Goal: Task Accomplishment & Management: Manage account settings

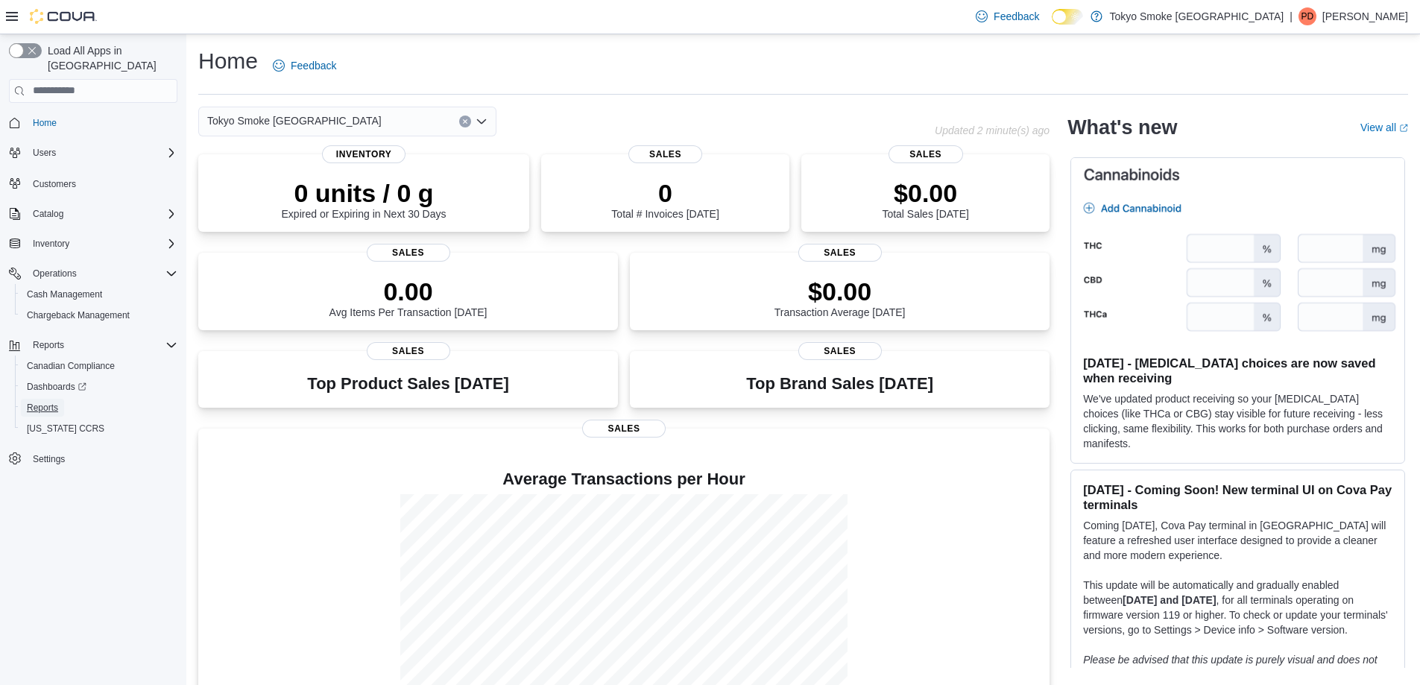
drag, startPoint x: 38, startPoint y: 388, endPoint x: 293, endPoint y: 355, distance: 257.1
click at [38, 402] on span "Reports" at bounding box center [42, 408] width 31 height 12
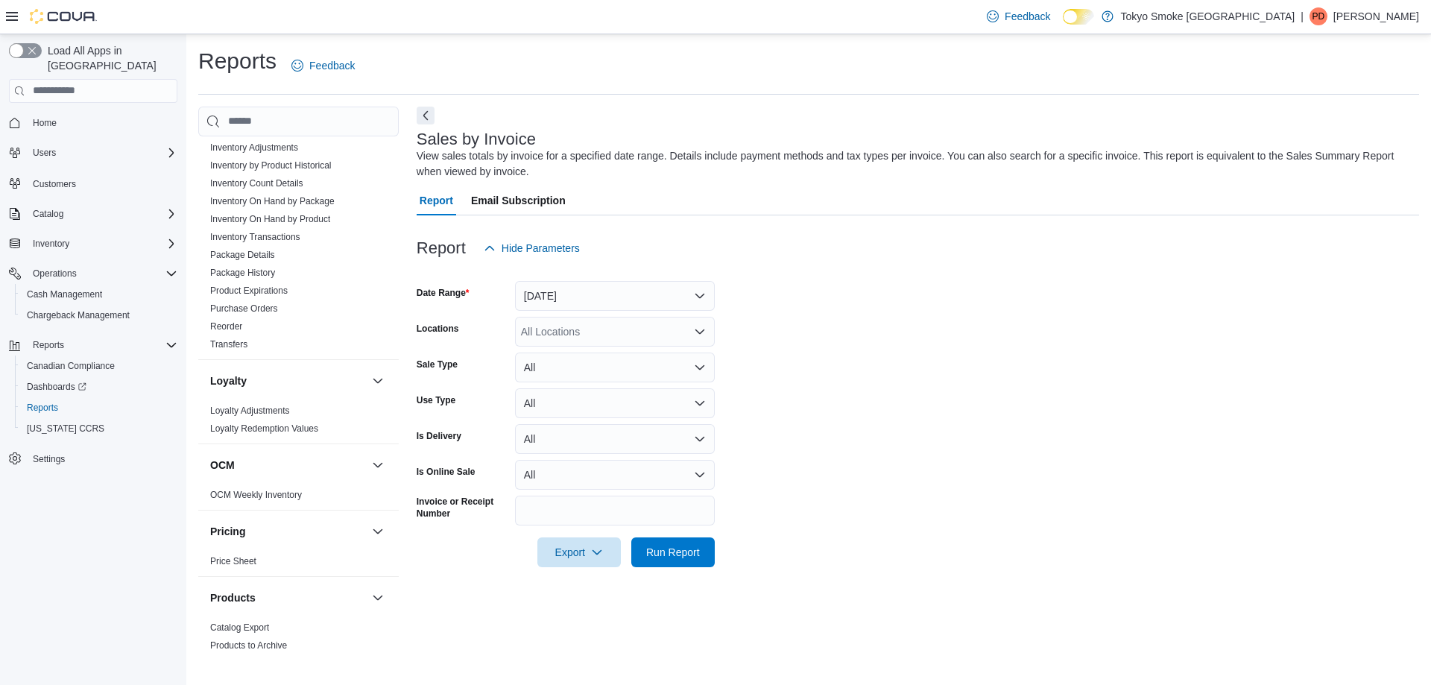
scroll to position [1097, 0]
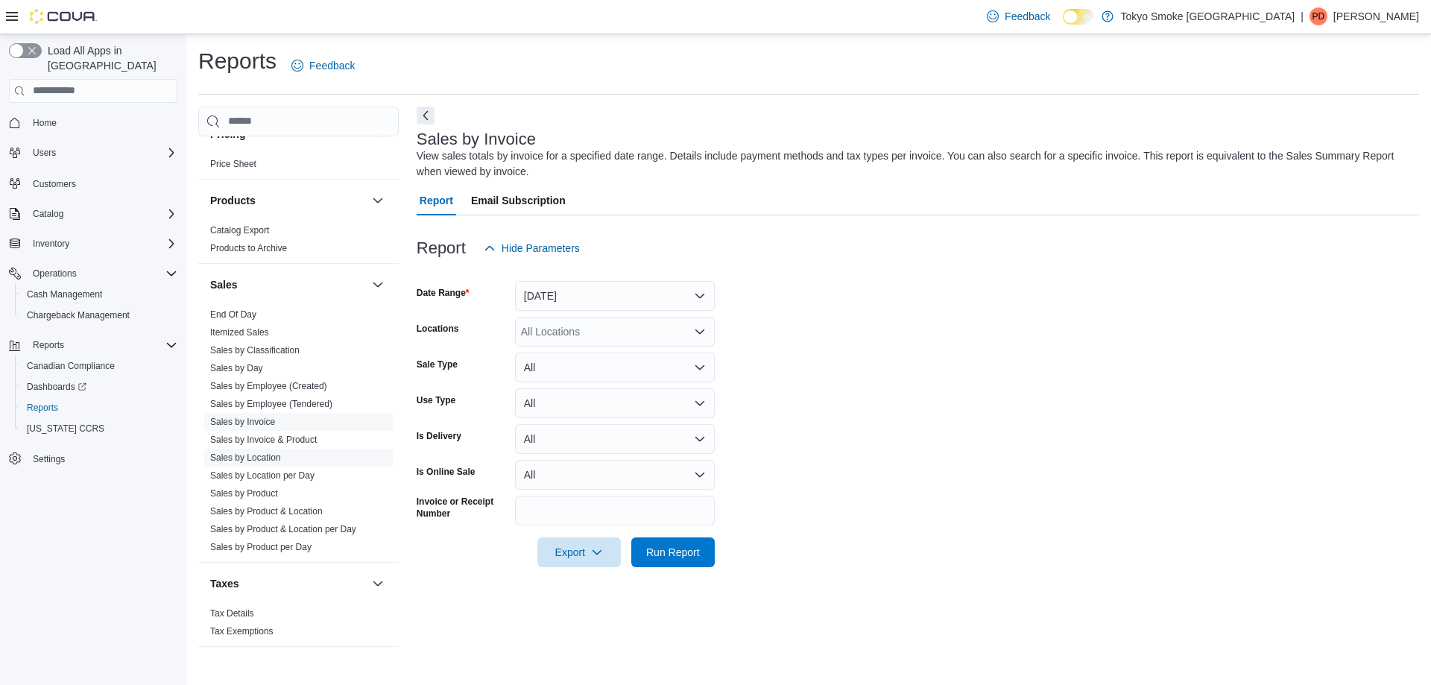
click at [238, 453] on link "Sales by Location" at bounding box center [245, 458] width 71 height 10
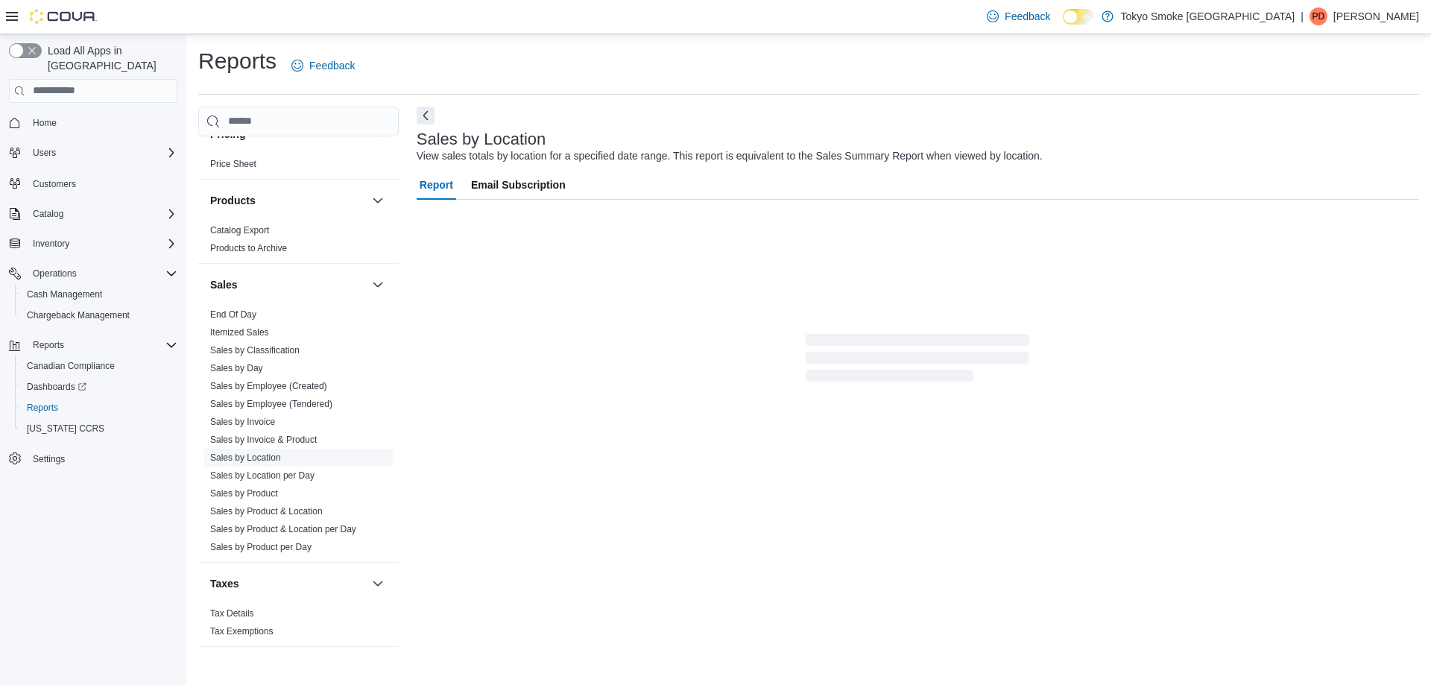
click at [238, 453] on link "Sales by Location" at bounding box center [245, 458] width 71 height 10
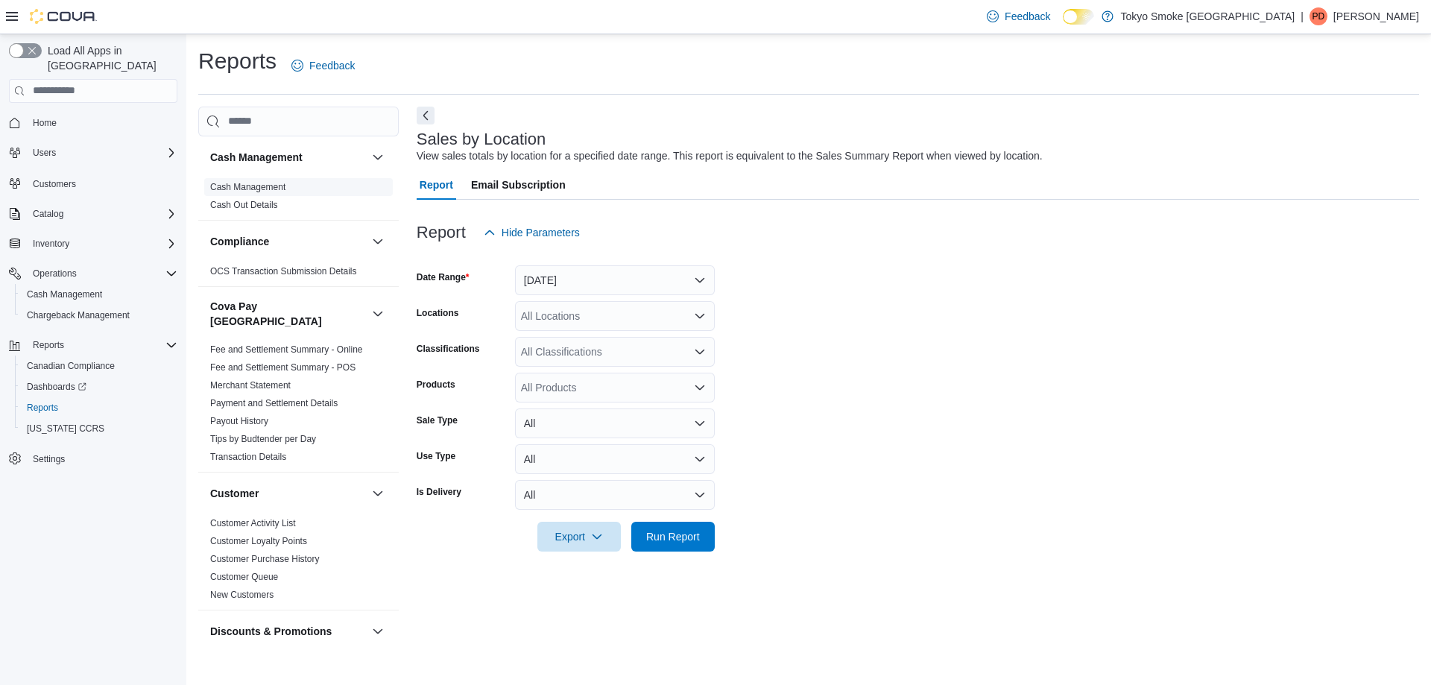
click at [253, 178] on span "Cash Management" at bounding box center [298, 187] width 189 height 18
click at [276, 184] on link "Cash Management" at bounding box center [247, 187] width 75 height 10
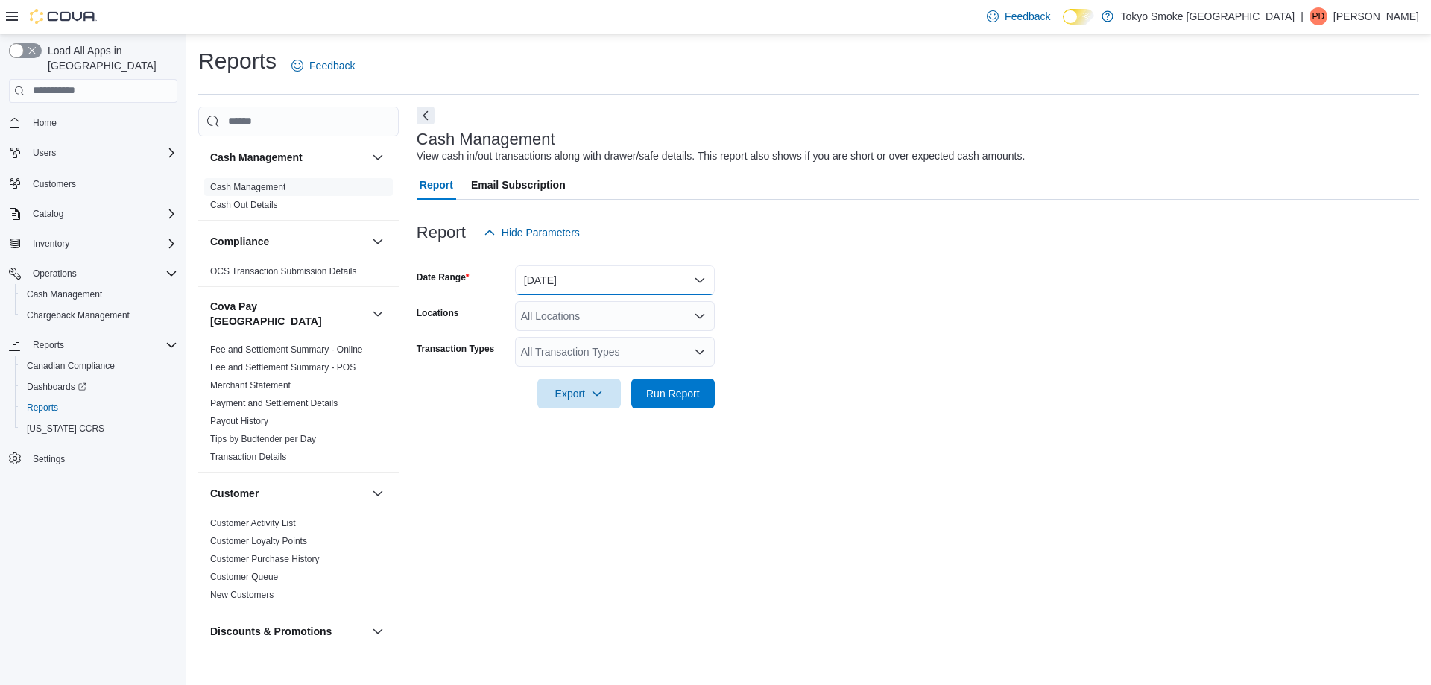
click at [572, 283] on button "Today" at bounding box center [615, 280] width 200 height 30
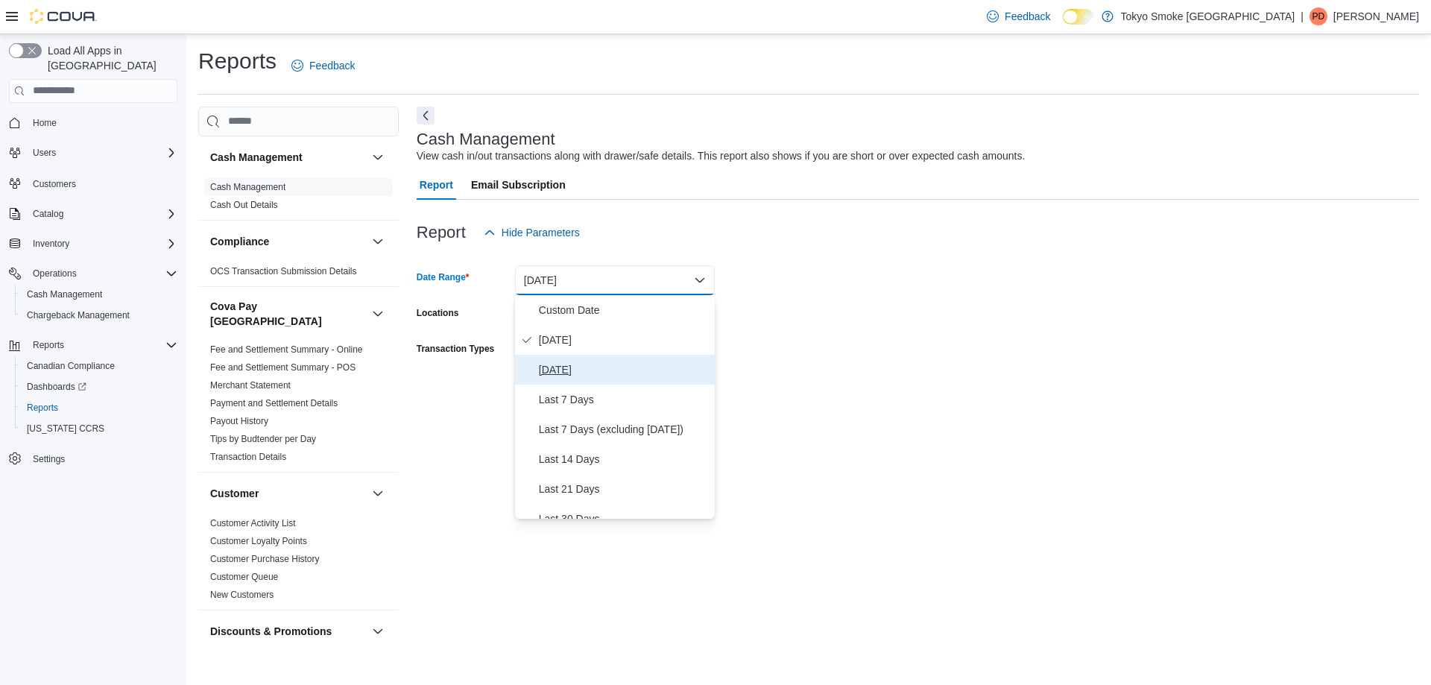
click at [559, 371] on span "Yesterday" at bounding box center [624, 370] width 170 height 18
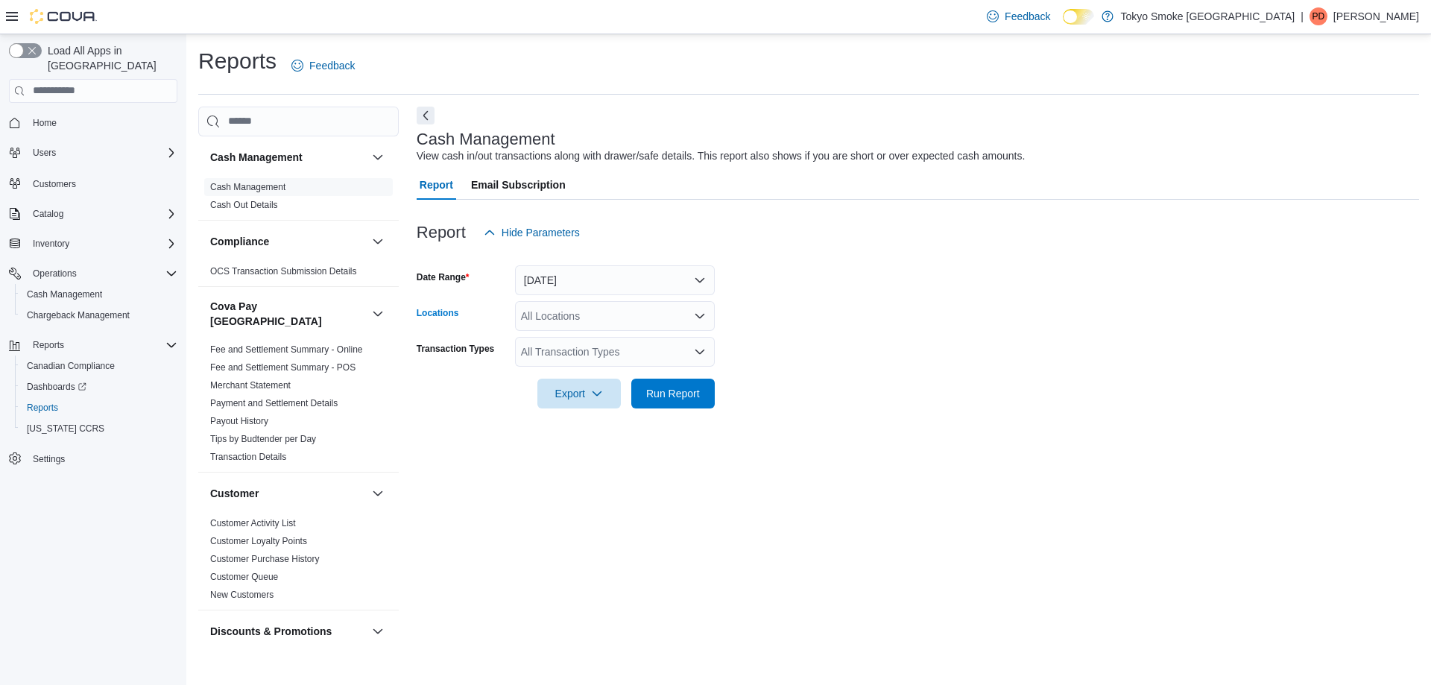
click at [568, 326] on div "All Locations" at bounding box center [615, 316] width 200 height 30
type input "***"
click at [581, 337] on span "[GEOGRAPHIC_DATA]" at bounding box center [609, 341] width 109 height 15
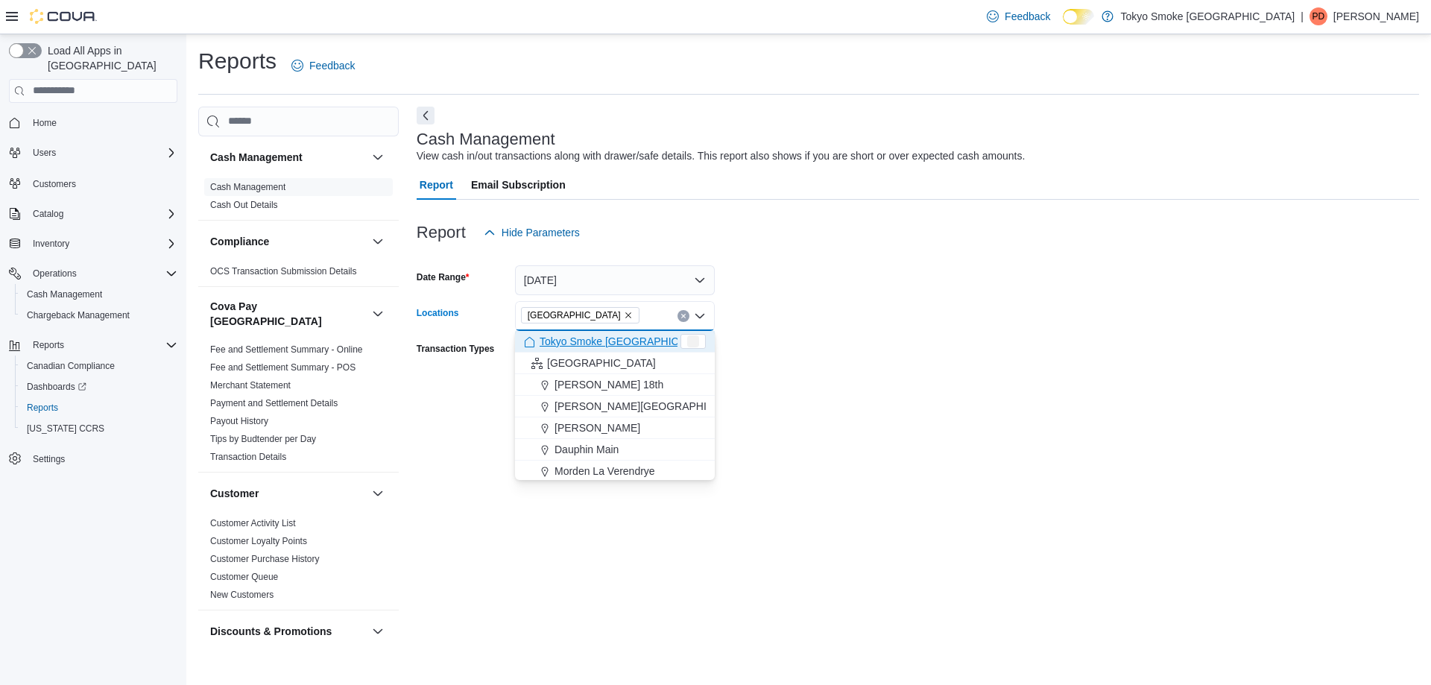
click at [828, 337] on form "Date Range Yesterday Locations Thunder Bay Memorial Combo box. Selected. Thunde…" at bounding box center [918, 328] width 1003 height 161
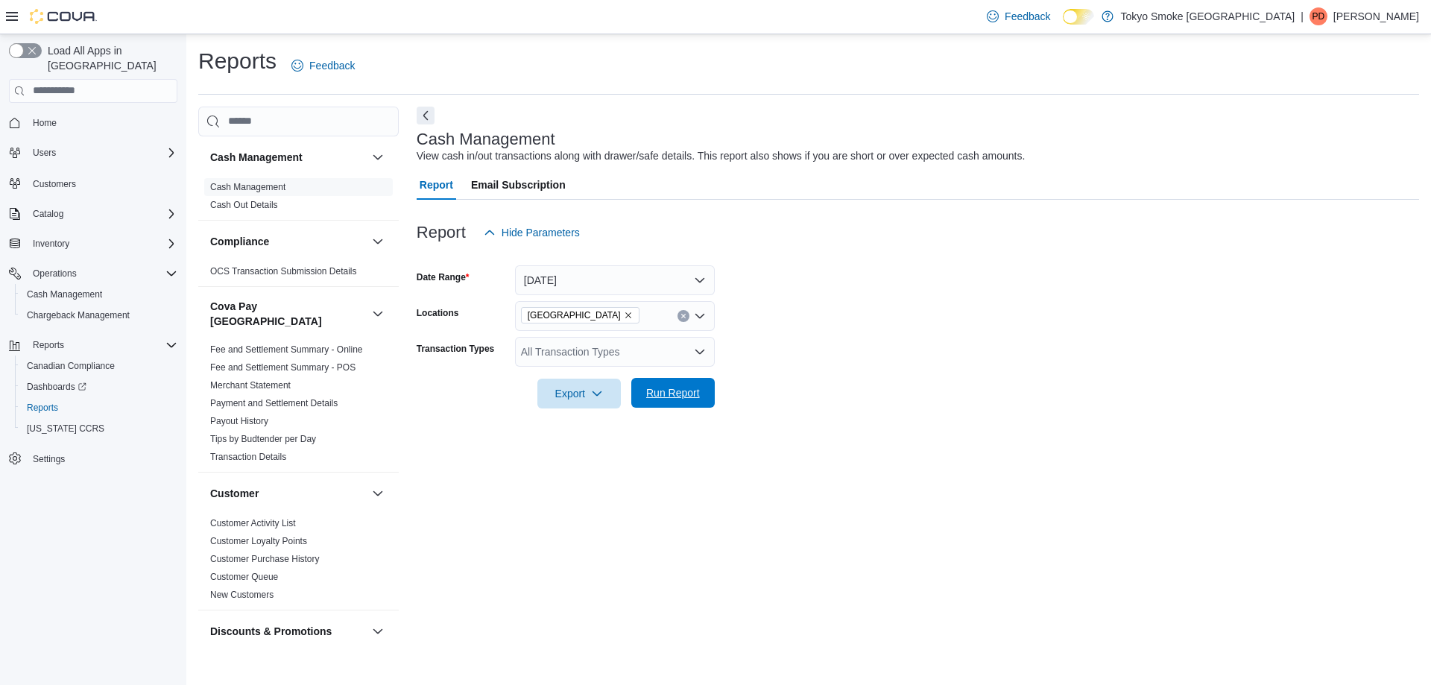
click at [696, 394] on span "Run Report" at bounding box center [673, 392] width 54 height 15
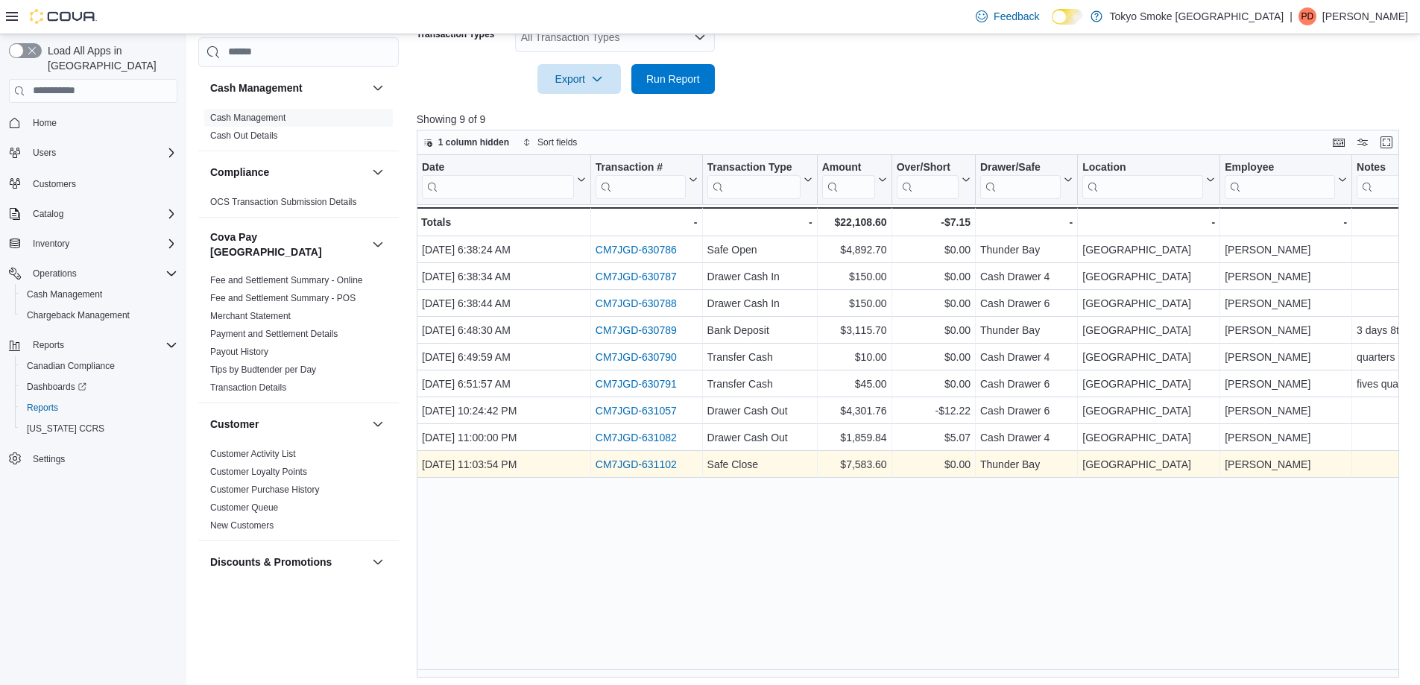
scroll to position [319, 0]
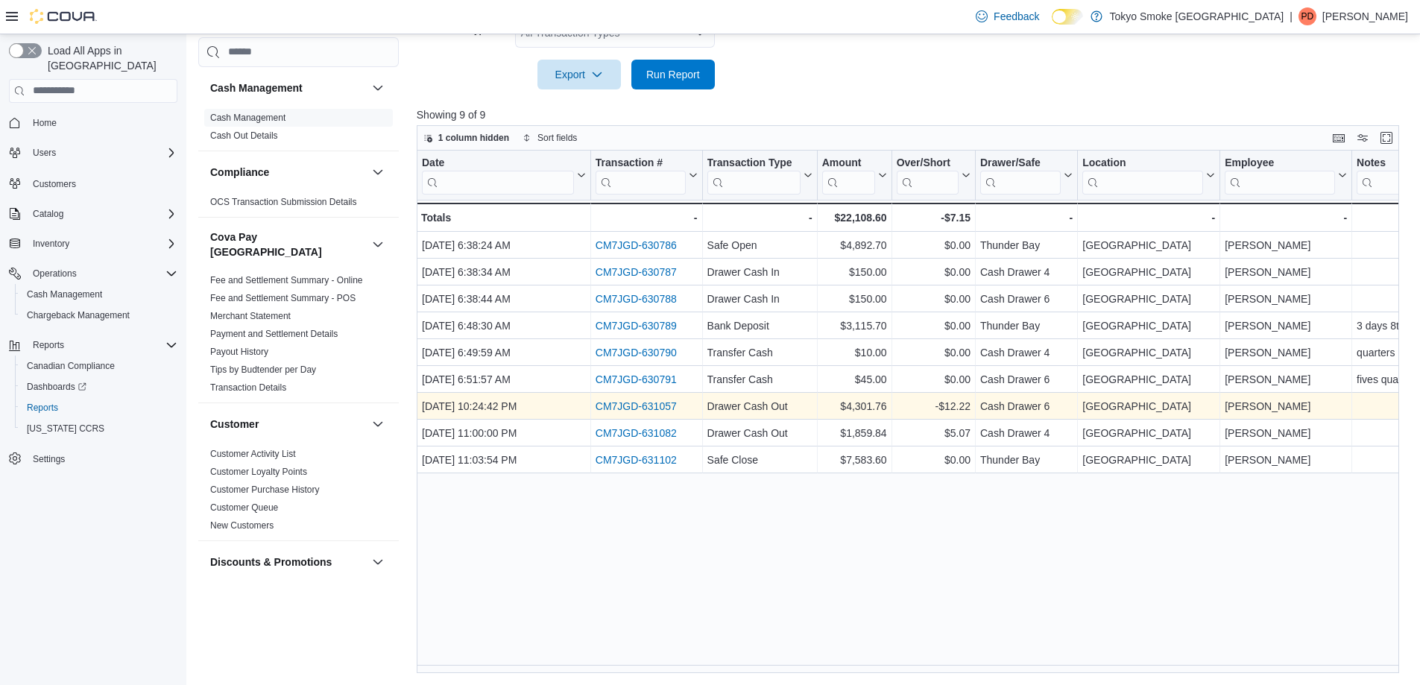
click at [634, 410] on link "CM7JGD-631057" at bounding box center [636, 406] width 81 height 12
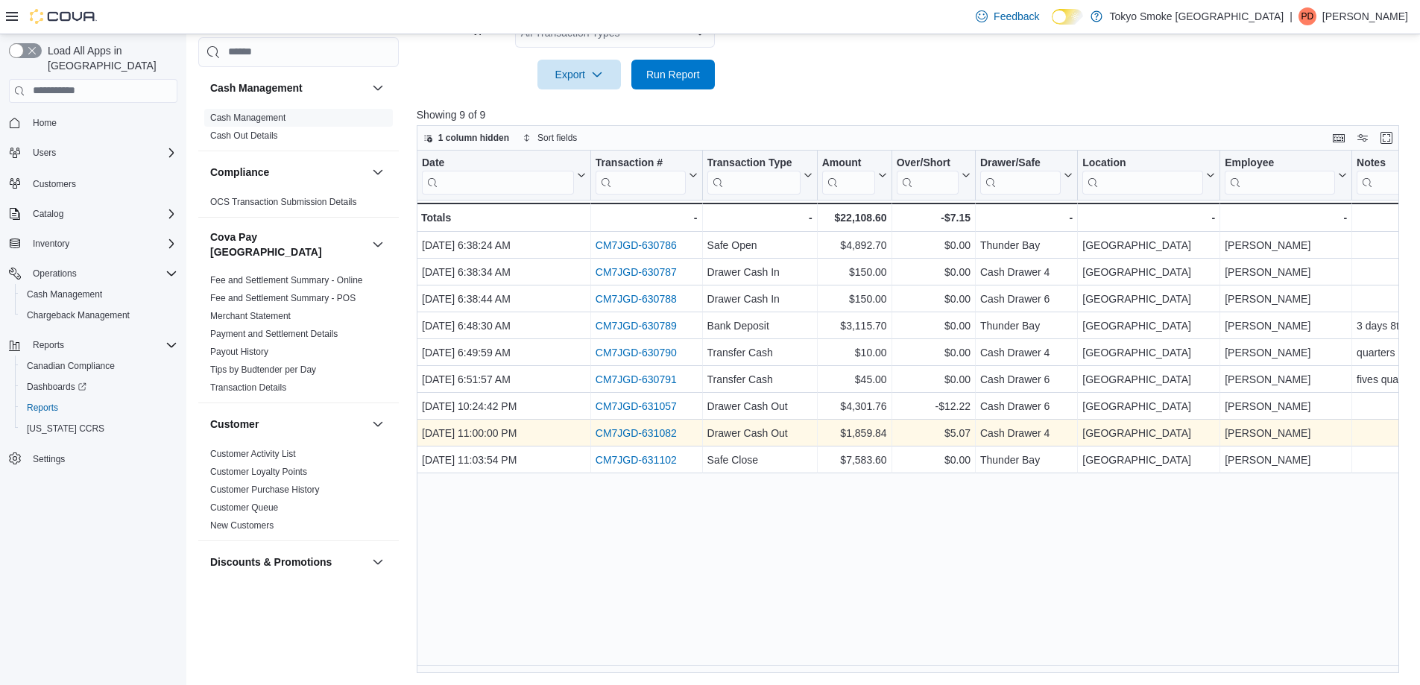
click at [634, 435] on link "CM7JGD-631082" at bounding box center [636, 433] width 81 height 12
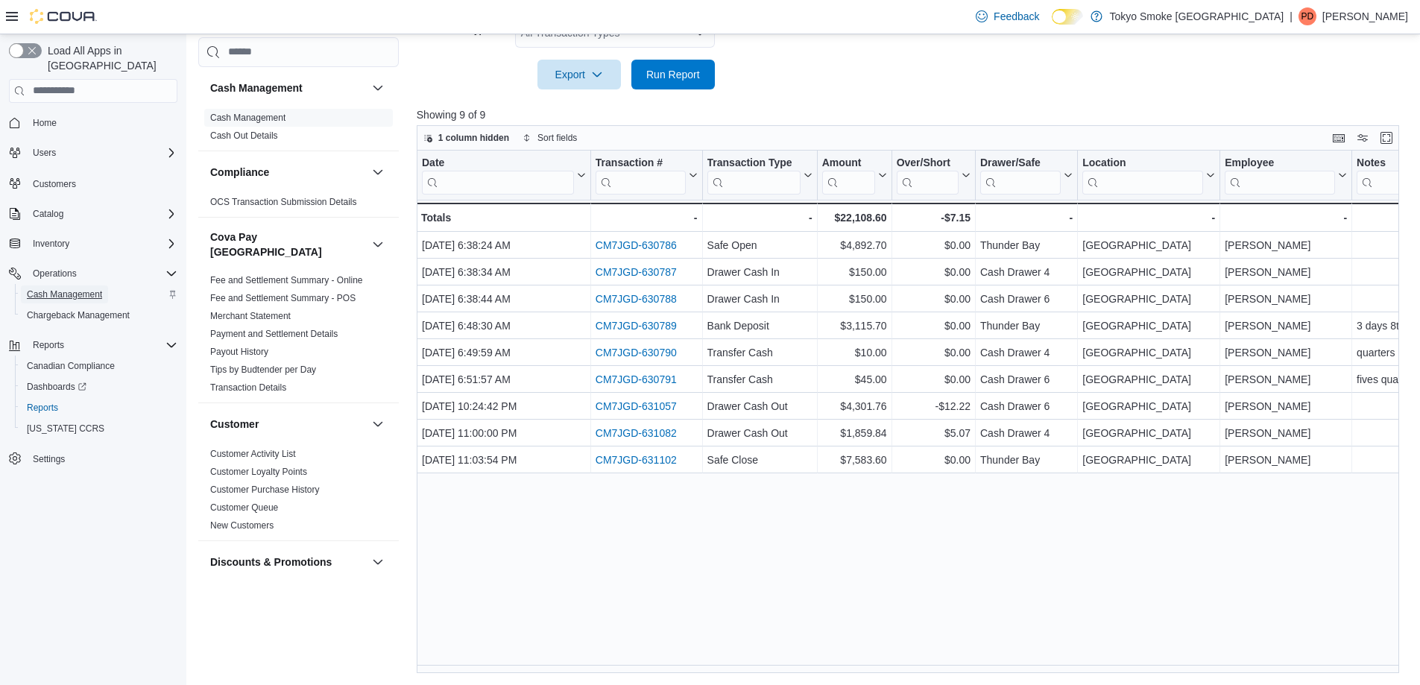
click at [59, 289] on span "Cash Management" at bounding box center [64, 295] width 75 height 12
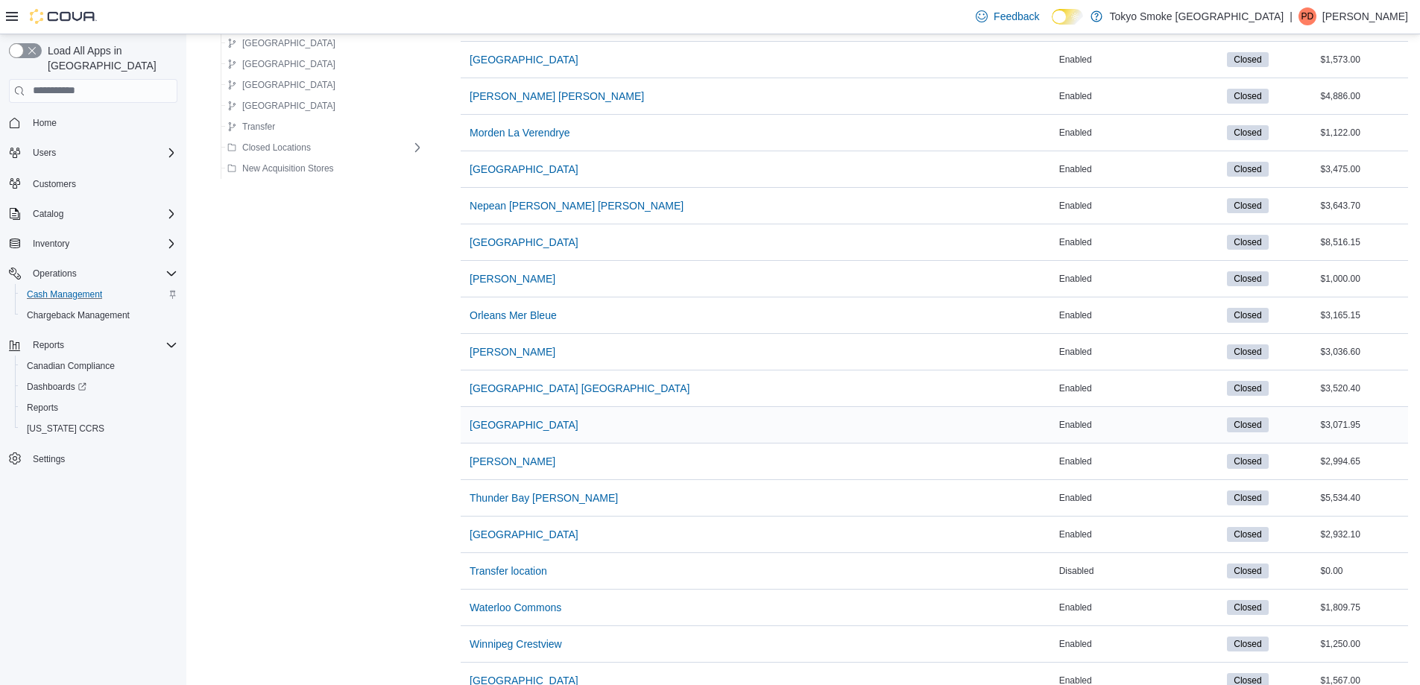
scroll to position [820, 0]
click at [513, 536] on span "[GEOGRAPHIC_DATA]" at bounding box center [524, 533] width 109 height 15
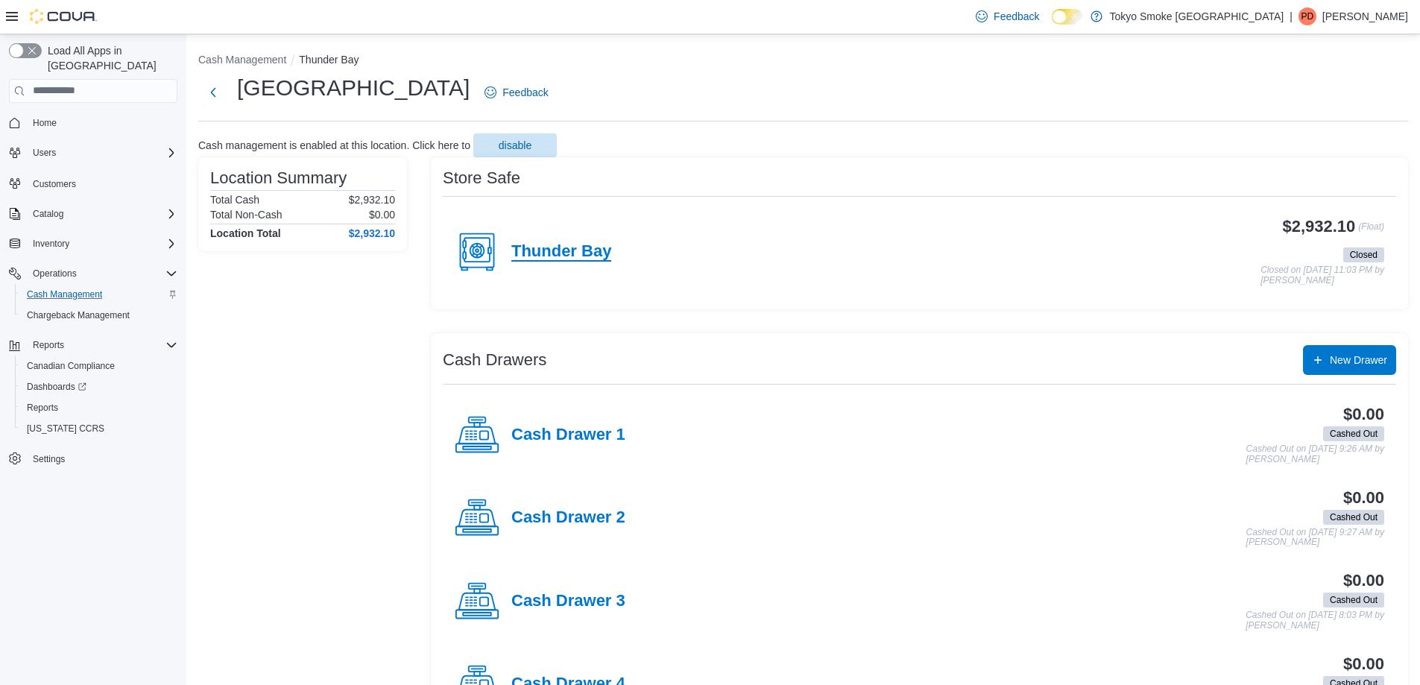
click at [559, 249] on h4 "Thunder Bay" at bounding box center [561, 251] width 100 height 19
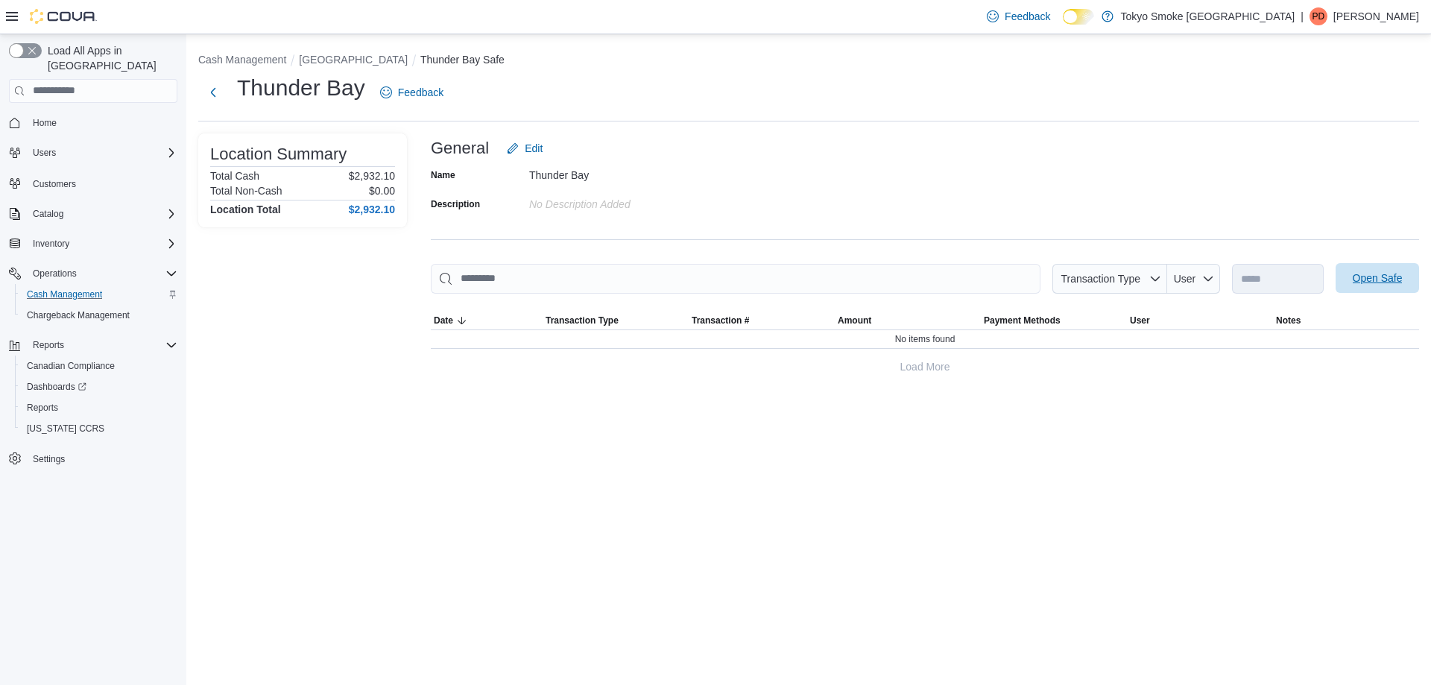
click at [1374, 286] on span "Open Safe" at bounding box center [1378, 278] width 50 height 15
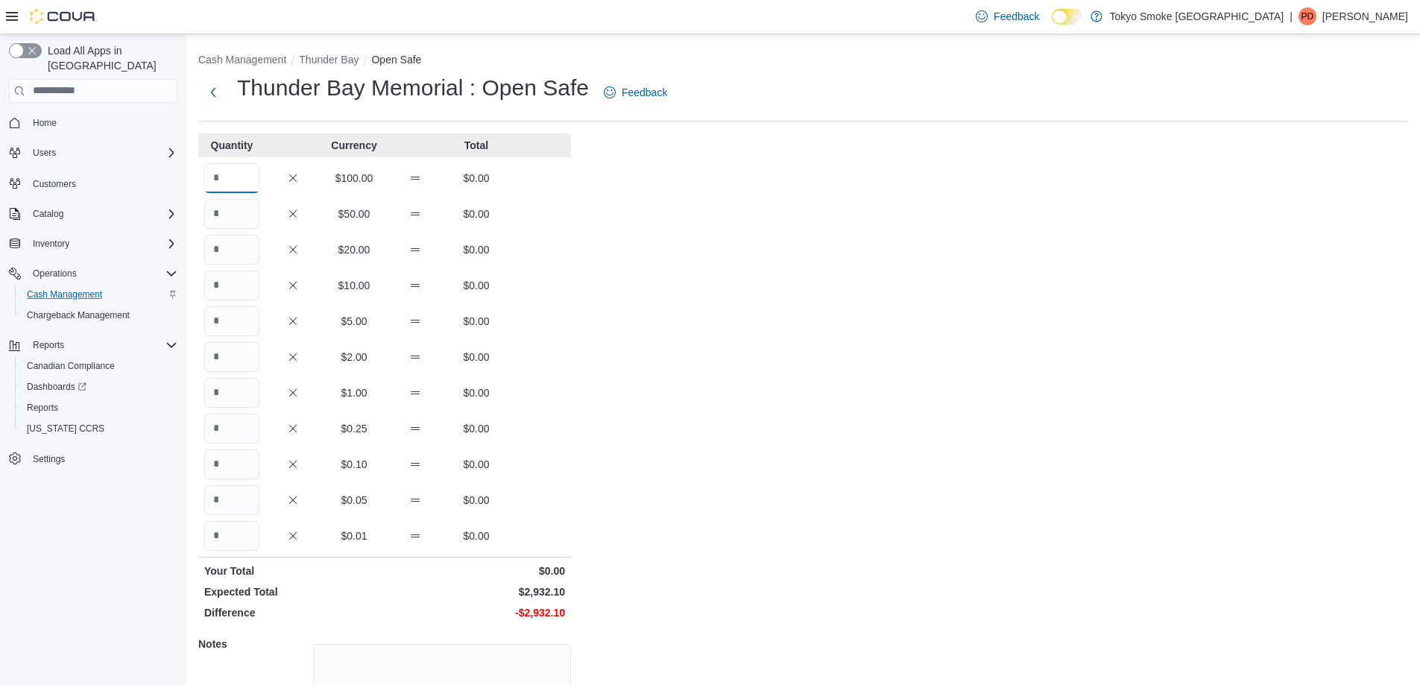
click at [233, 183] on input "Quantity" at bounding box center [231, 178] width 55 height 30
type input "*"
click at [245, 207] on input "Quantity" at bounding box center [231, 214] width 55 height 30
type input "*"
click at [234, 249] on input "Quantity" at bounding box center [231, 250] width 55 height 30
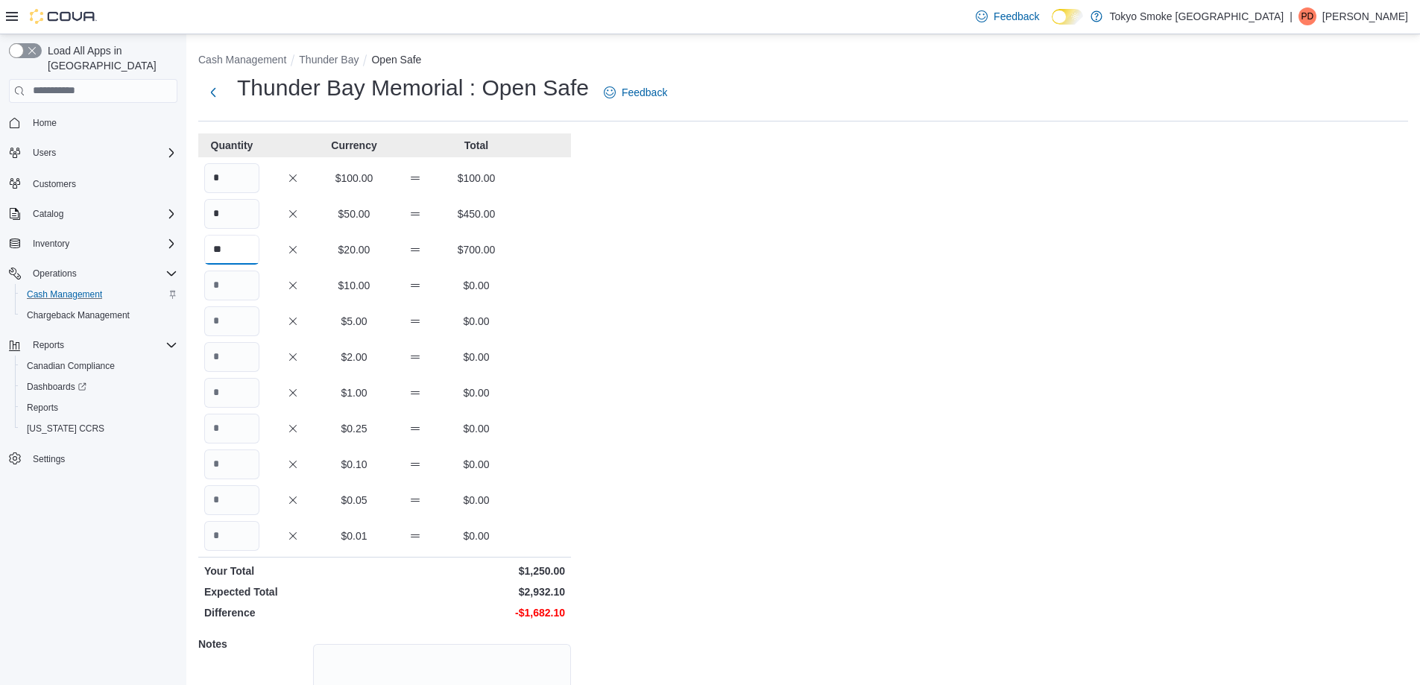
type input "**"
click at [222, 280] on input "Quantity" at bounding box center [231, 286] width 55 height 30
type input "*"
click at [223, 312] on input "Quantity" at bounding box center [231, 321] width 55 height 30
type input "***"
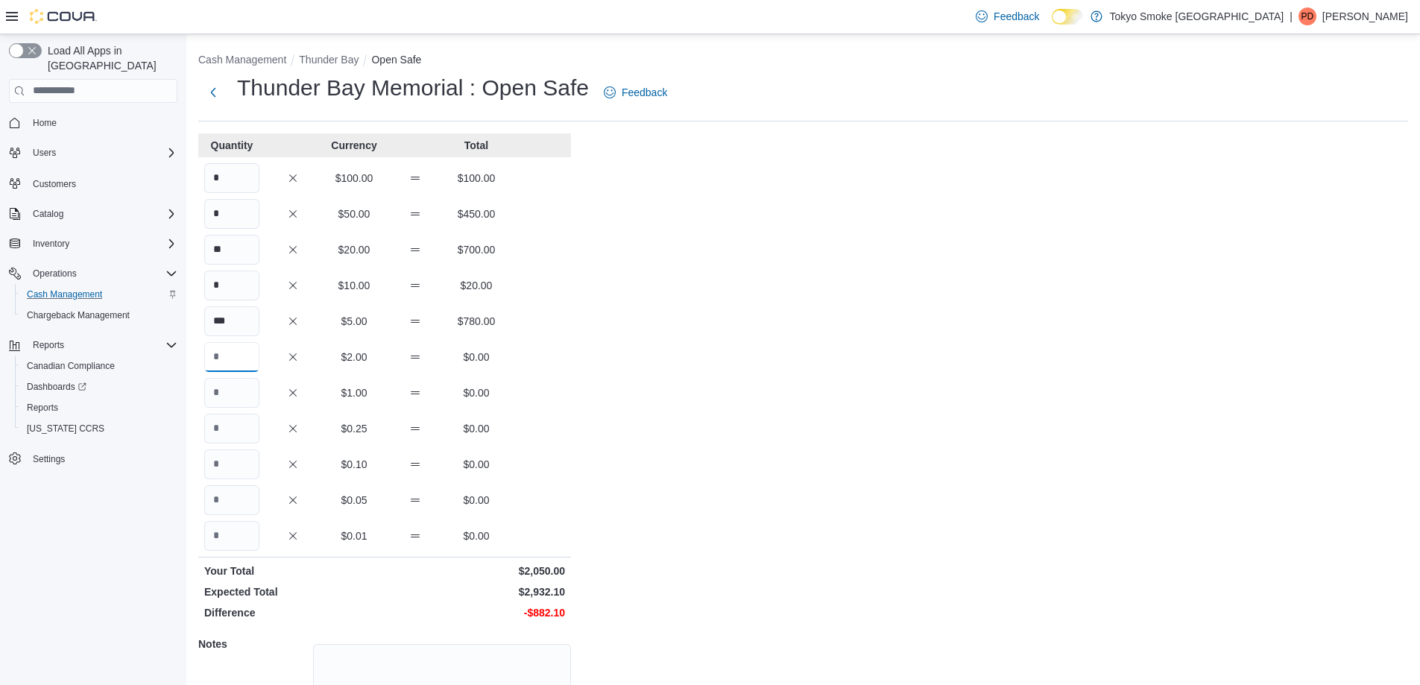
click at [223, 350] on input "Quantity" at bounding box center [231, 357] width 55 height 30
type input "**"
click at [223, 400] on input "Quantity" at bounding box center [231, 393] width 55 height 30
type input "***"
click at [225, 438] on input "Quantity" at bounding box center [231, 429] width 55 height 30
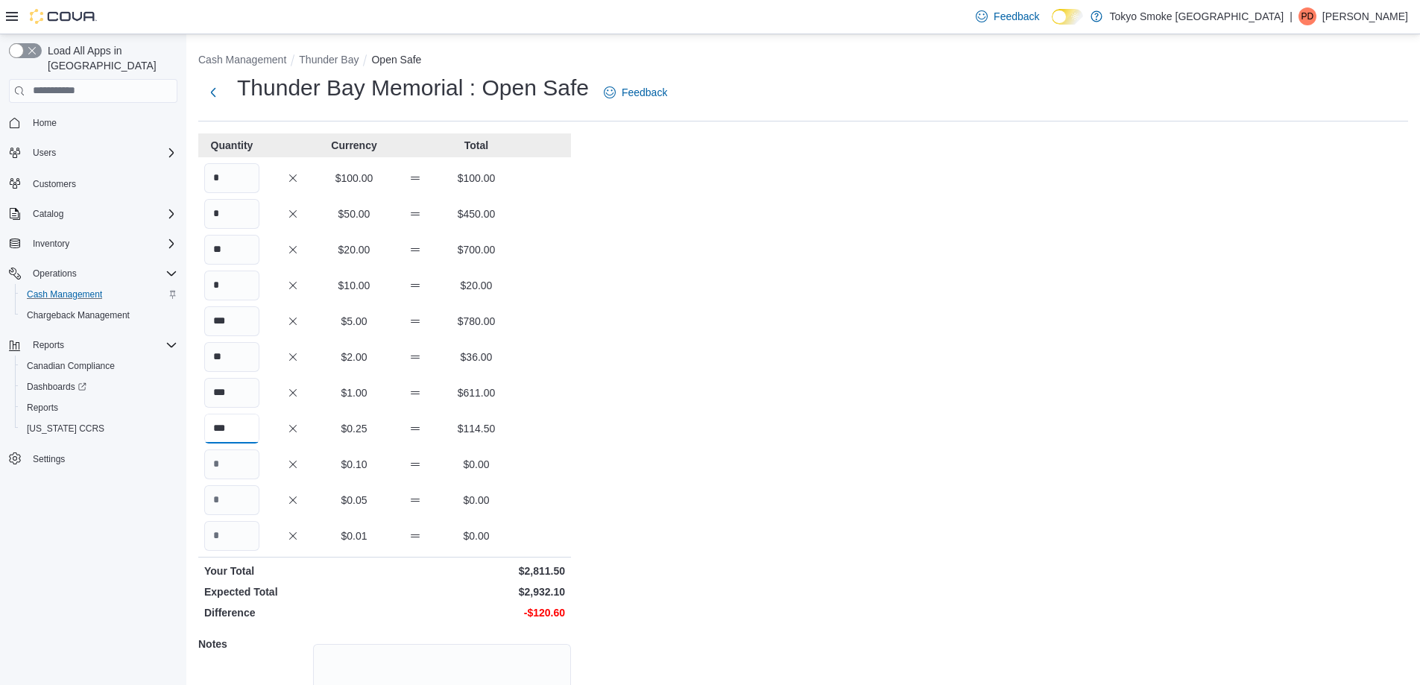
type input "***"
click at [227, 473] on input "Quantity" at bounding box center [231, 465] width 55 height 30
type input "***"
click at [224, 496] on input "Quantity" at bounding box center [231, 500] width 55 height 30
type input "***"
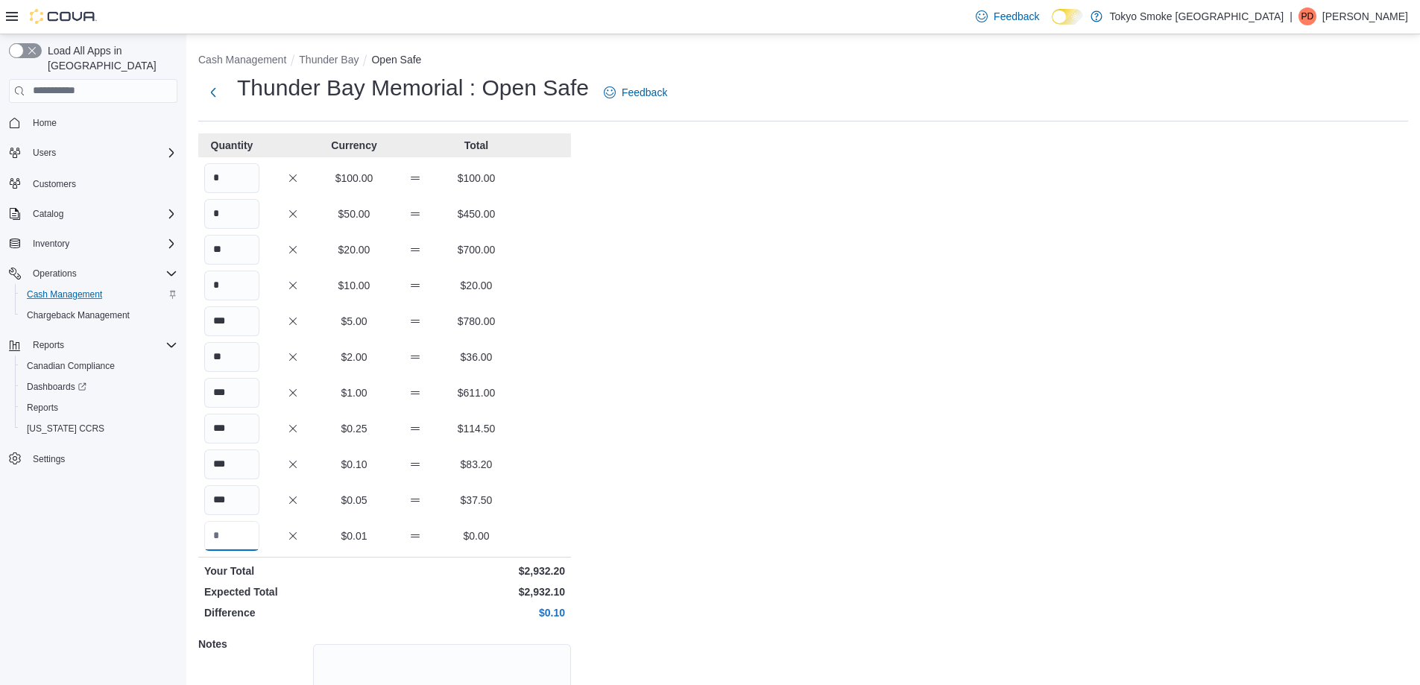
click at [232, 526] on input "Quantity" at bounding box center [231, 536] width 55 height 30
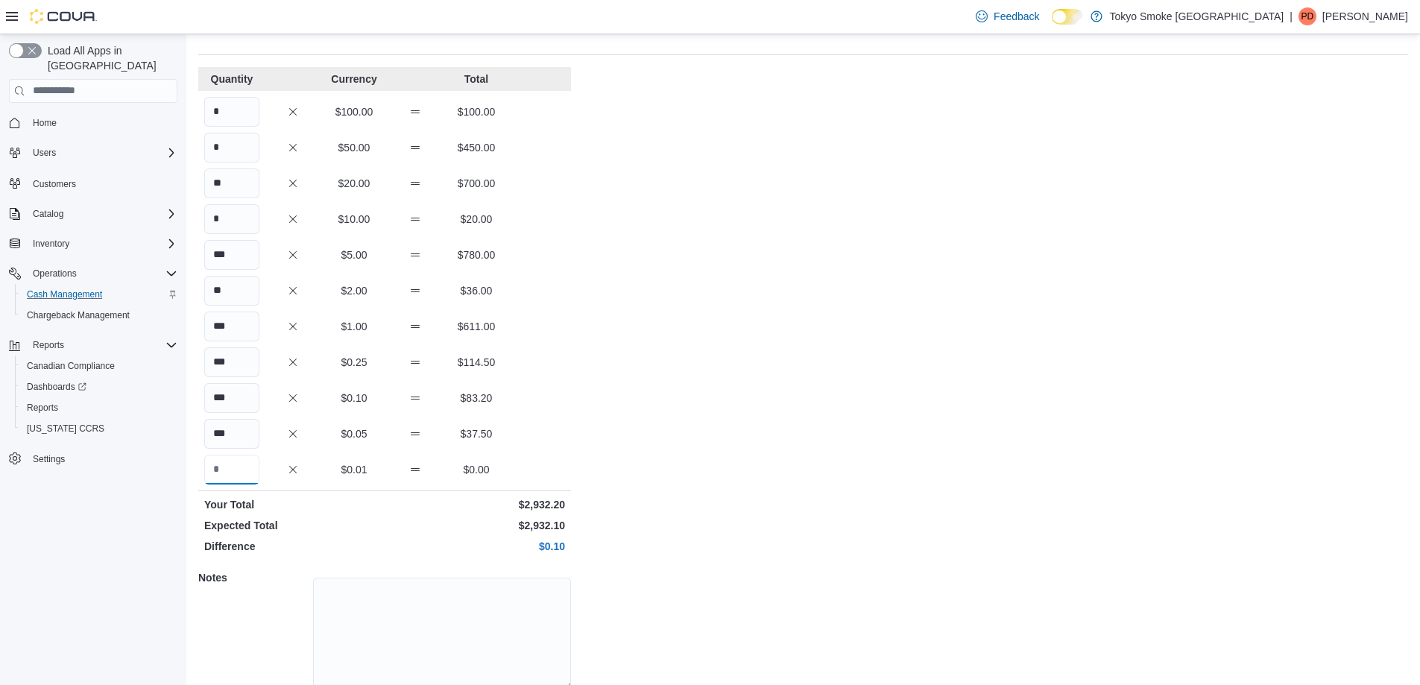
scroll to position [127, 0]
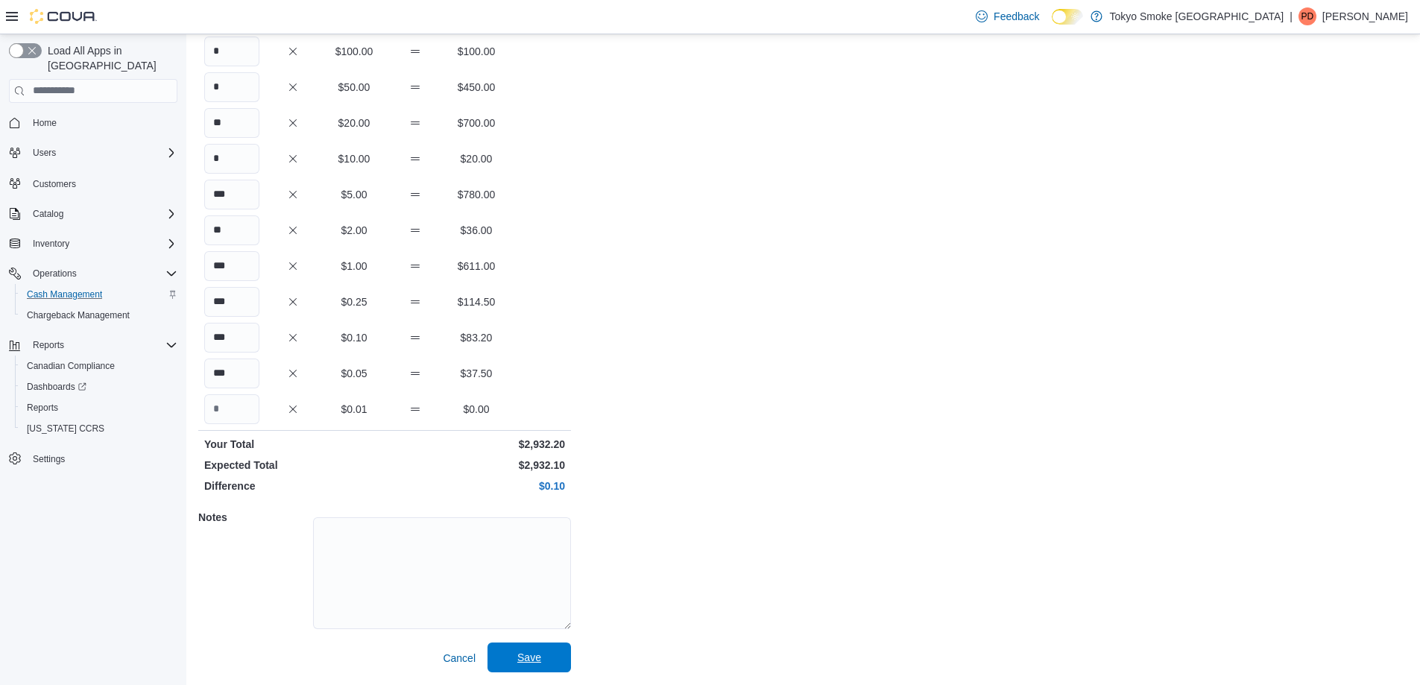
click at [535, 658] on span "Save" at bounding box center [529, 657] width 24 height 15
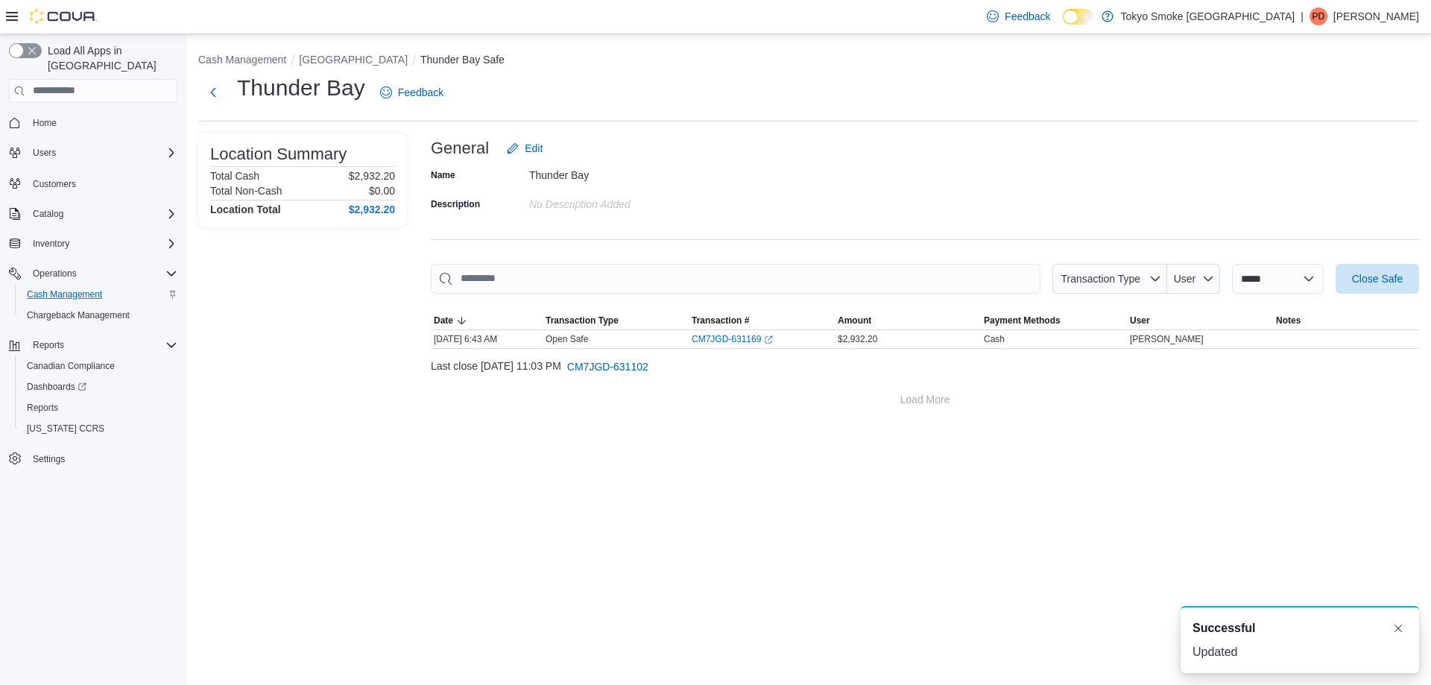
click at [359, 52] on li "[GEOGRAPHIC_DATA]" at bounding box center [360, 59] width 122 height 15
click at [376, 63] on button "[GEOGRAPHIC_DATA]" at bounding box center [353, 60] width 109 height 12
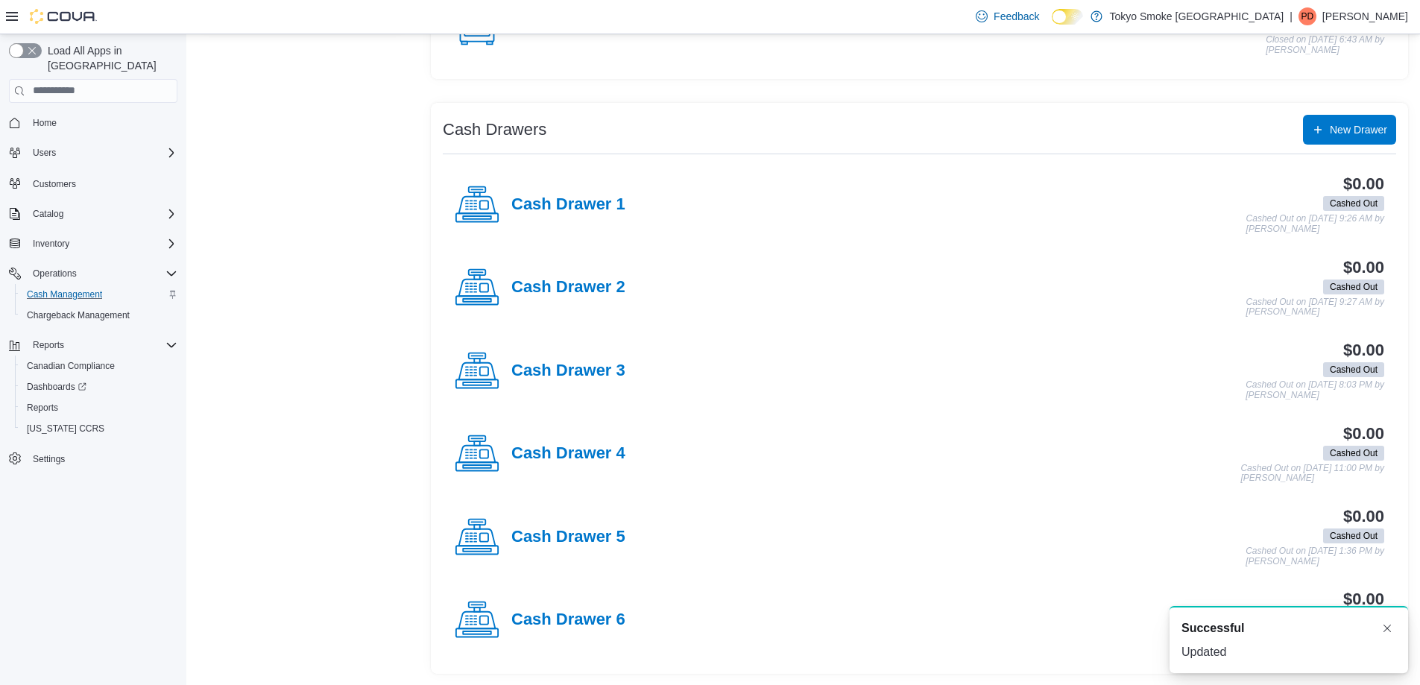
scroll to position [222, 0]
click at [555, 455] on h4 "Cash Drawer 4" at bounding box center [568, 453] width 114 height 19
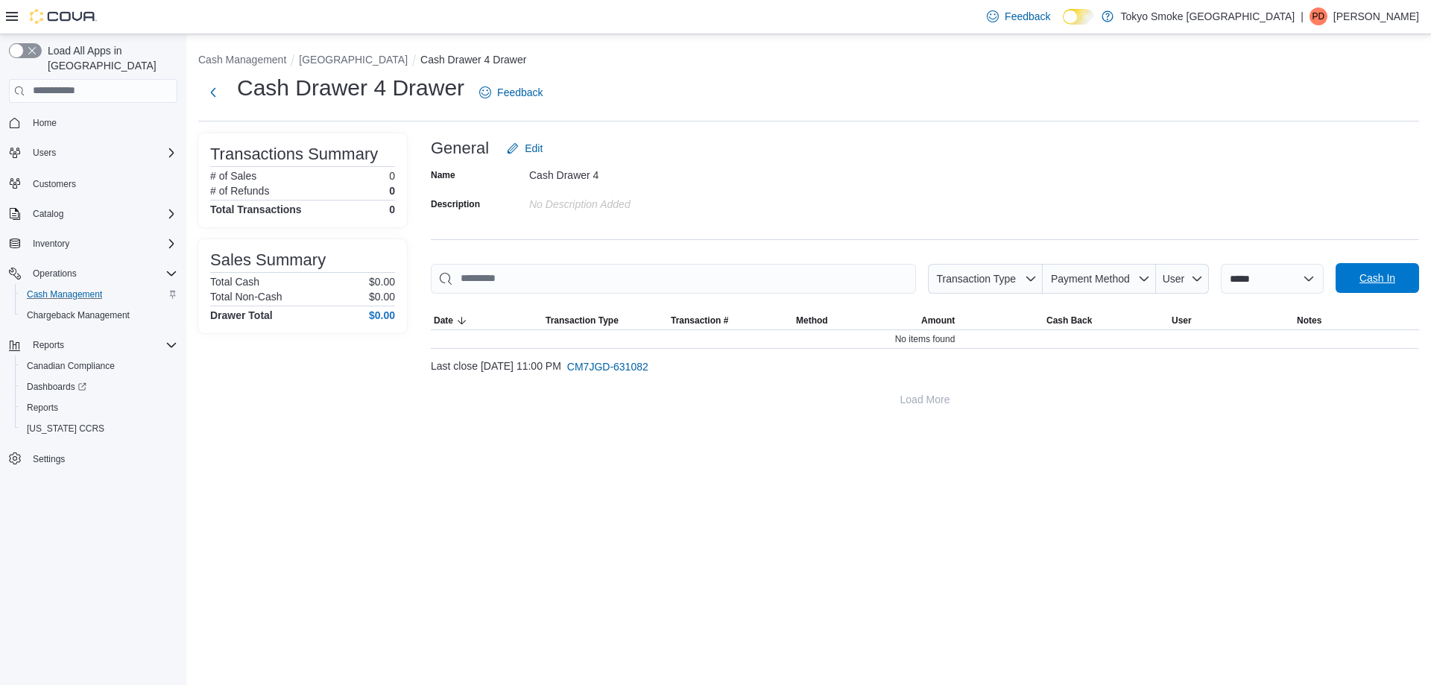
click at [1400, 283] on span "Cash In" at bounding box center [1378, 278] width 66 height 30
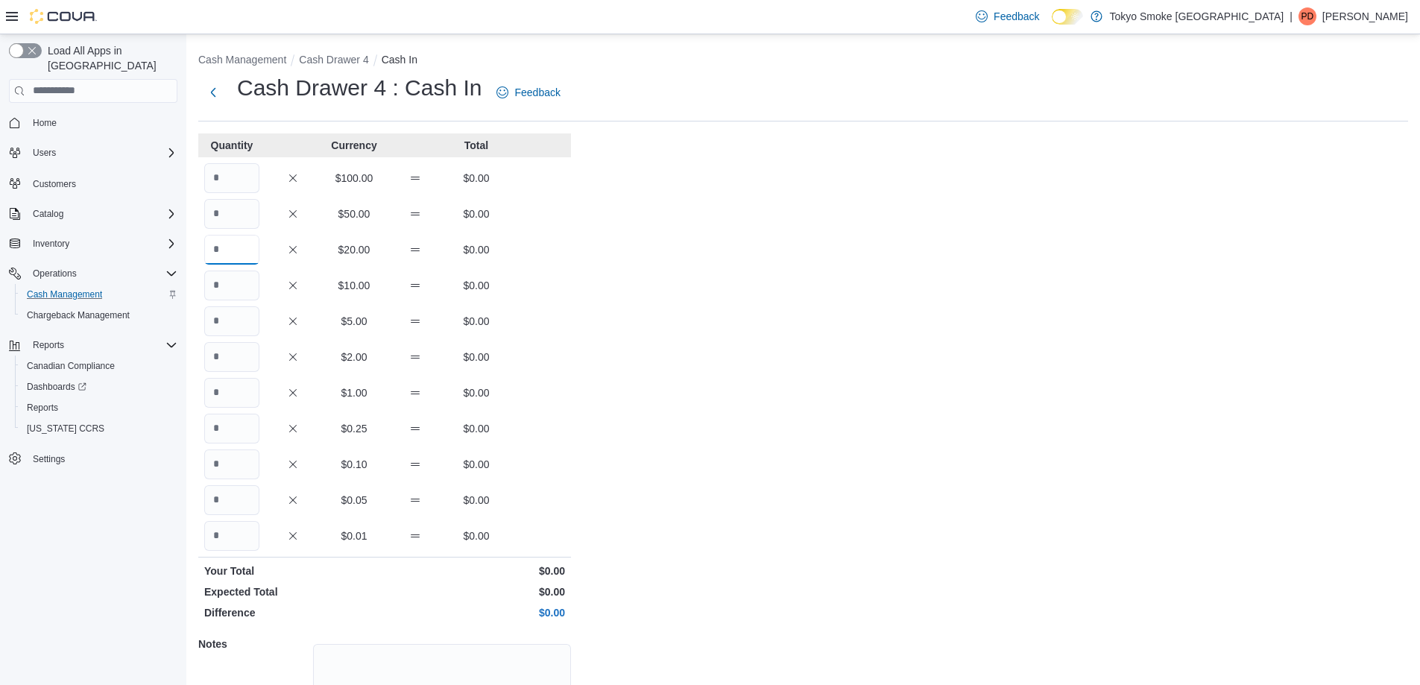
click at [221, 257] on input "Quantity" at bounding box center [231, 250] width 55 height 30
type input "*"
click at [235, 330] on input "Quantity" at bounding box center [231, 321] width 55 height 30
type input "*"
click at [226, 357] on input "Quantity" at bounding box center [231, 357] width 55 height 30
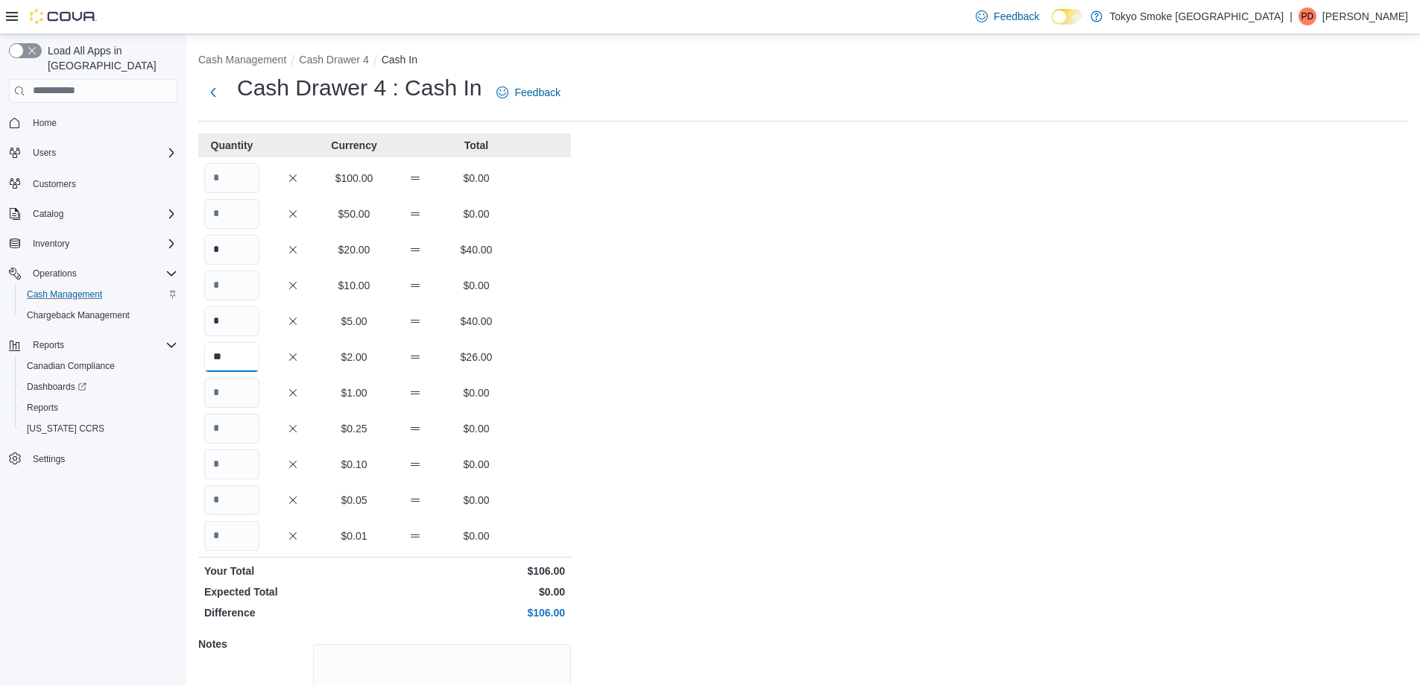
type input "**"
click at [221, 394] on input "Quantity" at bounding box center [231, 393] width 55 height 30
type input "**"
click at [220, 429] on input "Quantity" at bounding box center [231, 429] width 55 height 30
type input "**"
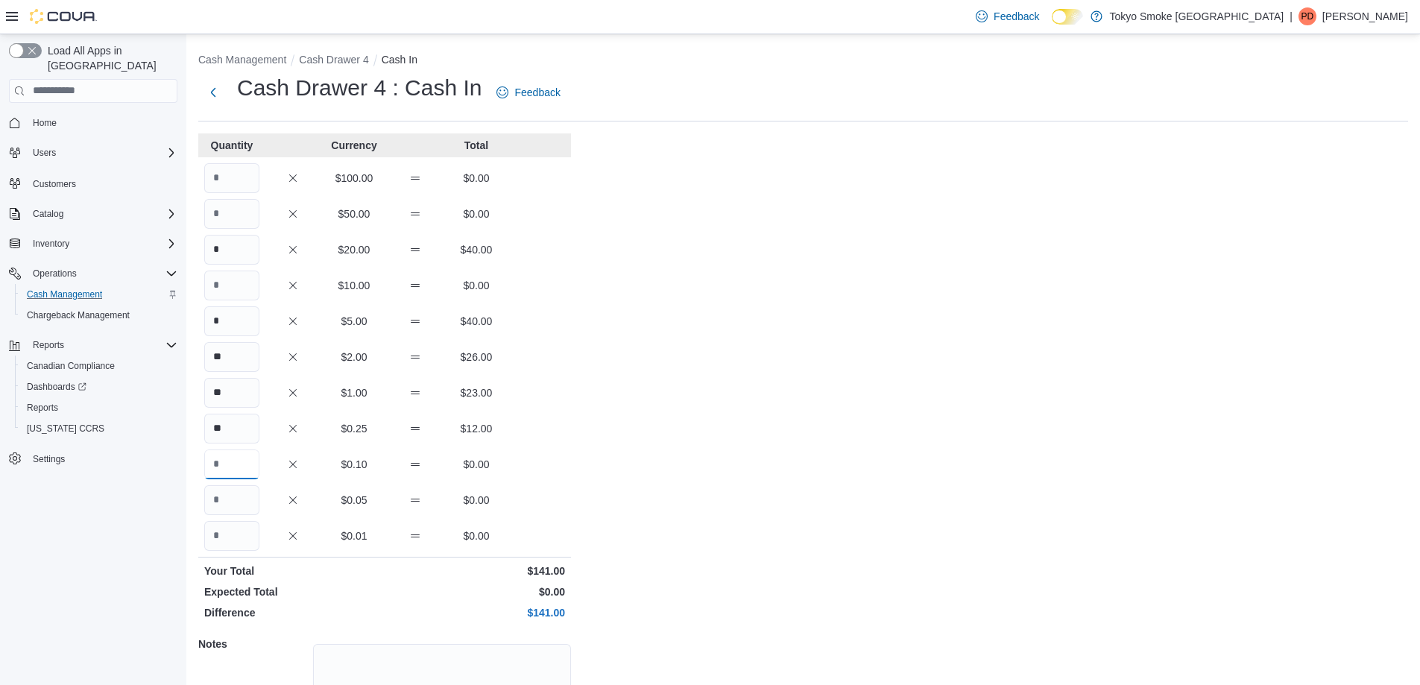
click at [224, 466] on input "Quantity" at bounding box center [231, 465] width 55 height 30
type input "**"
click at [224, 486] on input "Quantity" at bounding box center [231, 500] width 55 height 30
type input "**"
click at [229, 533] on input "Quantity" at bounding box center [231, 536] width 55 height 30
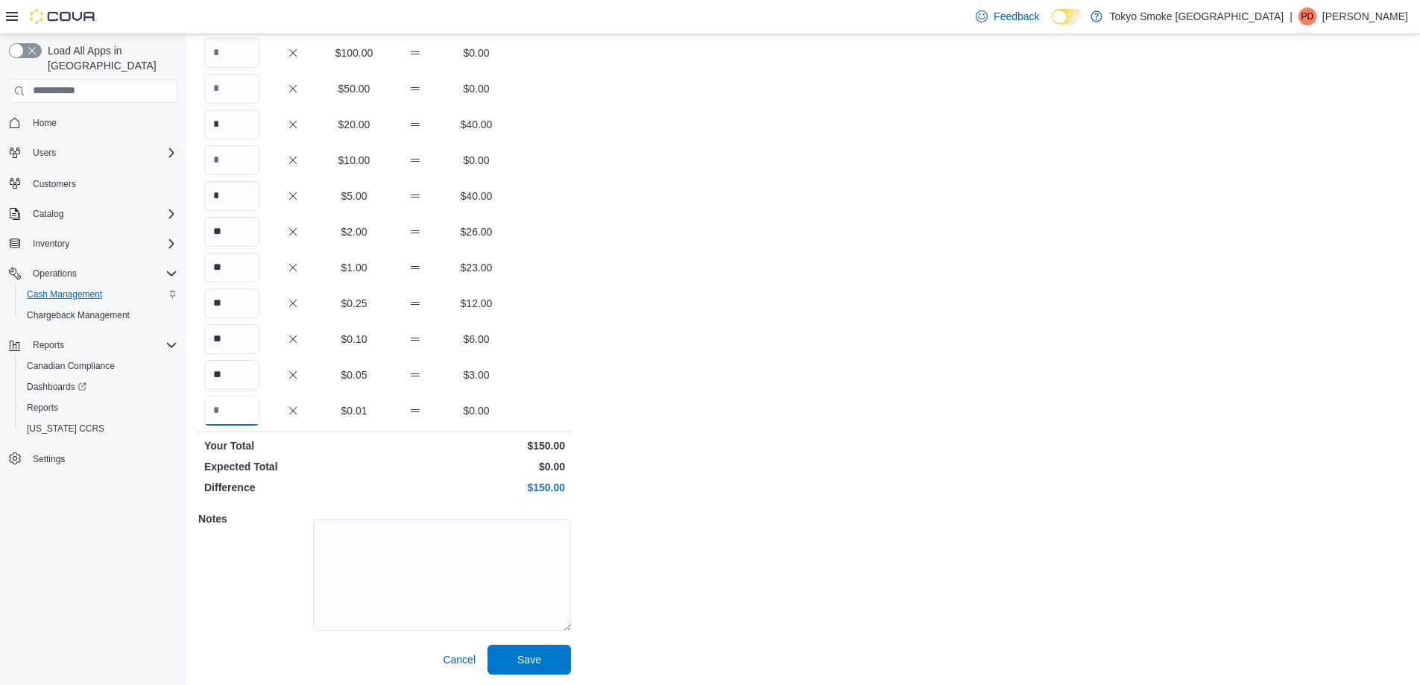
scroll to position [127, 0]
click at [530, 678] on div "Cash Management Cash Drawer 4 Cash In Cash Drawer 4 : Cash In Feedback Quantity…" at bounding box center [803, 297] width 1234 height 778
click at [538, 661] on span "Save" at bounding box center [529, 657] width 24 height 15
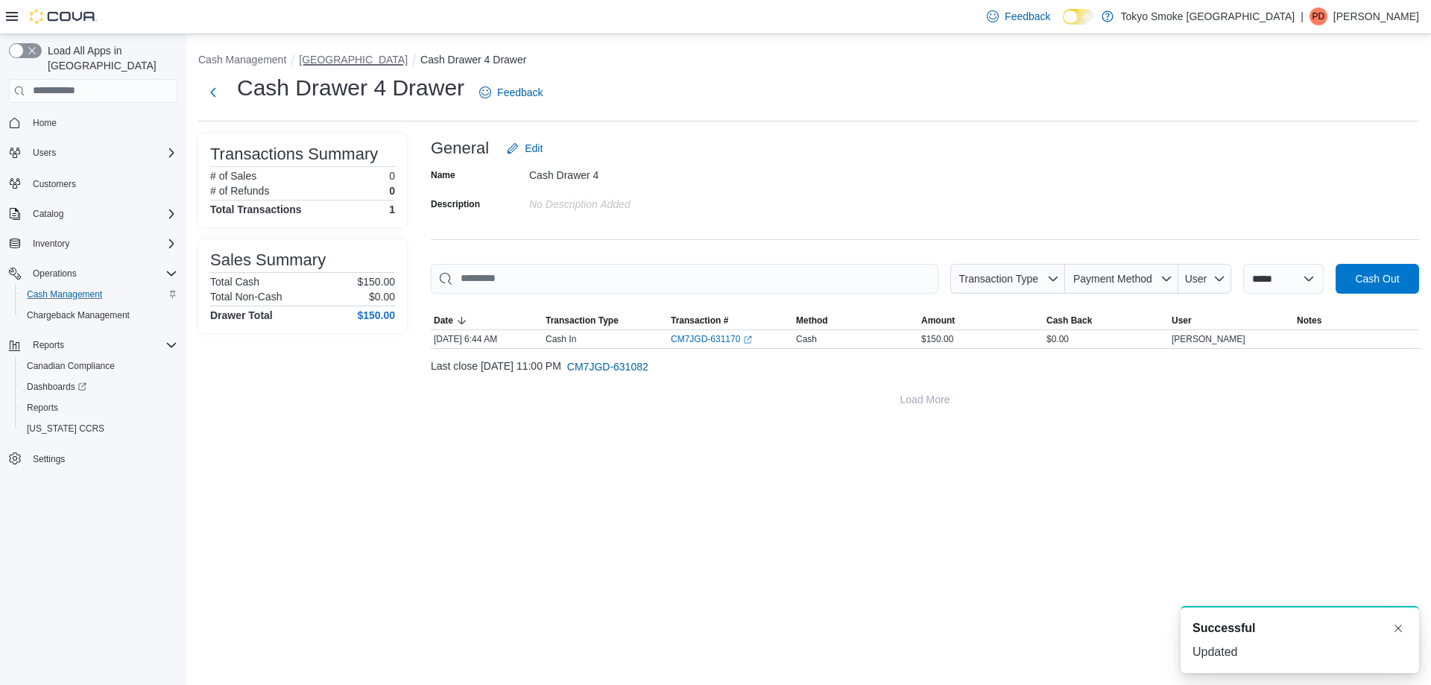
click at [356, 57] on button "[GEOGRAPHIC_DATA]" at bounding box center [353, 60] width 109 height 12
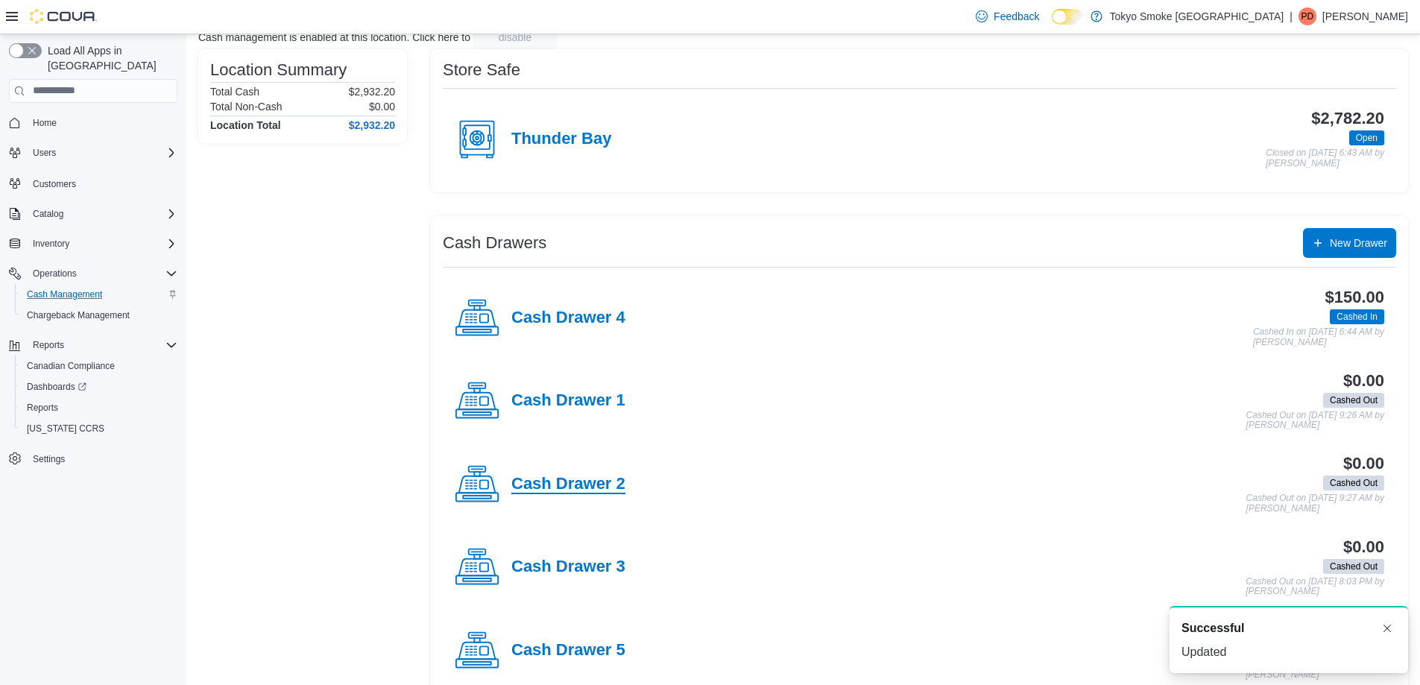
scroll to position [222, 0]
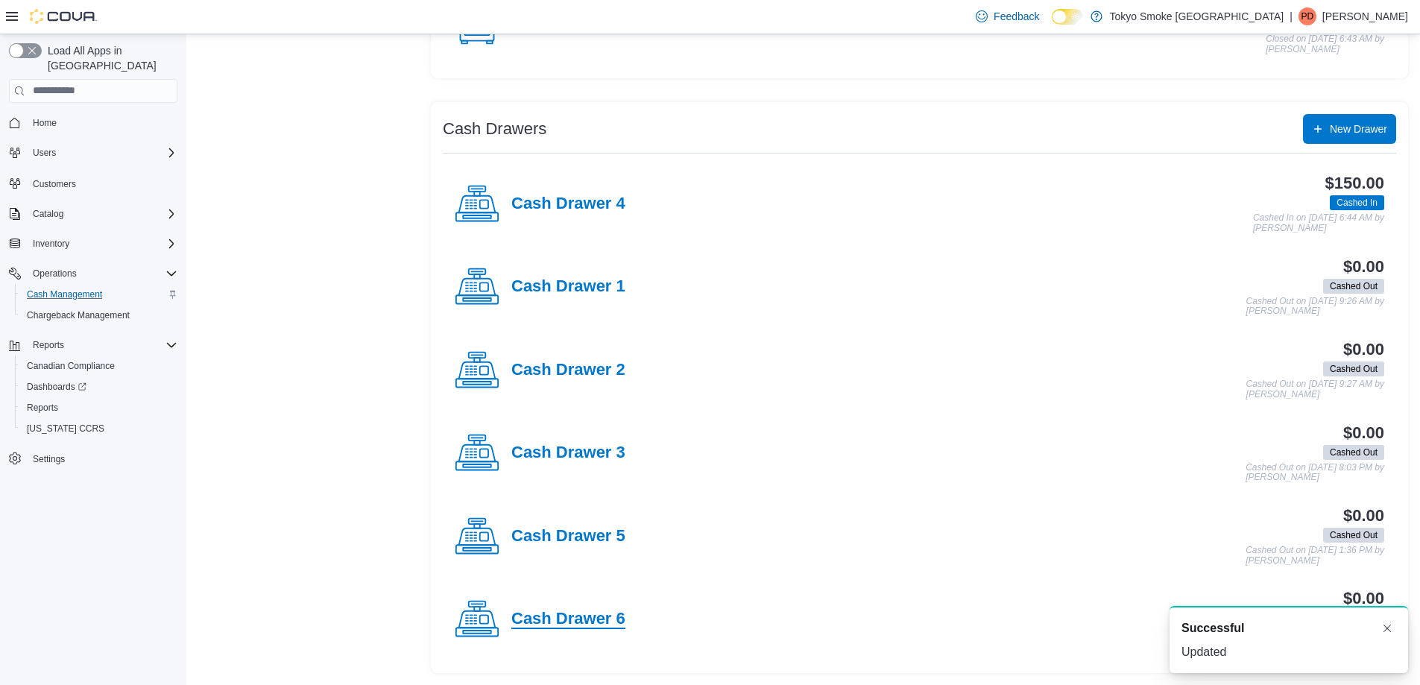
click at [555, 624] on h4 "Cash Drawer 6" at bounding box center [568, 619] width 114 height 19
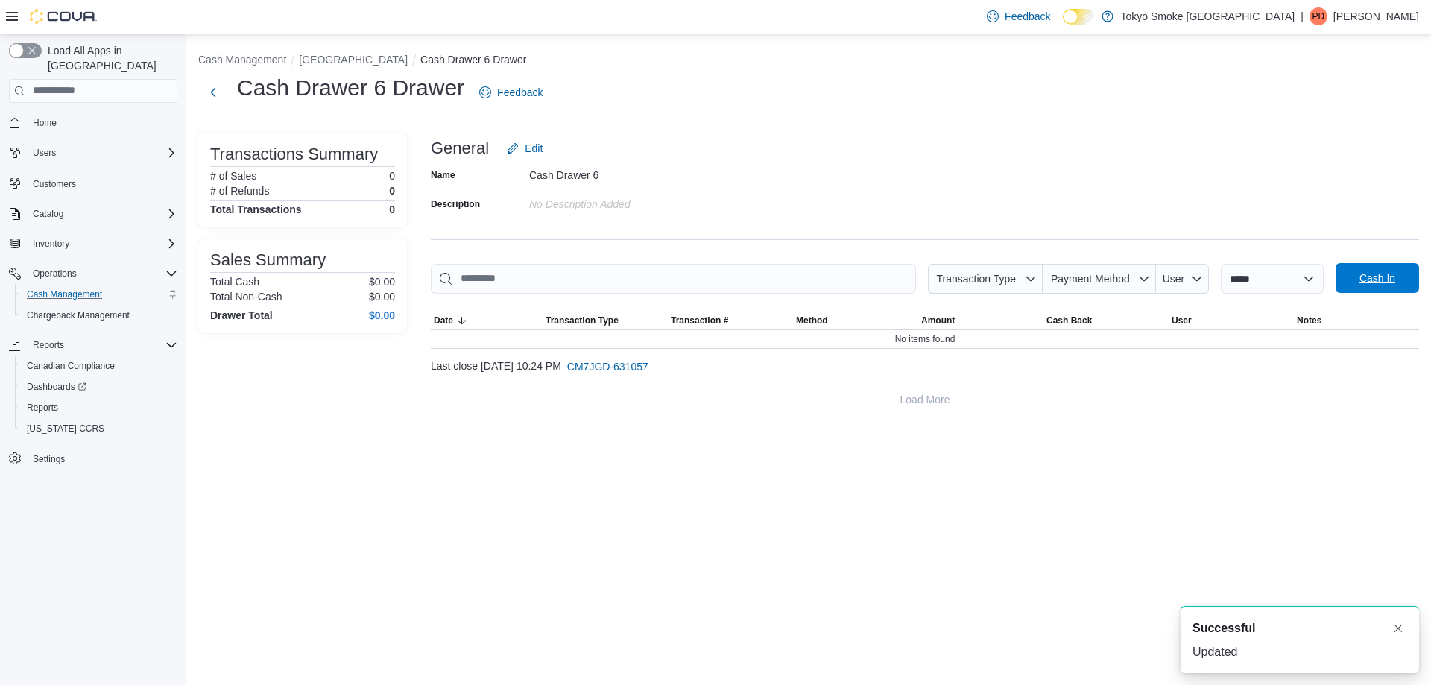
click at [1373, 285] on span "Cash In" at bounding box center [1378, 278] width 36 height 15
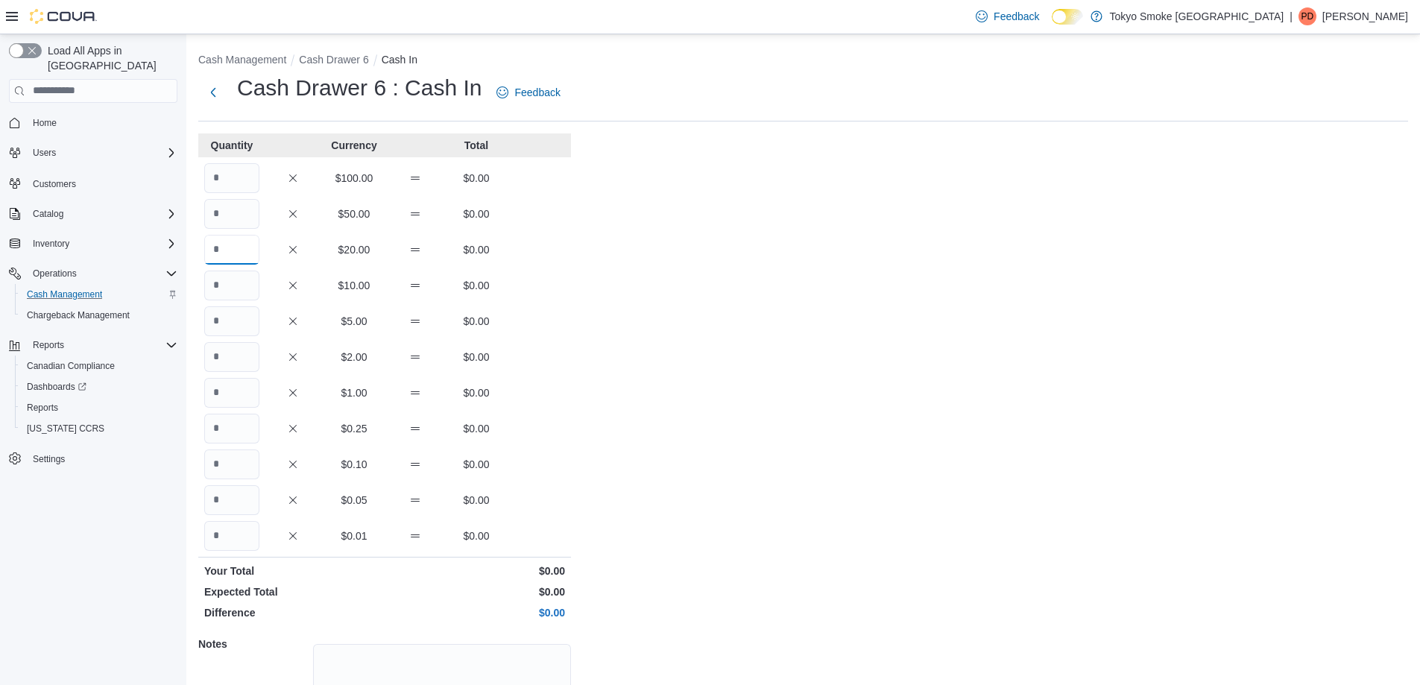
click at [231, 264] on input "Quantity" at bounding box center [231, 250] width 55 height 30
type input "*"
click at [228, 281] on input "Quantity" at bounding box center [231, 286] width 55 height 30
type input "*"
click at [233, 315] on input "Quantity" at bounding box center [231, 321] width 55 height 30
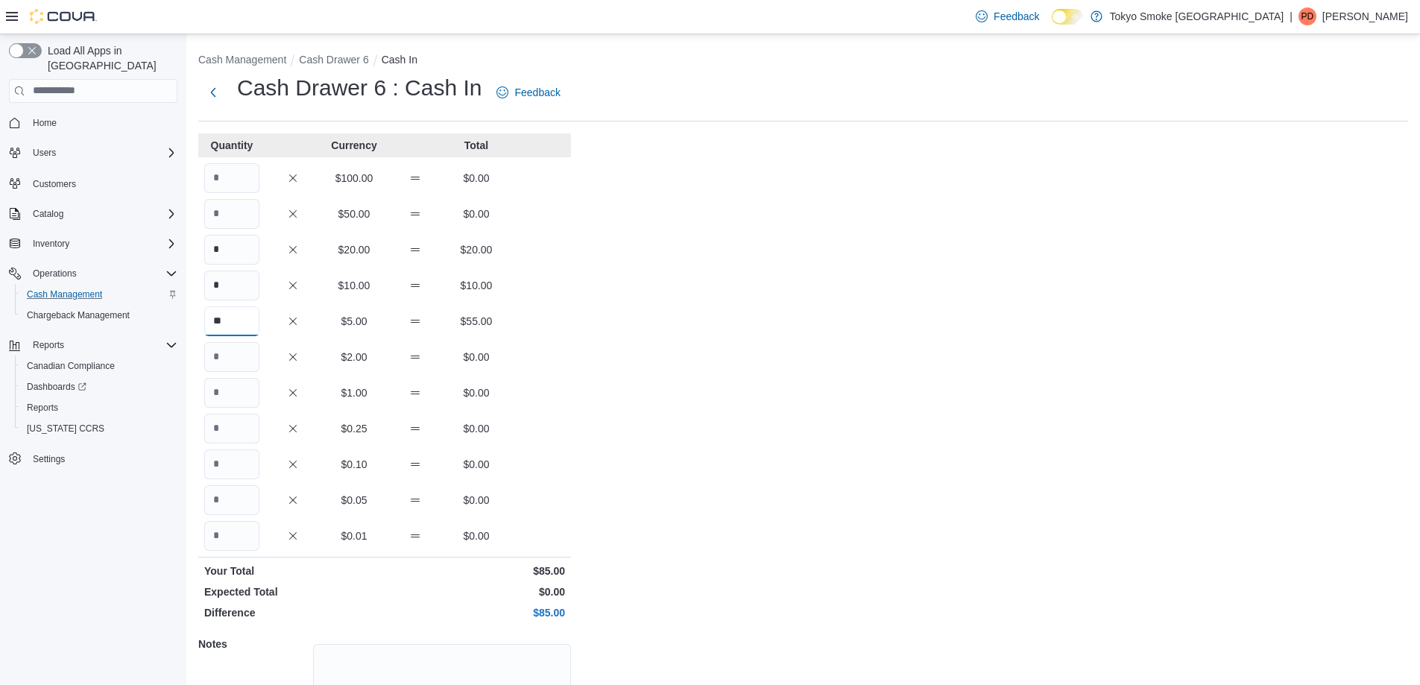
type input "**"
click at [225, 352] on input "Quantity" at bounding box center [231, 357] width 55 height 30
type input "*"
click at [227, 385] on input "Quantity" at bounding box center [231, 393] width 55 height 30
type input "**"
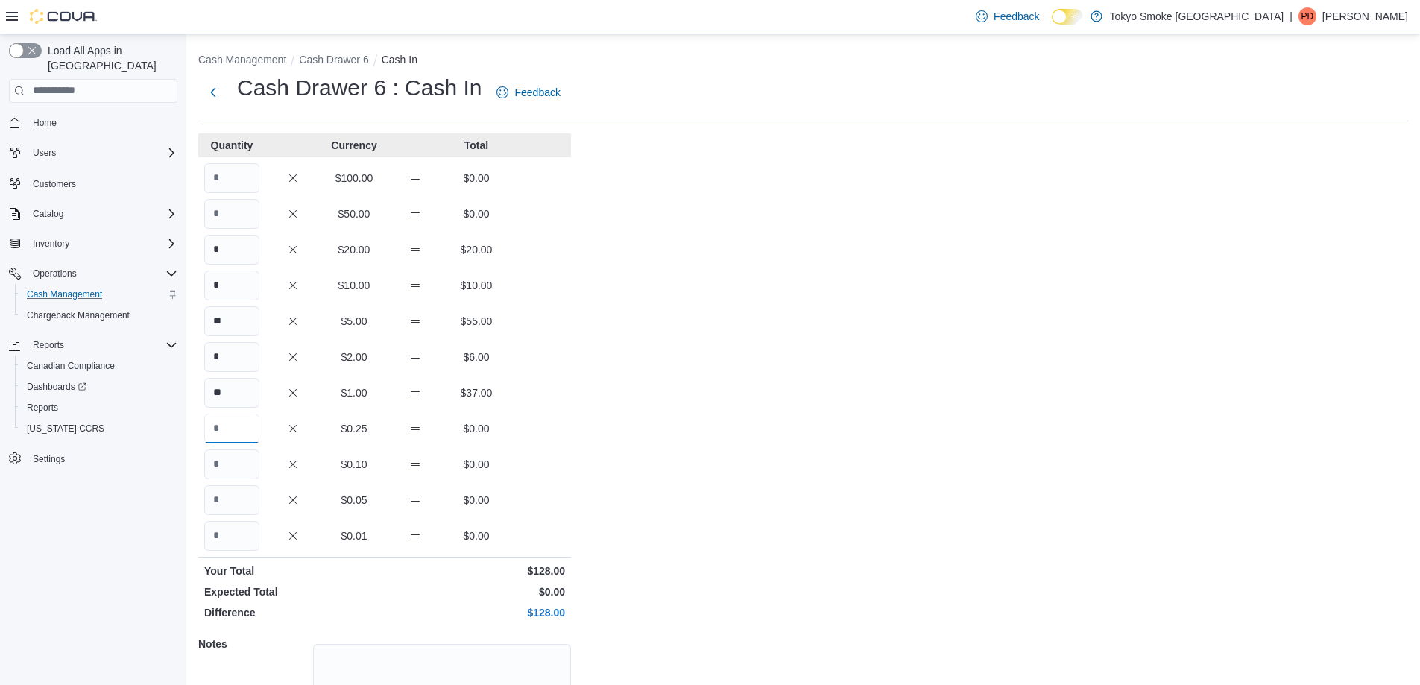
click at [230, 422] on input "Quantity" at bounding box center [231, 429] width 55 height 30
type input "**"
click at [229, 459] on input "Quantity" at bounding box center [231, 465] width 55 height 30
type input "**"
click at [237, 508] on input "Quantity" at bounding box center [231, 500] width 55 height 30
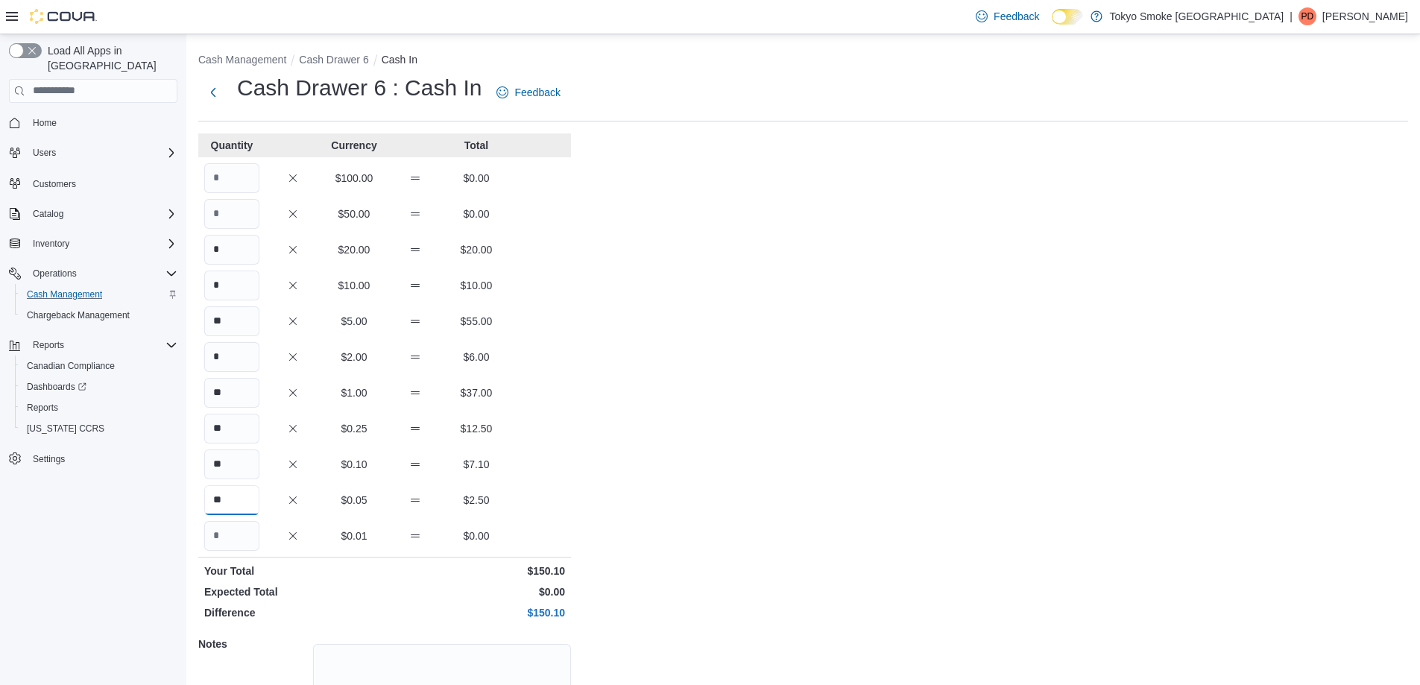
type input "**"
click at [225, 532] on input "Quantity" at bounding box center [231, 536] width 55 height 30
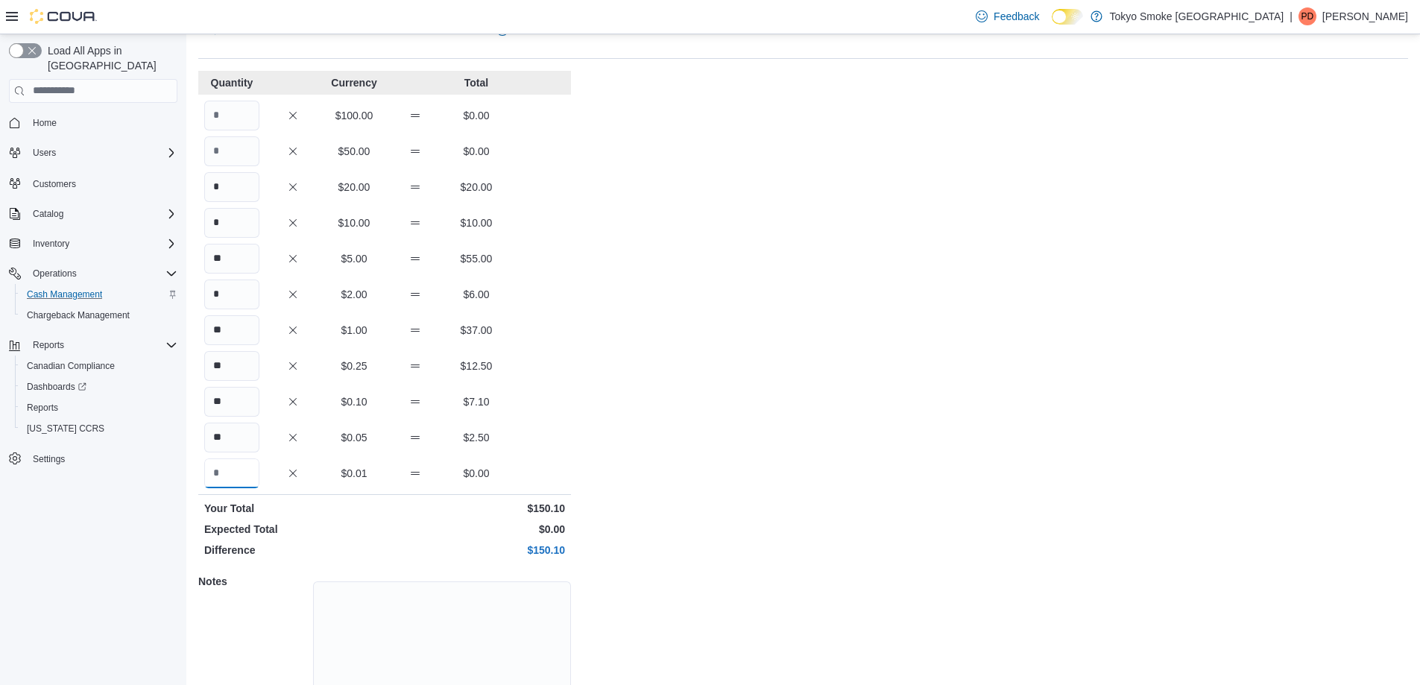
scroll to position [127, 0]
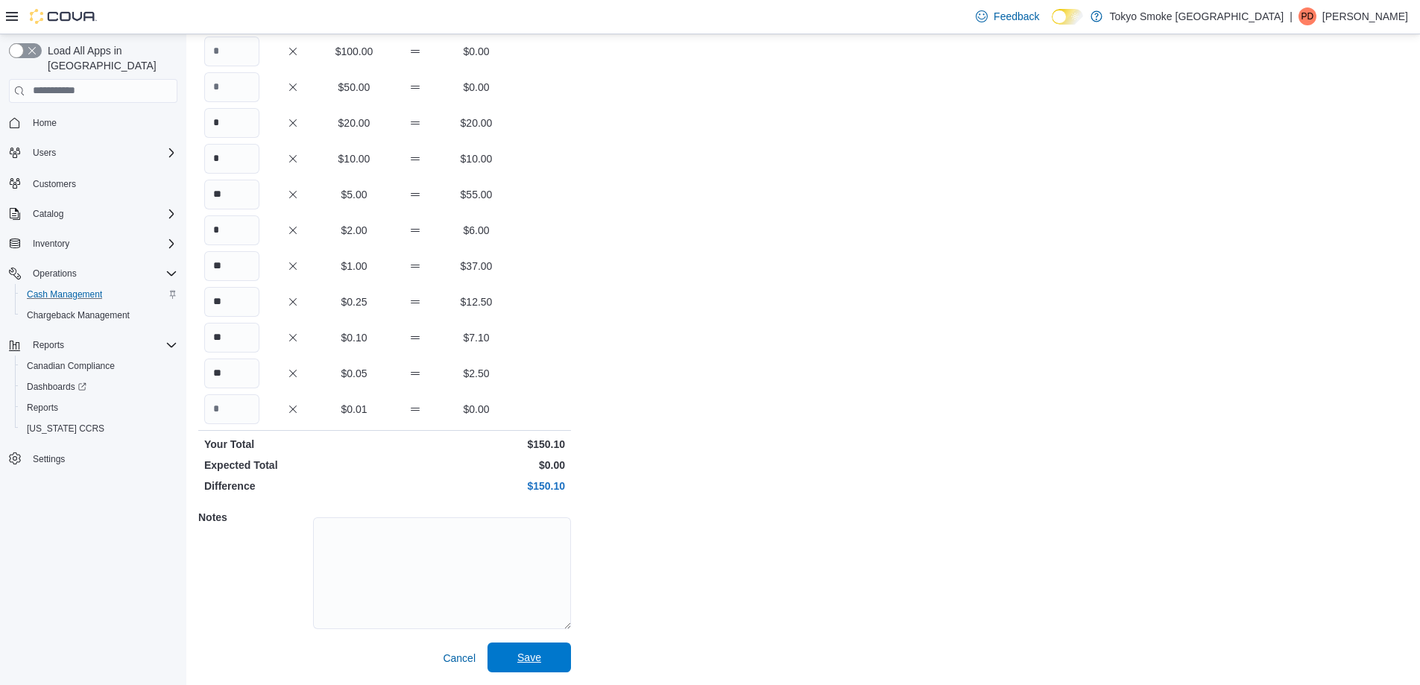
click at [537, 663] on span "Save" at bounding box center [529, 657] width 24 height 15
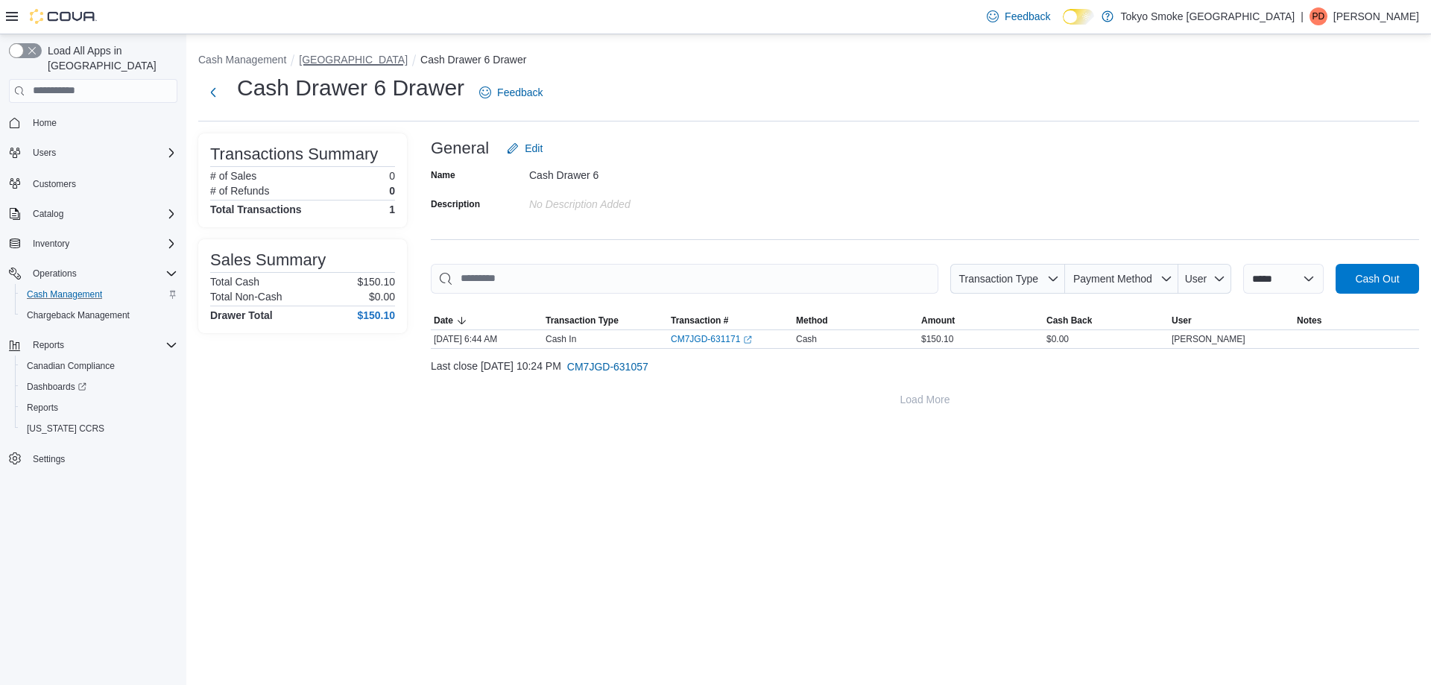
click at [344, 62] on button "[GEOGRAPHIC_DATA]" at bounding box center [353, 60] width 109 height 12
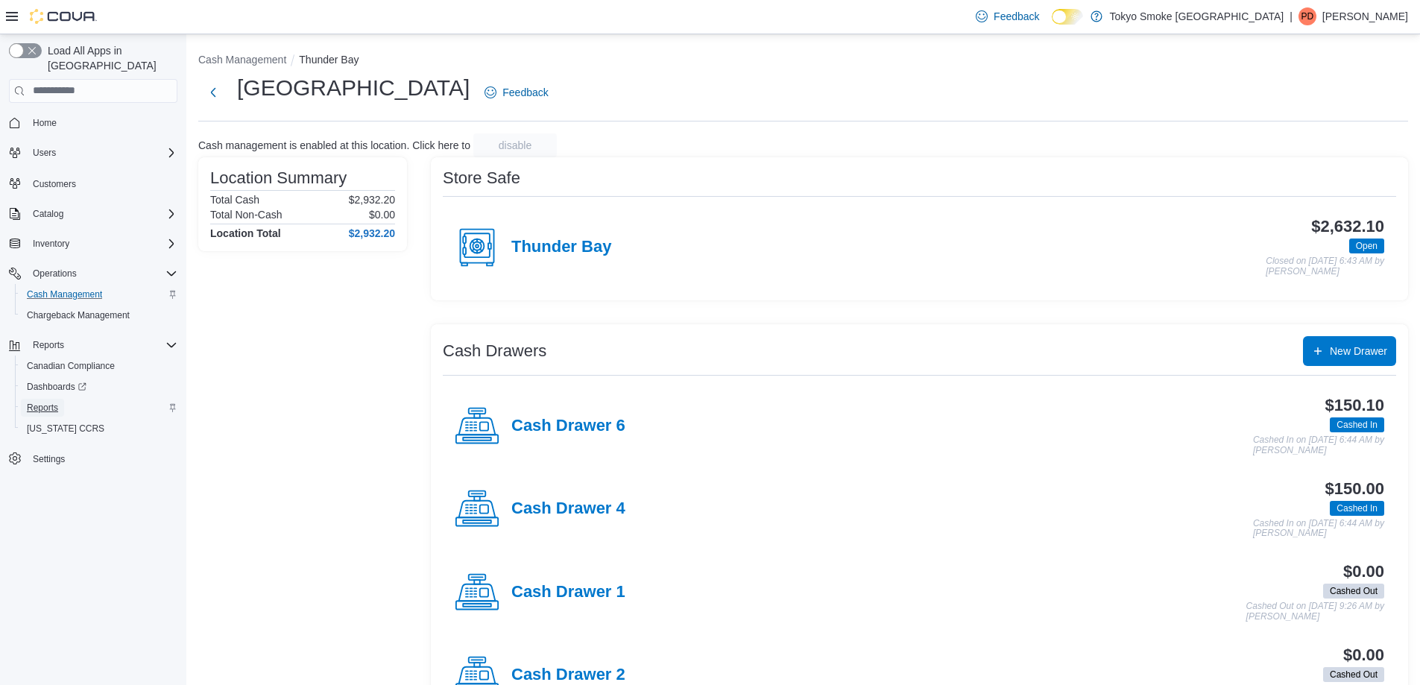
click at [49, 402] on span "Reports" at bounding box center [42, 408] width 31 height 12
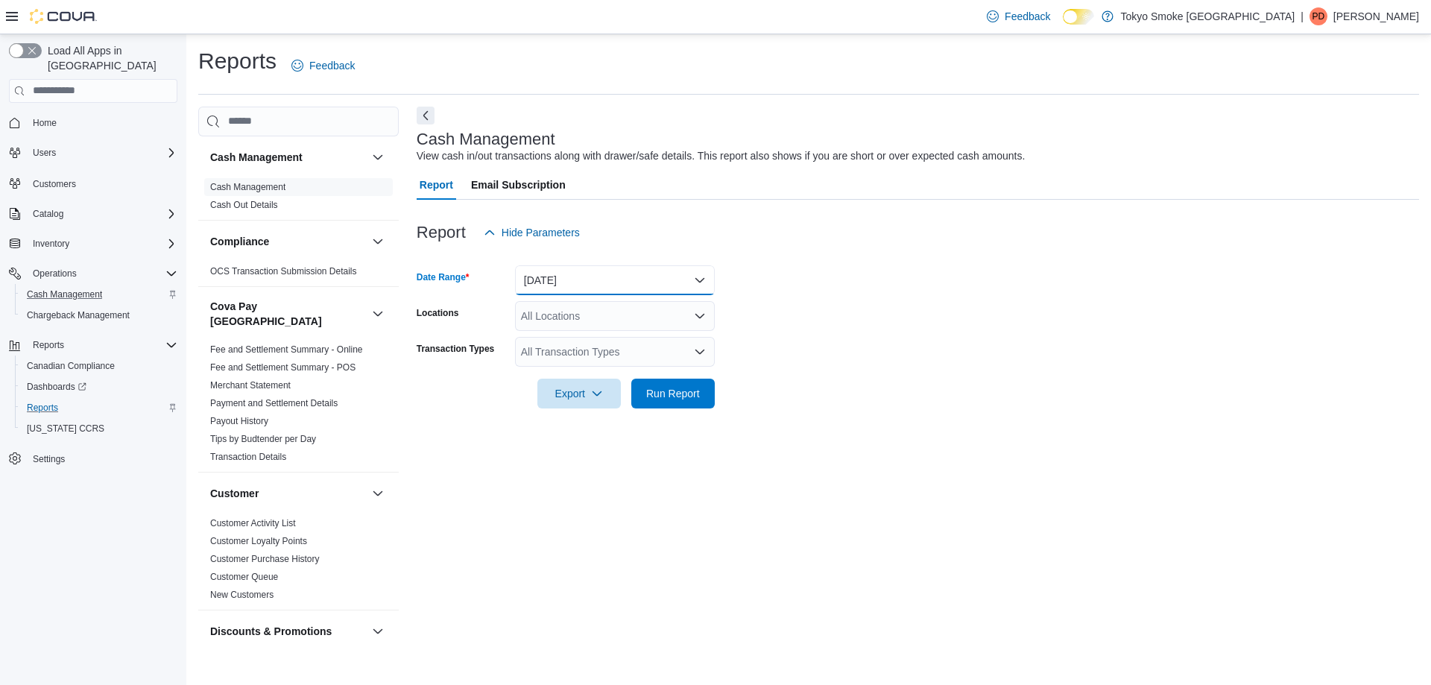
click at [602, 291] on button "Today" at bounding box center [615, 280] width 200 height 30
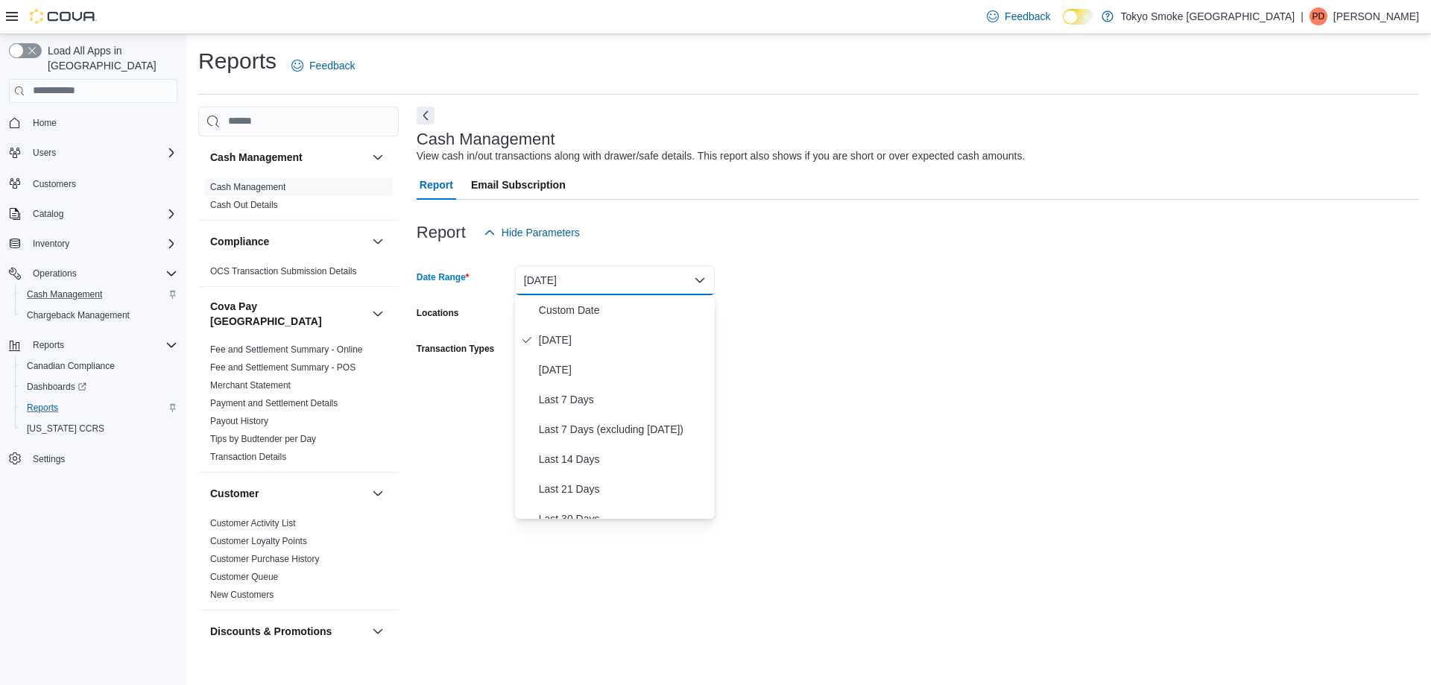
click at [846, 236] on div "Report Hide Parameters" at bounding box center [918, 233] width 1003 height 30
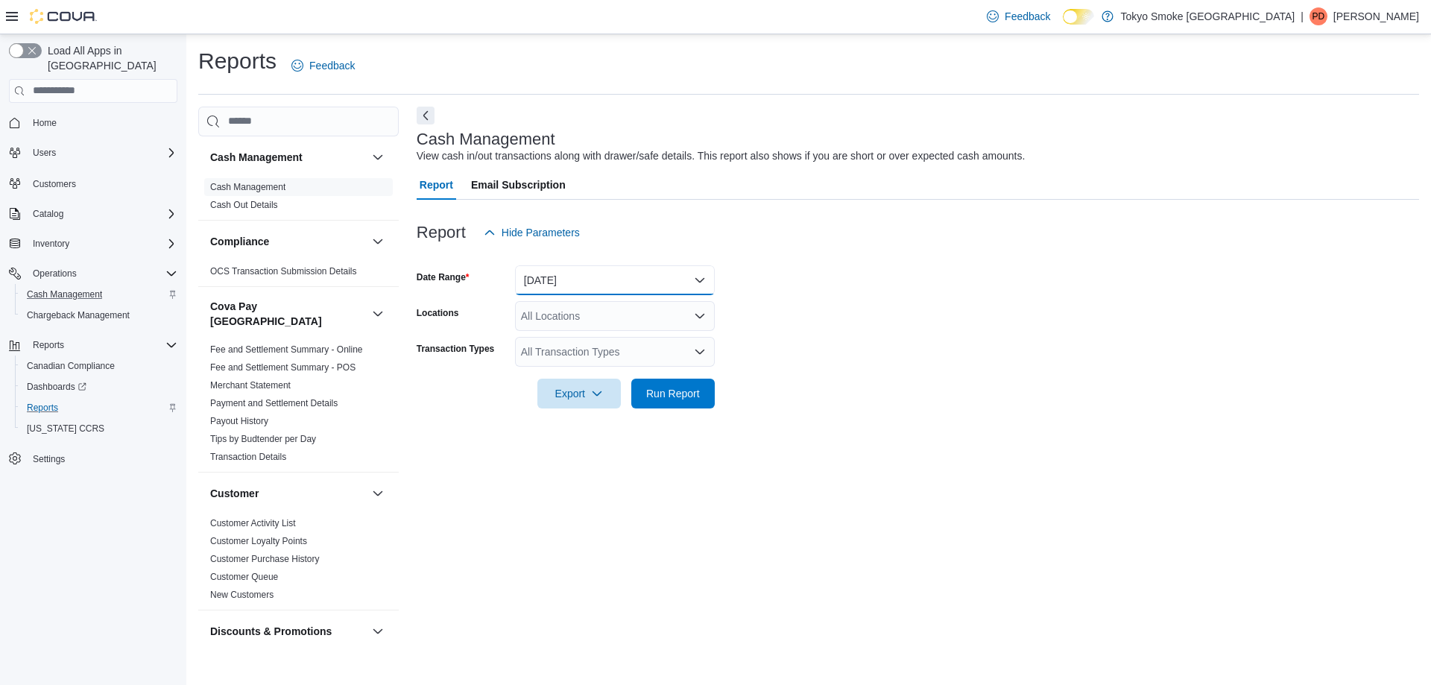
click at [602, 276] on button "Today" at bounding box center [615, 280] width 200 height 30
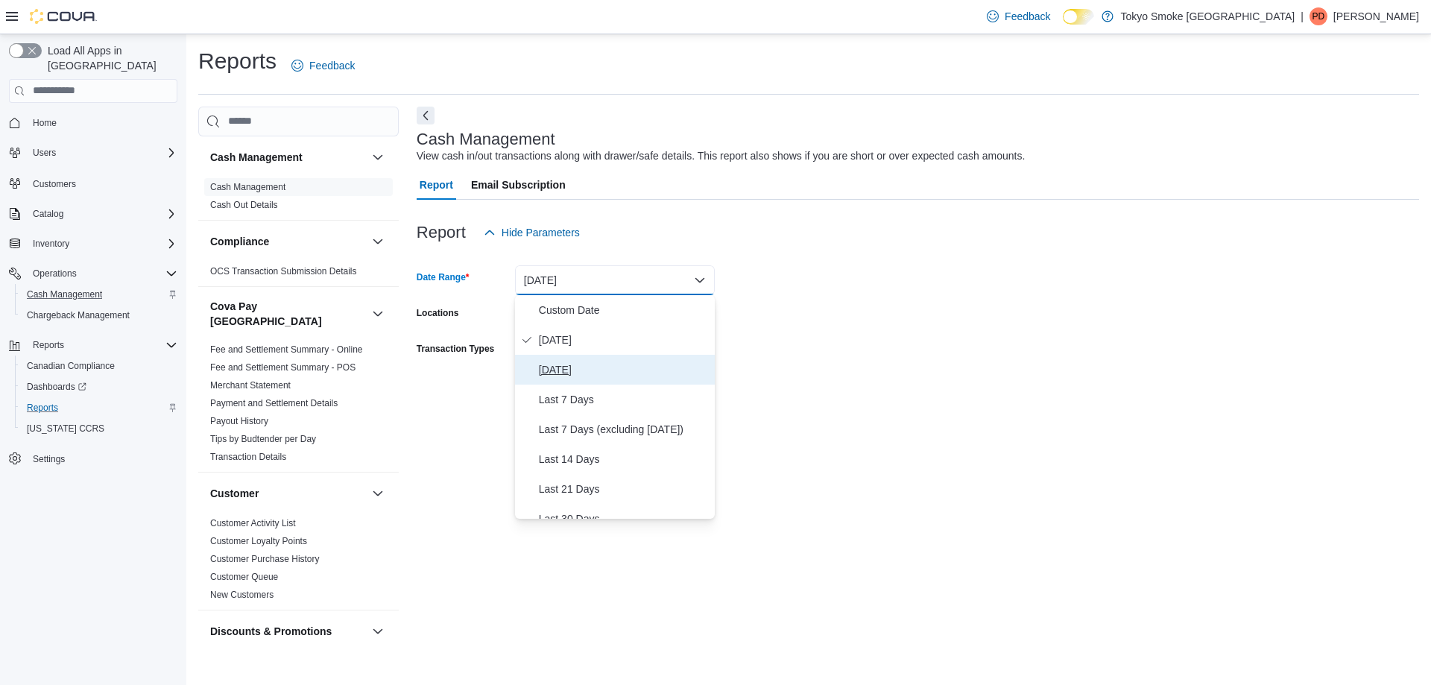
click at [574, 368] on span "Yesterday" at bounding box center [624, 370] width 170 height 18
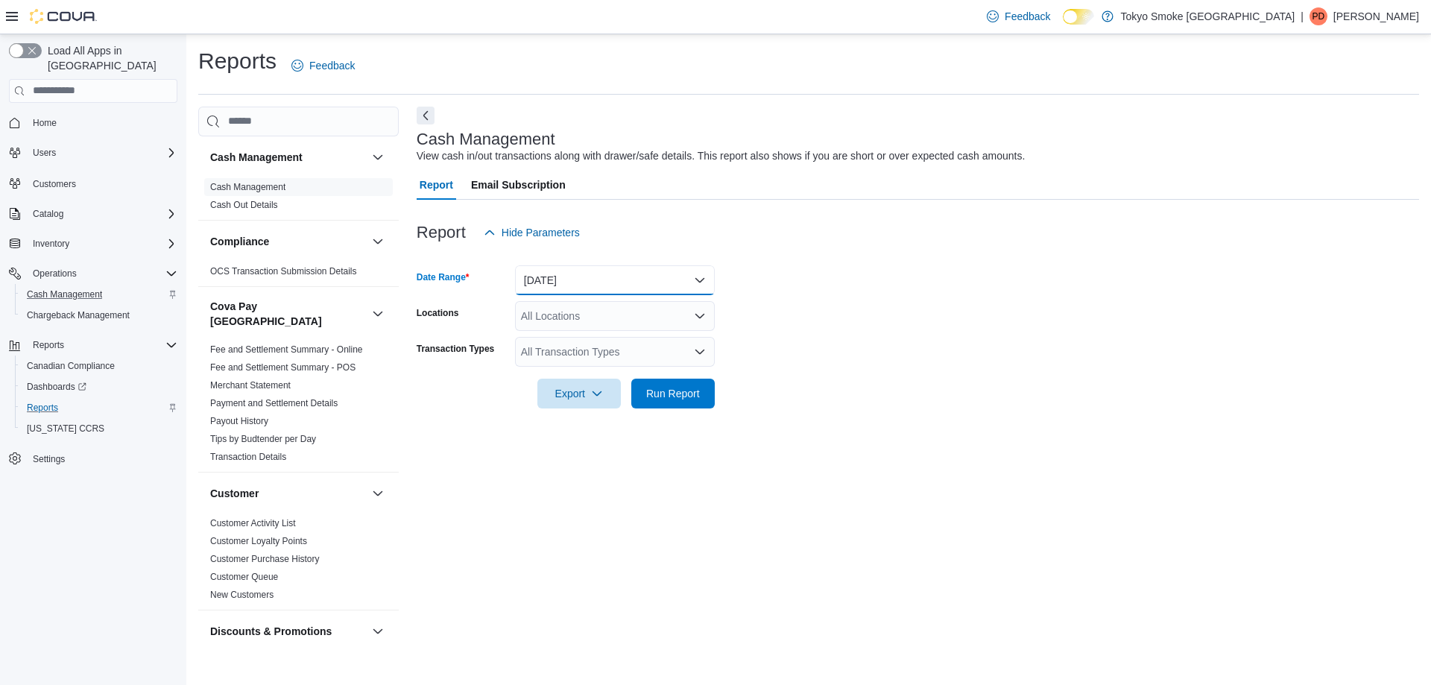
click at [594, 284] on button "Yesterday" at bounding box center [615, 280] width 200 height 30
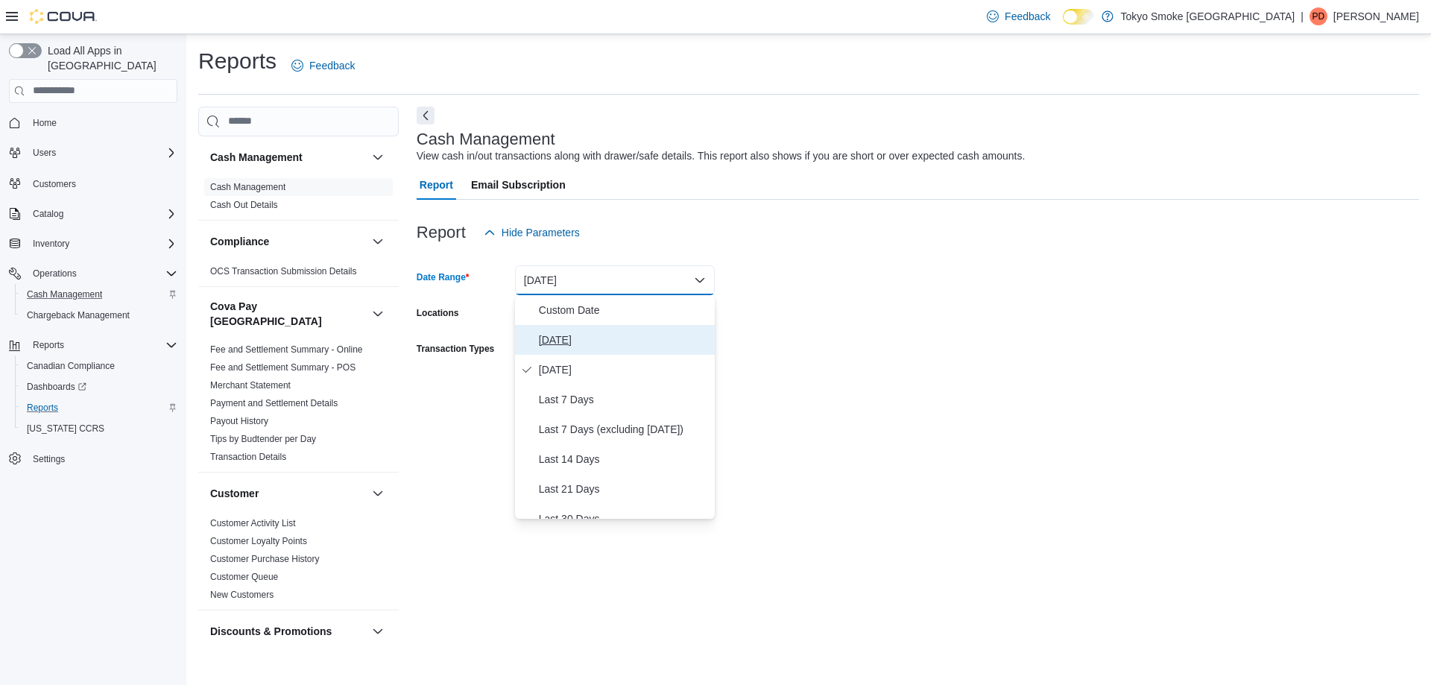
click at [555, 343] on span "Today" at bounding box center [624, 340] width 170 height 18
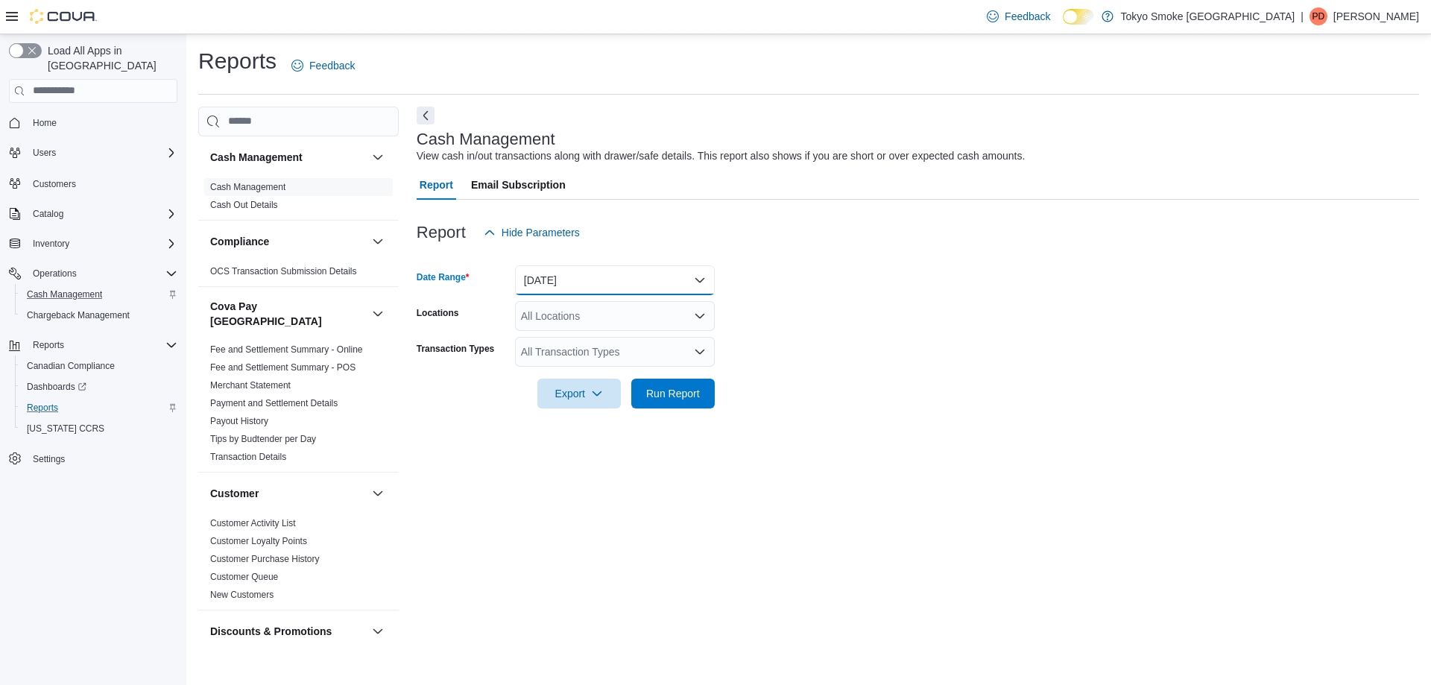
click at [619, 283] on button "Today" at bounding box center [615, 280] width 200 height 30
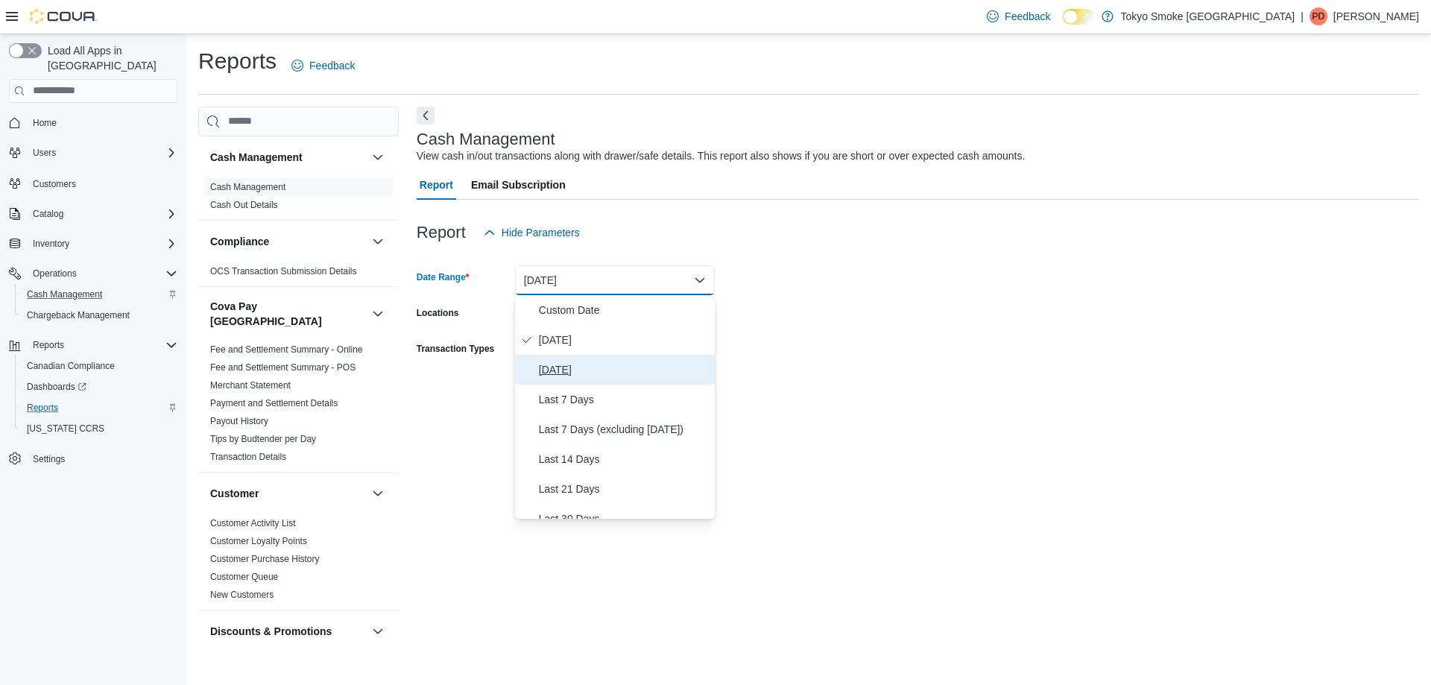
click at [578, 368] on span "Yesterday" at bounding box center [624, 370] width 170 height 18
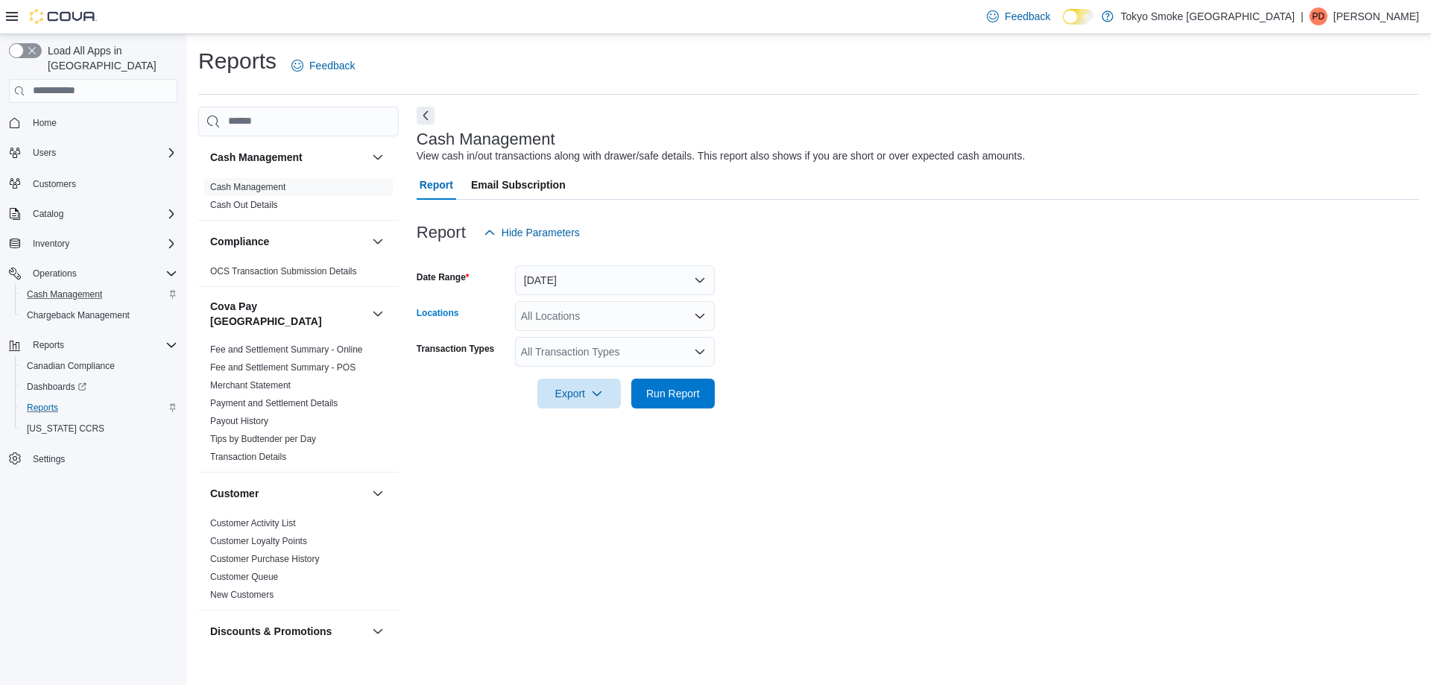
click at [586, 318] on div "All Locations" at bounding box center [615, 316] width 200 height 30
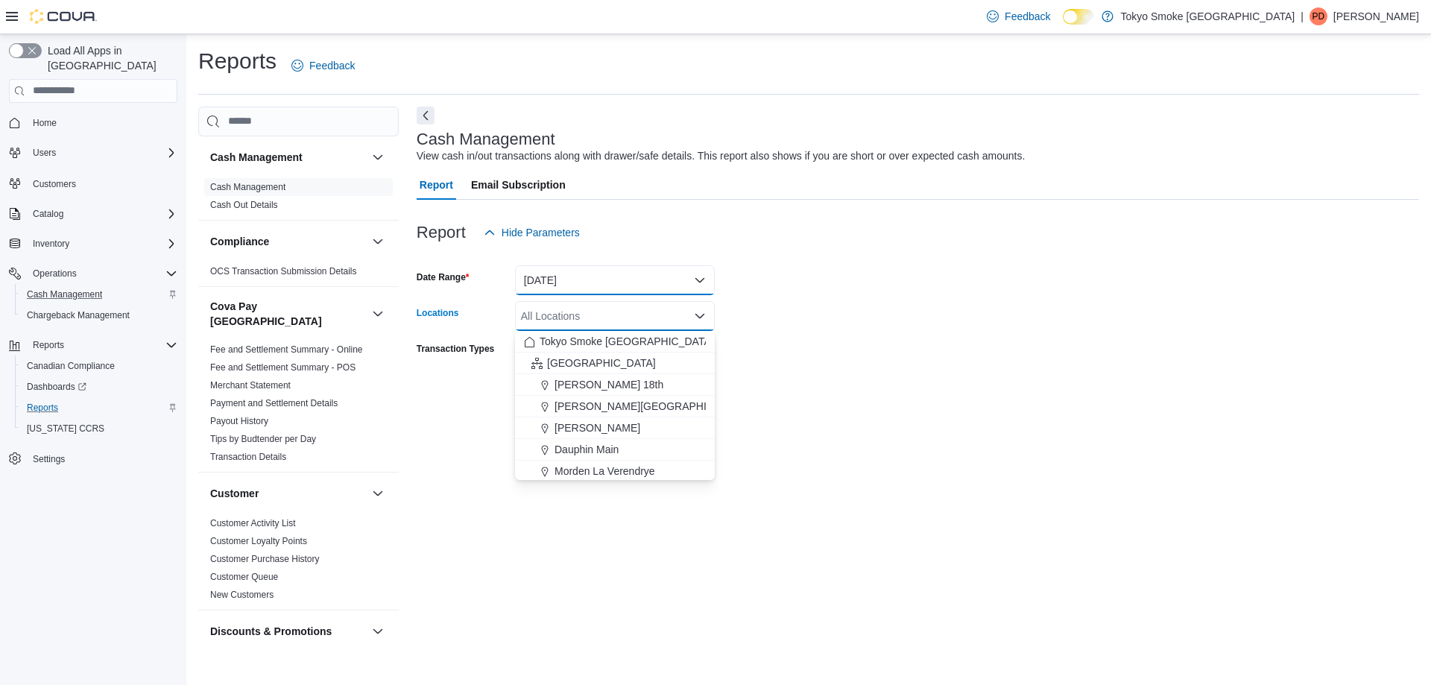
click at [596, 286] on button "Yesterday" at bounding box center [615, 280] width 200 height 30
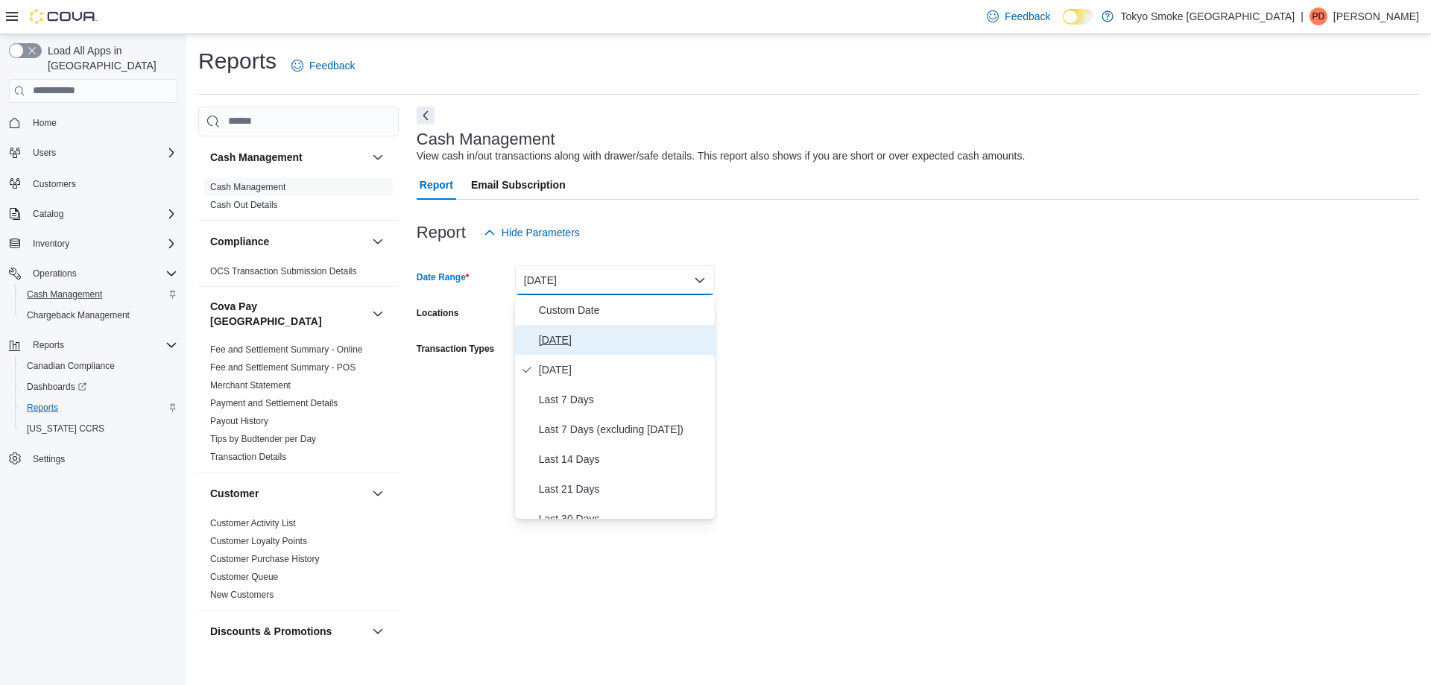
click at [564, 347] on span "Today" at bounding box center [624, 340] width 170 height 18
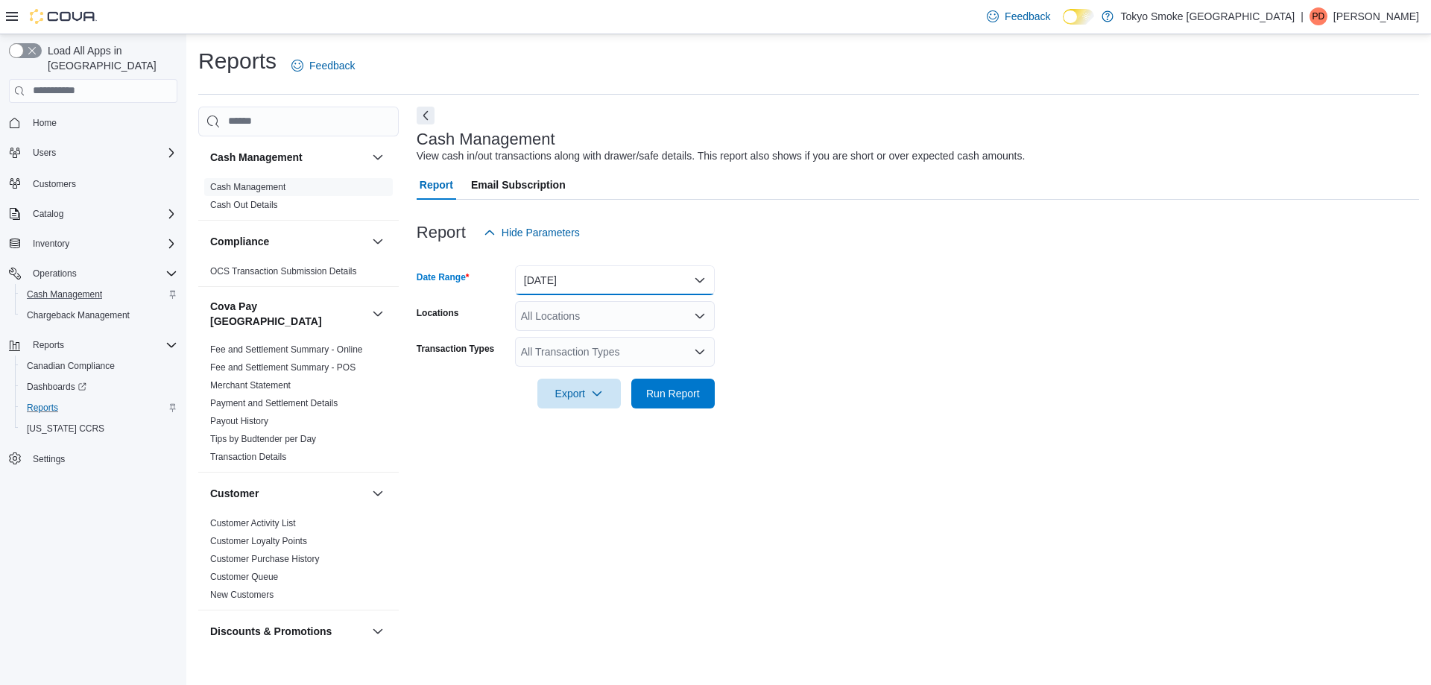
click at [593, 277] on button "Today" at bounding box center [615, 280] width 200 height 30
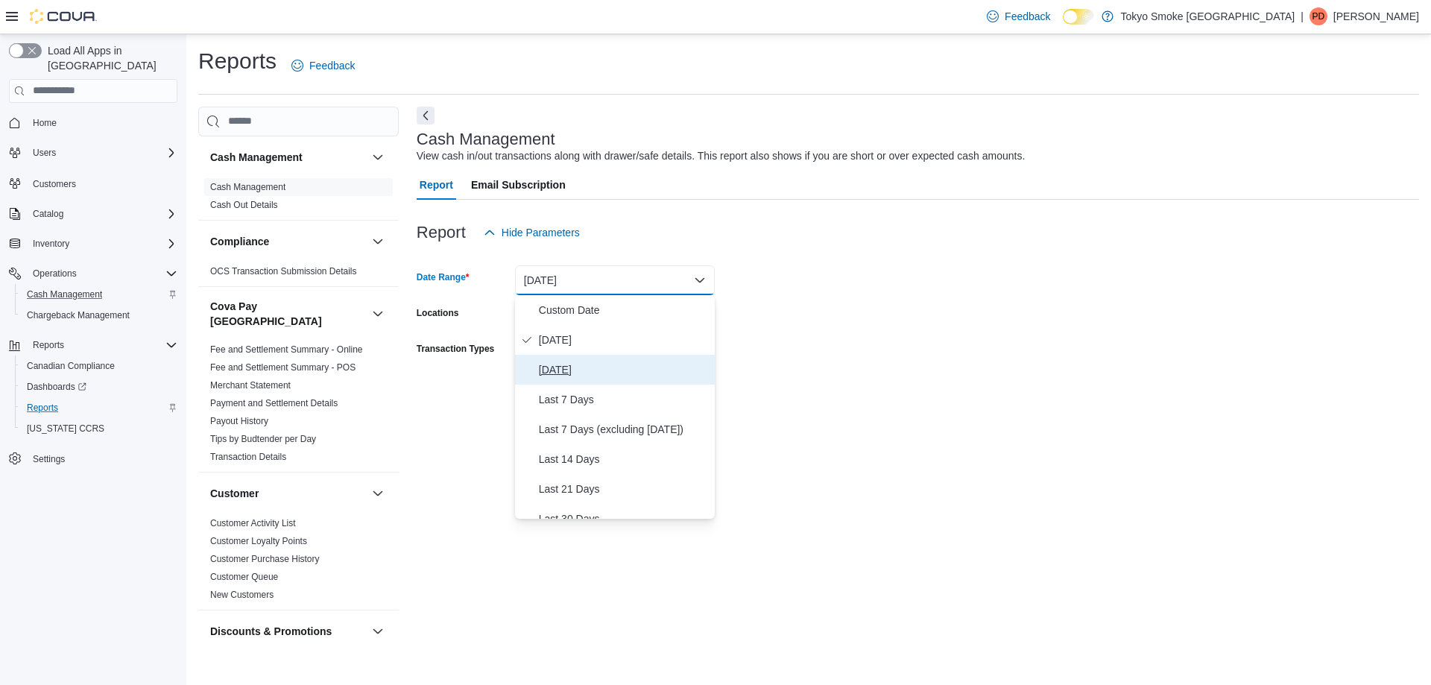
click at [562, 375] on span "Yesterday" at bounding box center [624, 370] width 170 height 18
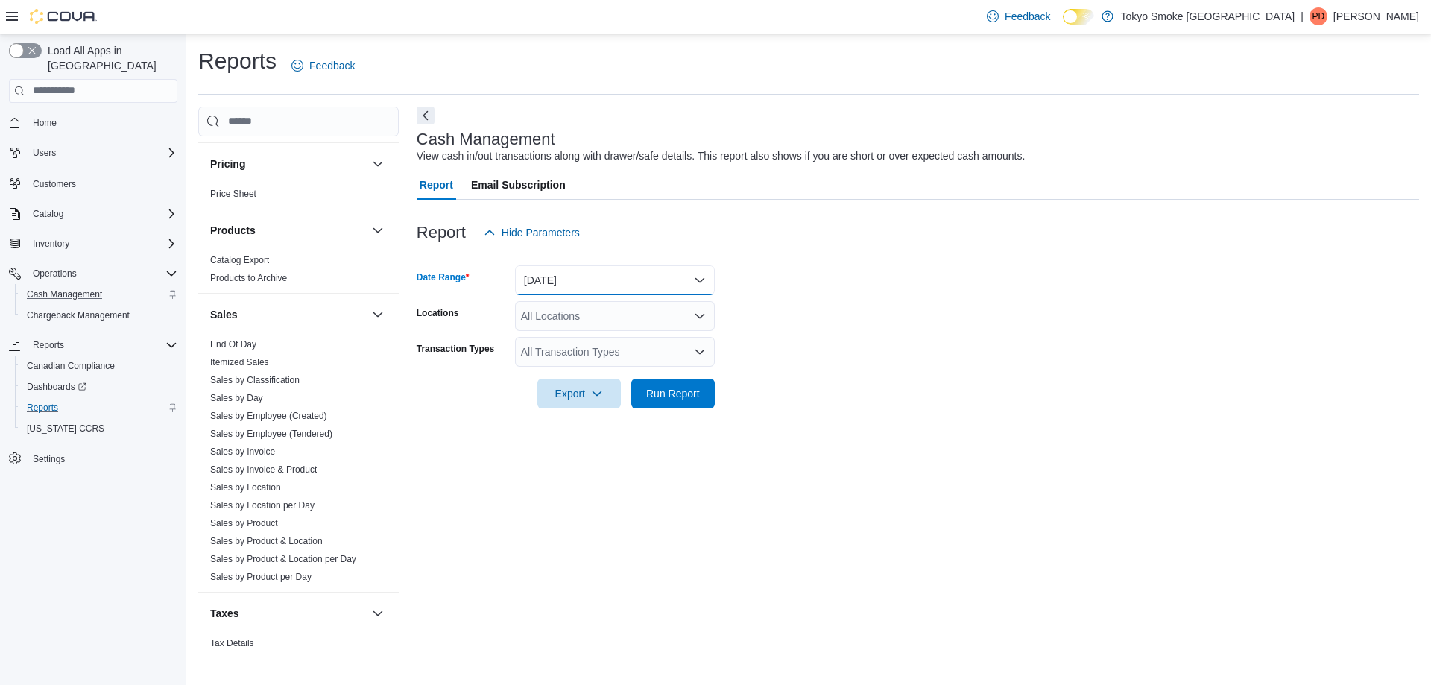
scroll to position [1097, 0]
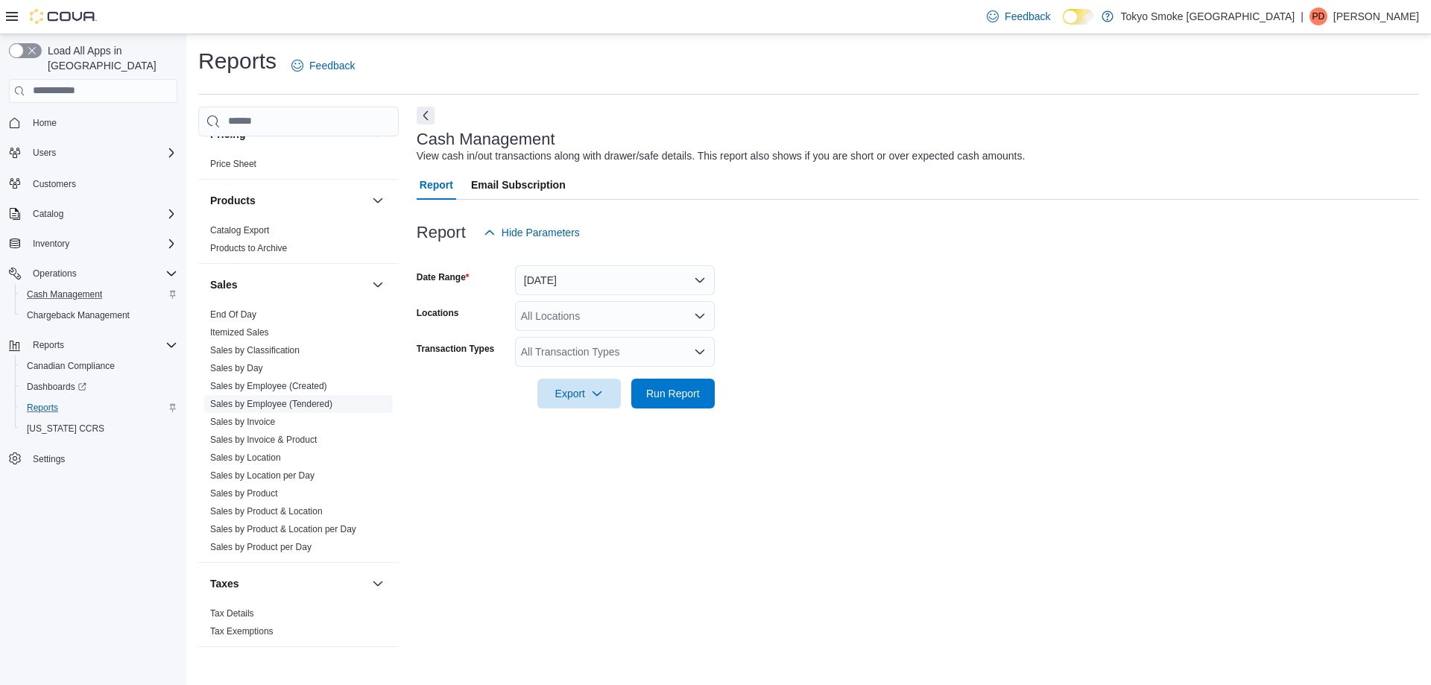
click at [286, 399] on link "Sales by Employee (Tendered)" at bounding box center [271, 404] width 122 height 10
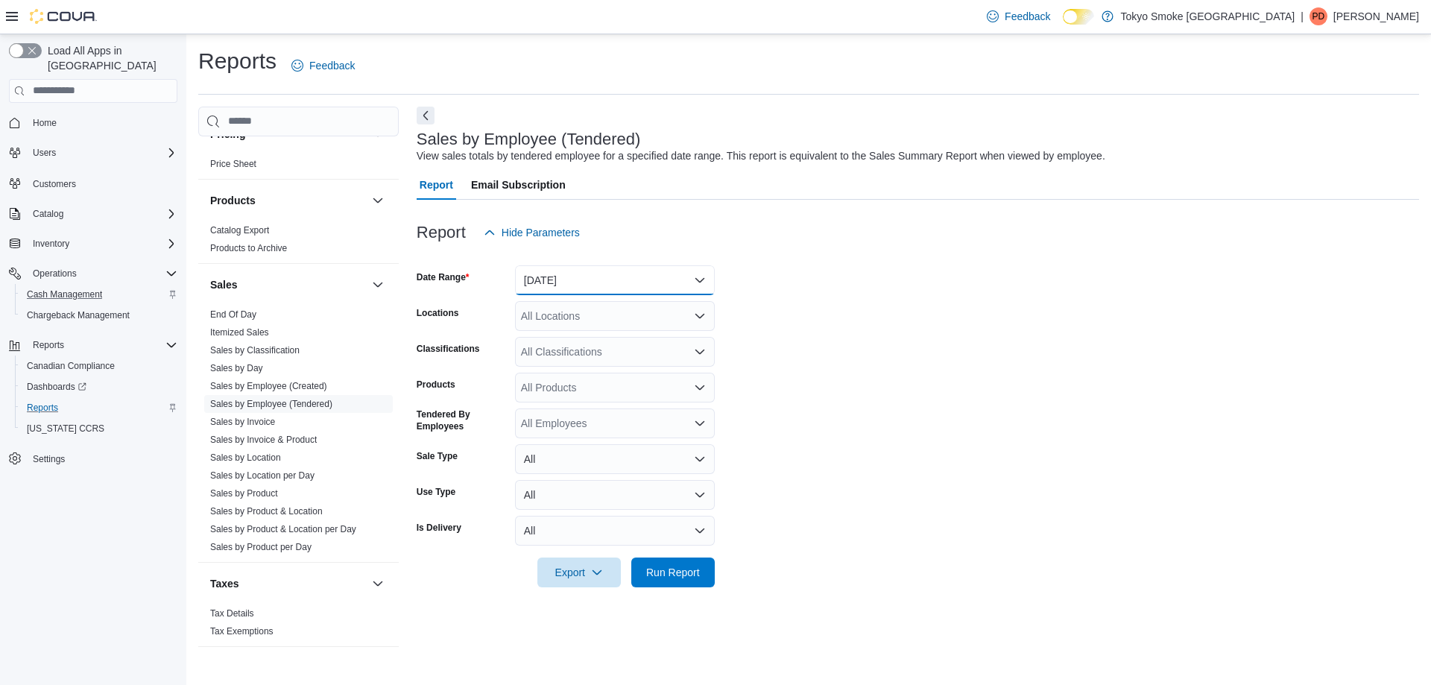
click at [587, 273] on button "Yesterday" at bounding box center [615, 280] width 200 height 30
click at [567, 368] on span "Yesterday" at bounding box center [624, 370] width 170 height 18
click at [570, 315] on div "All Locations" at bounding box center [615, 316] width 200 height 30
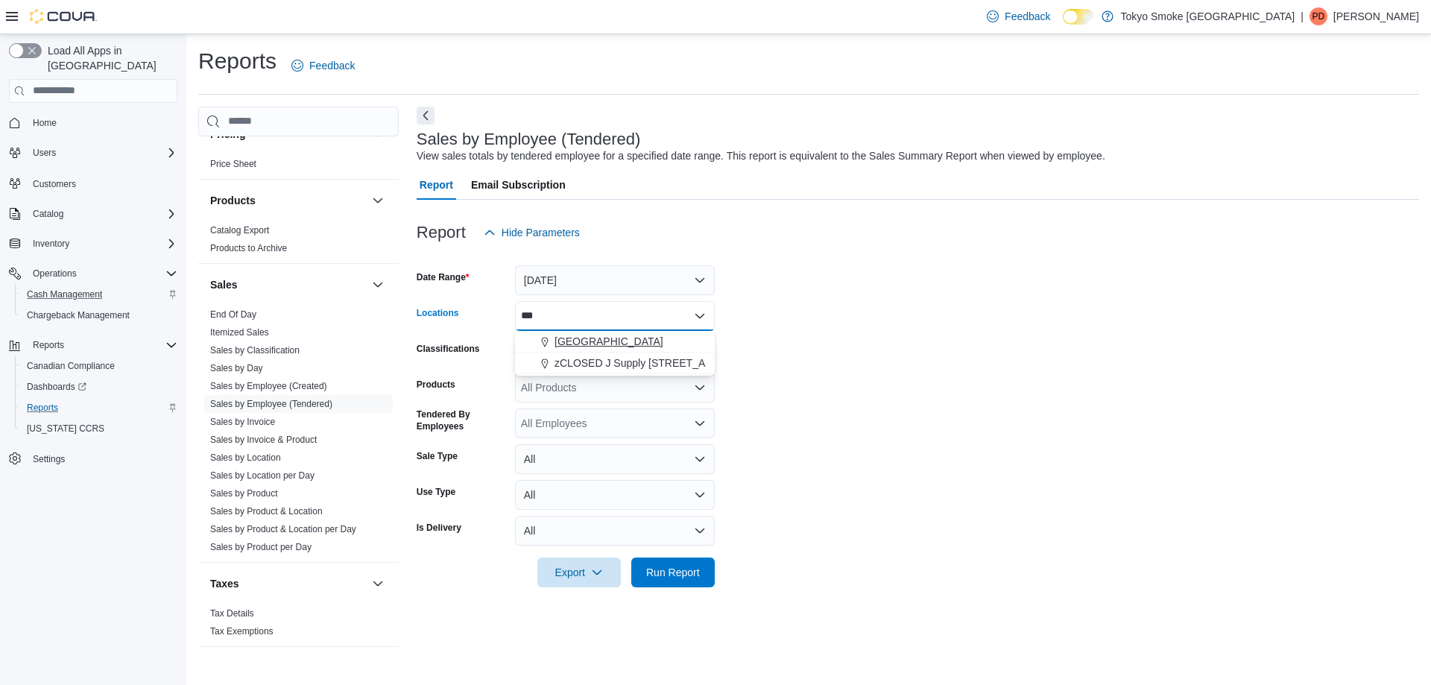
type input "***"
click at [568, 339] on span "[GEOGRAPHIC_DATA]" at bounding box center [609, 341] width 109 height 15
click at [1082, 346] on form "Date Range Yesterday Locations Thunder Bay Memorial Classifications All Classif…" at bounding box center [918, 418] width 1003 height 340
click at [583, 581] on span "Export" at bounding box center [579, 572] width 66 height 30
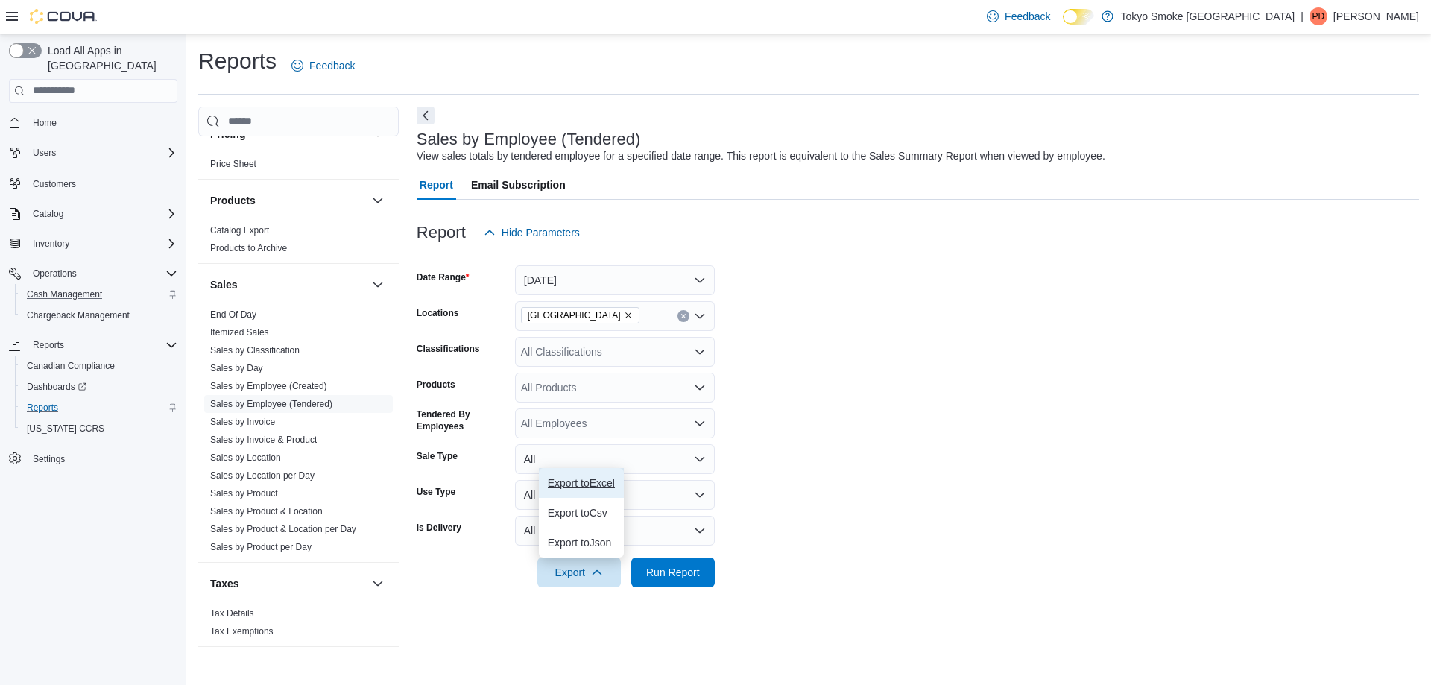
click at [599, 486] on span "Export to Excel" at bounding box center [581, 483] width 67 height 12
click at [246, 417] on link "Sales by Invoice" at bounding box center [242, 422] width 65 height 10
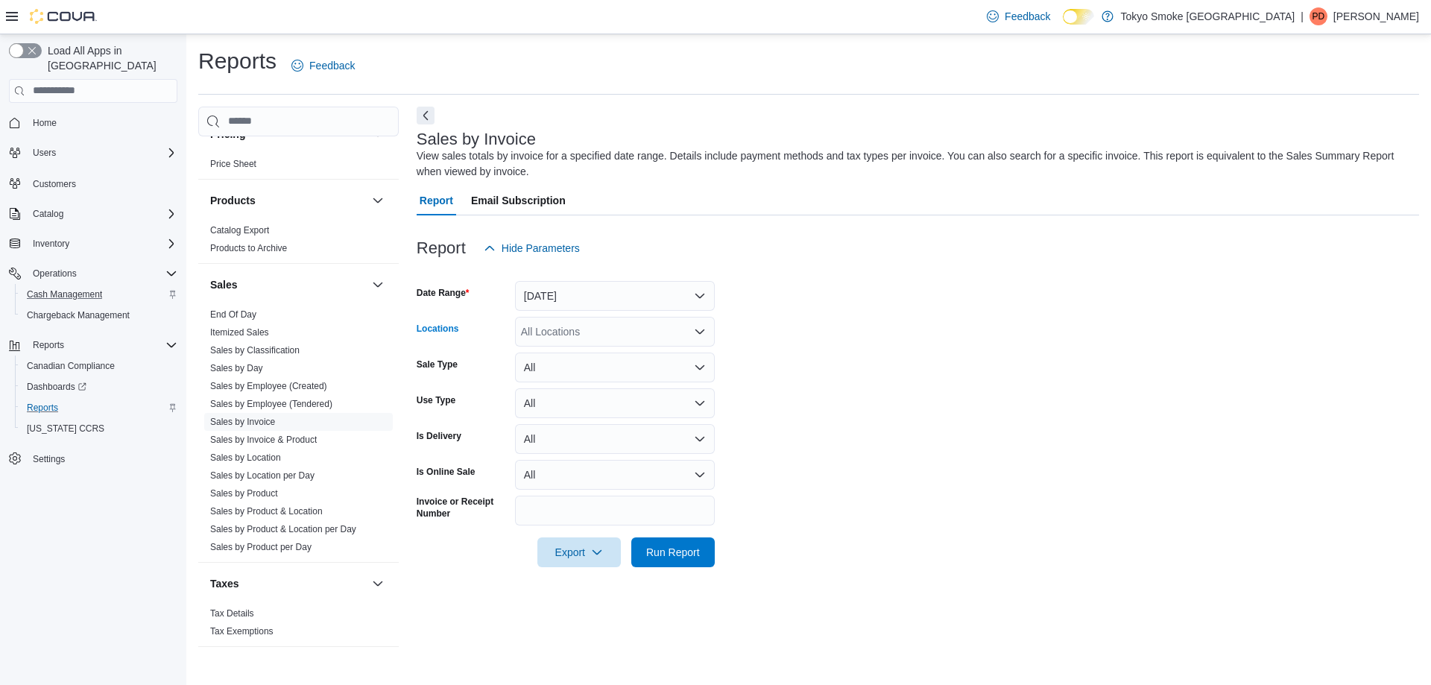
click at [565, 341] on div "All Locations" at bounding box center [615, 332] width 200 height 30
type input "***"
click at [564, 352] on span "[GEOGRAPHIC_DATA]" at bounding box center [609, 357] width 109 height 15
click at [957, 341] on form "Date Range Yesterday Locations Thunder Bay Memorial Sale Type All Use Type All …" at bounding box center [918, 415] width 1003 height 304
click at [611, 561] on span "Export" at bounding box center [579, 552] width 66 height 30
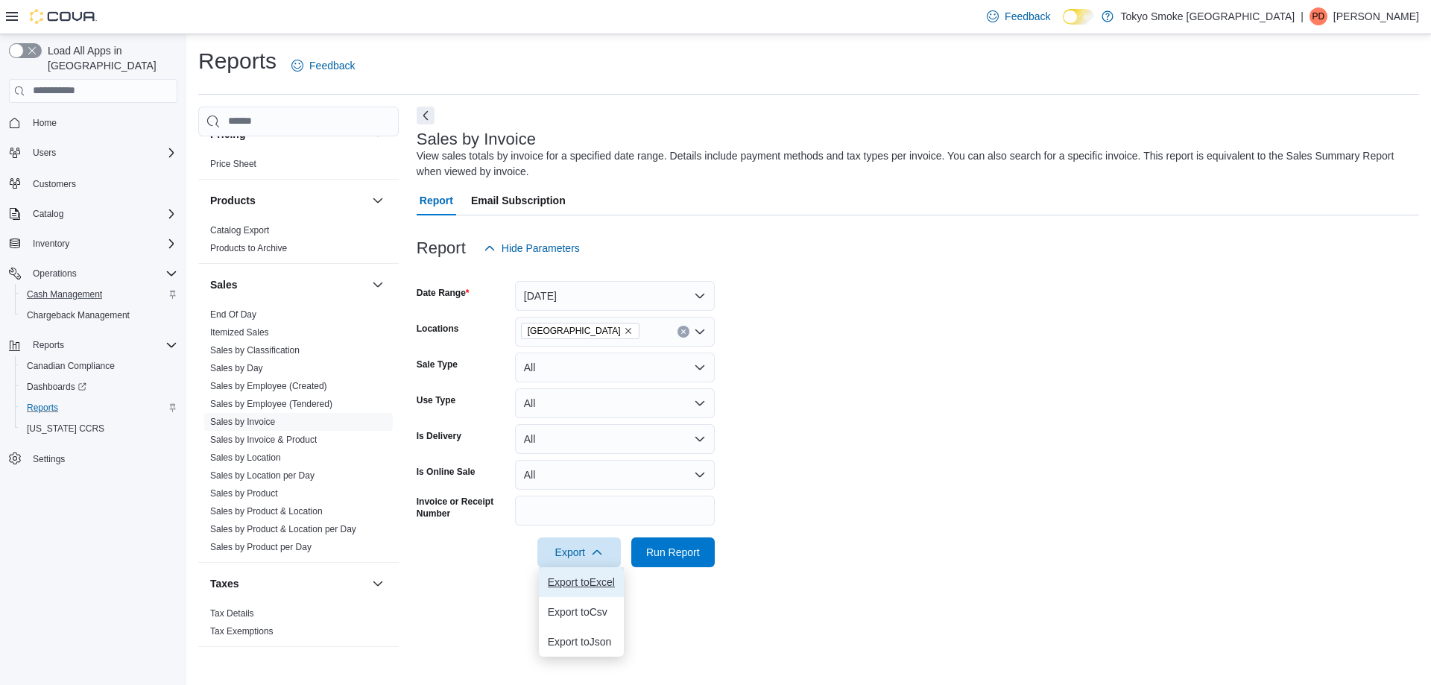
click at [592, 581] on span "Export to Excel" at bounding box center [581, 582] width 67 height 12
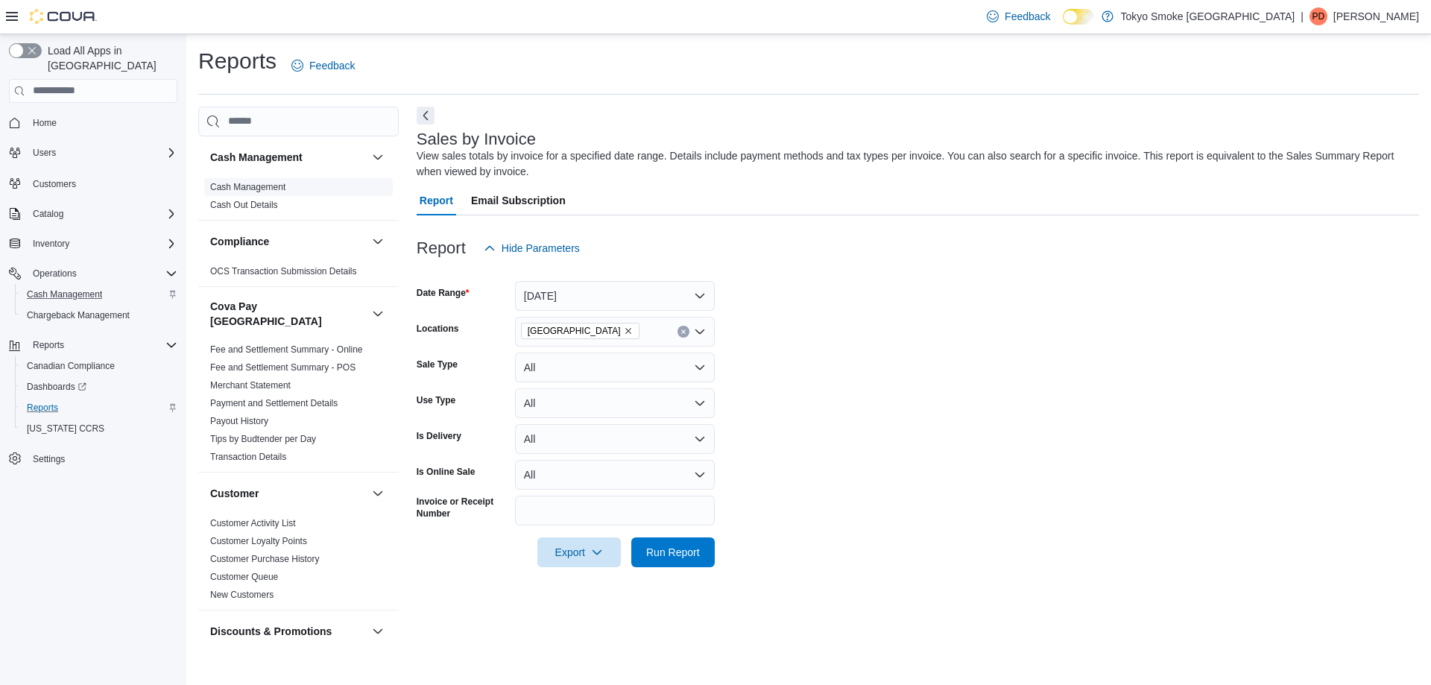
click at [257, 187] on link "Cash Management" at bounding box center [247, 187] width 75 height 10
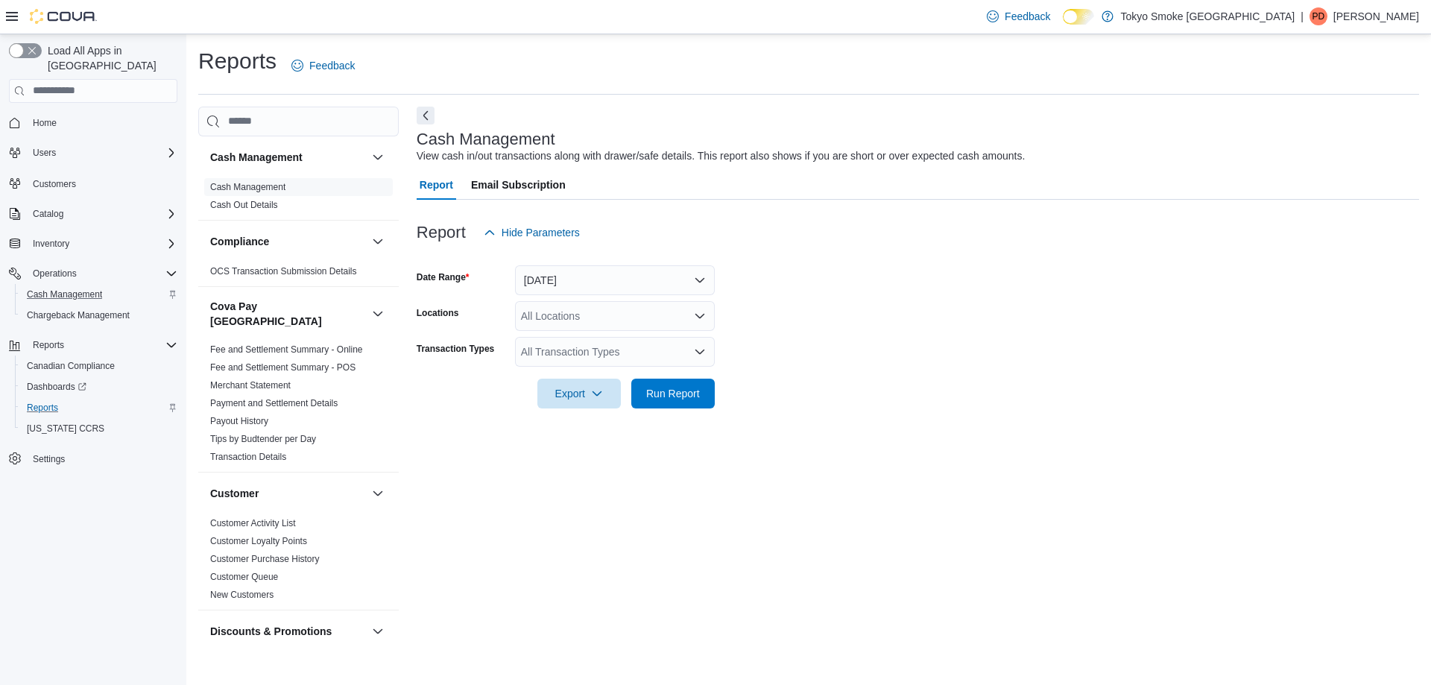
click at [586, 296] on form "Date Range Today Locations All Locations Transaction Types All Transaction Type…" at bounding box center [918, 328] width 1003 height 161
click at [589, 278] on button "Today" at bounding box center [615, 280] width 200 height 30
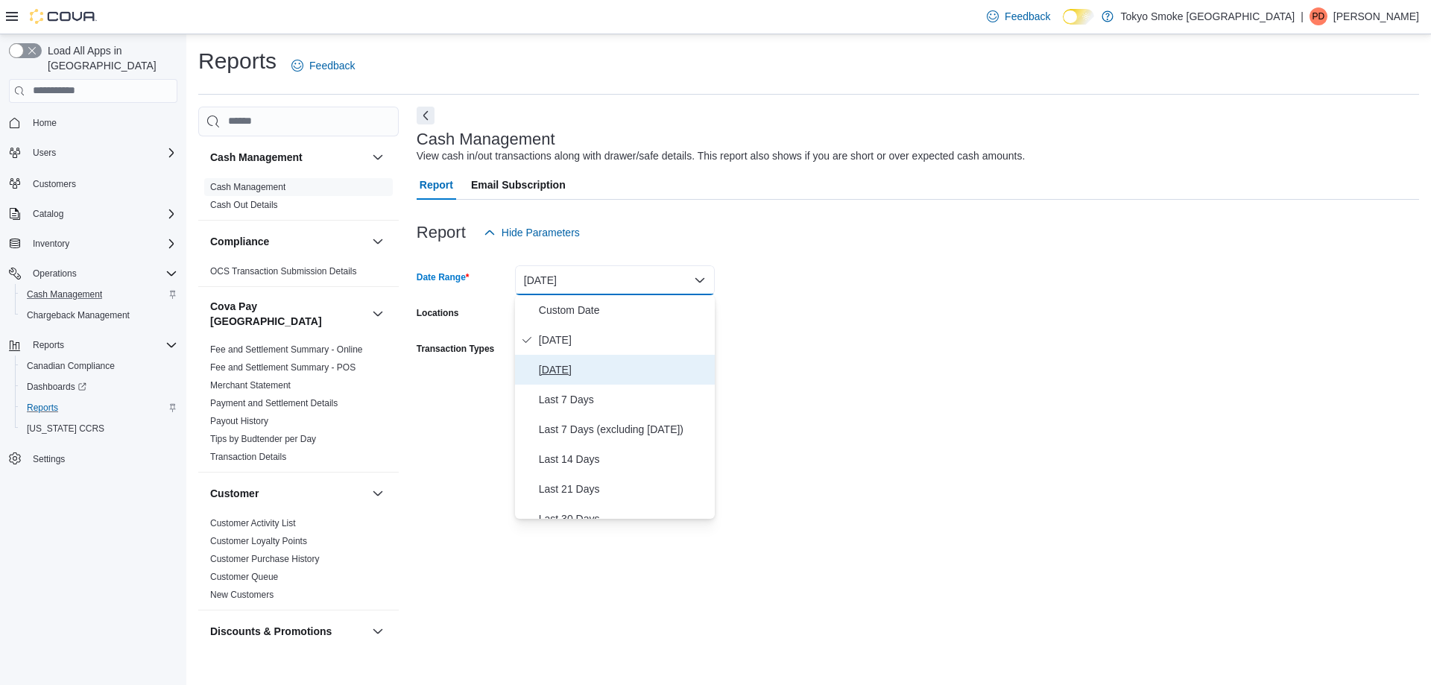
click at [560, 370] on span "Yesterday" at bounding box center [624, 370] width 170 height 18
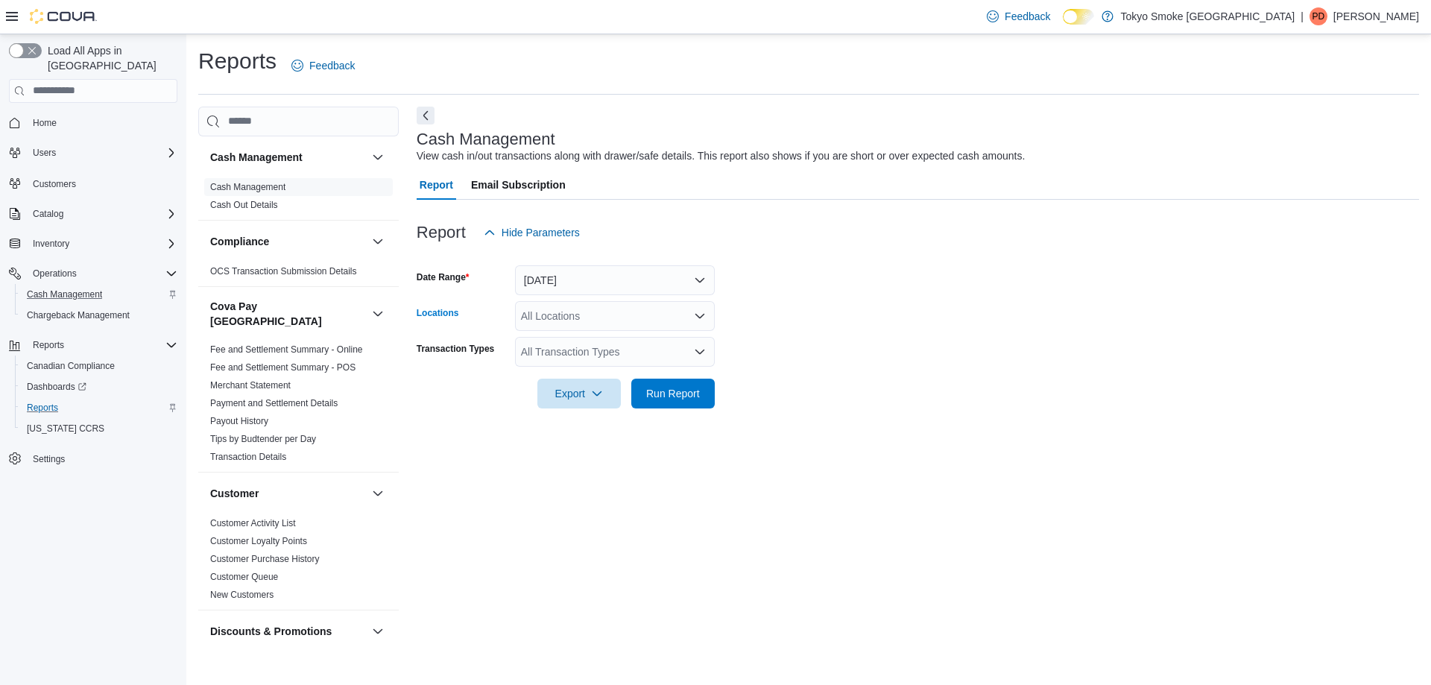
click at [570, 319] on div "All Locations" at bounding box center [615, 316] width 200 height 30
type input "***"
click at [643, 326] on div "*** Combo box. Selected. mem. Selected. Combo box input. All Locations. Type so…" at bounding box center [615, 316] width 200 height 30
click at [643, 341] on span "[GEOGRAPHIC_DATA]" at bounding box center [609, 341] width 109 height 15
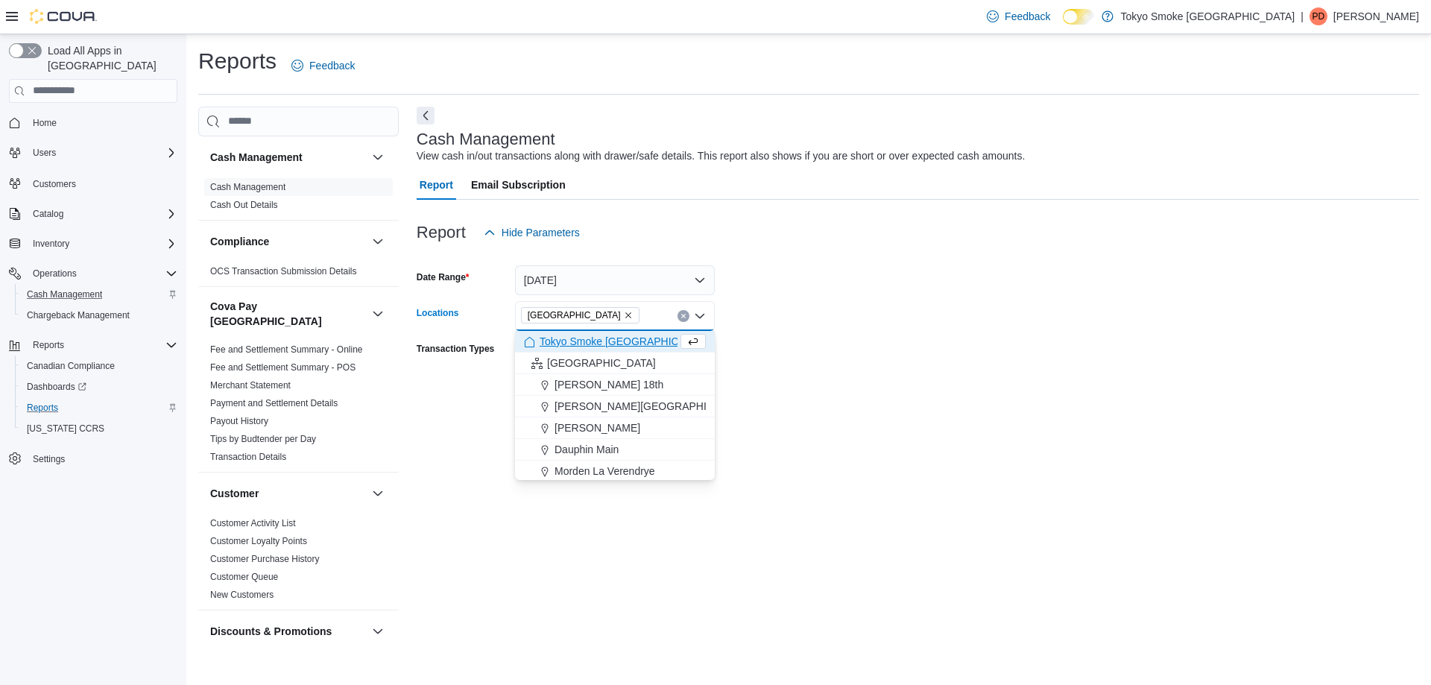
click at [869, 305] on form "Date Range Yesterday Locations Thunder Bay Memorial Combo box. Selected. Thunde…" at bounding box center [918, 328] width 1003 height 161
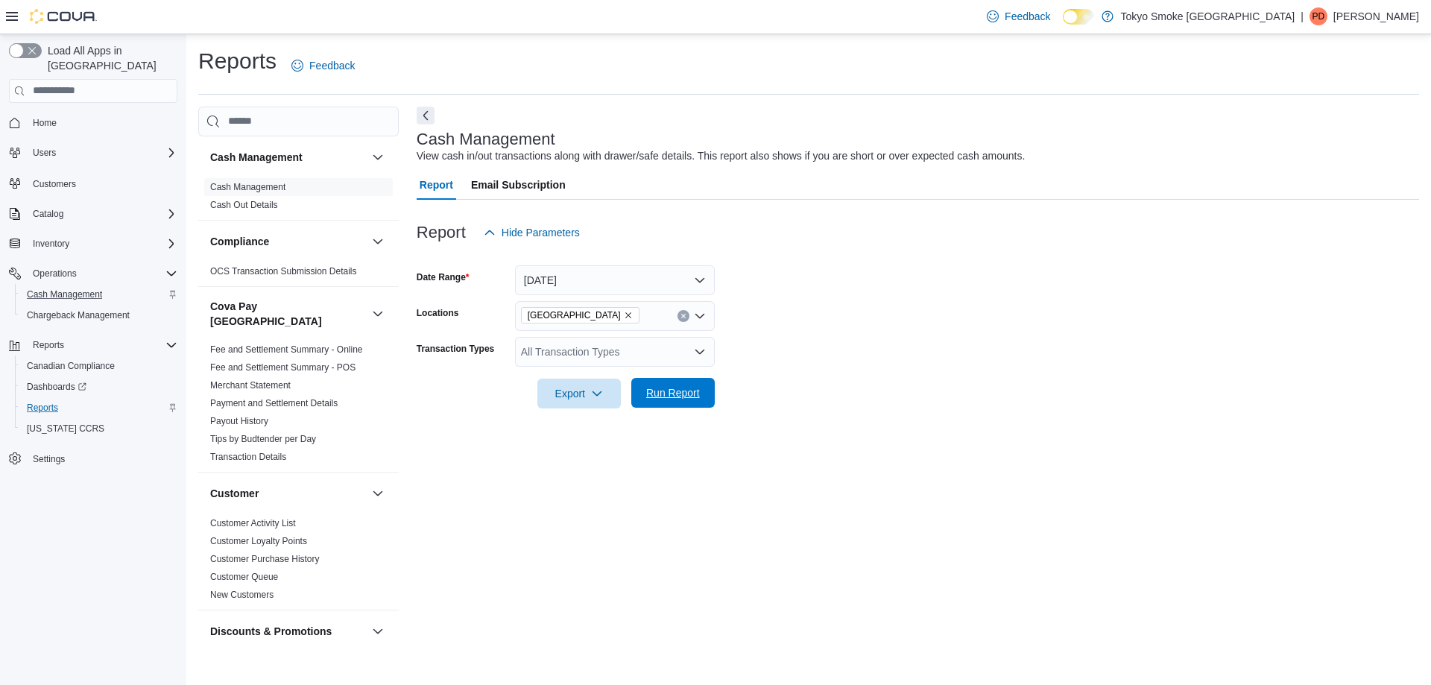
click at [694, 382] on span "Run Report" at bounding box center [673, 393] width 66 height 30
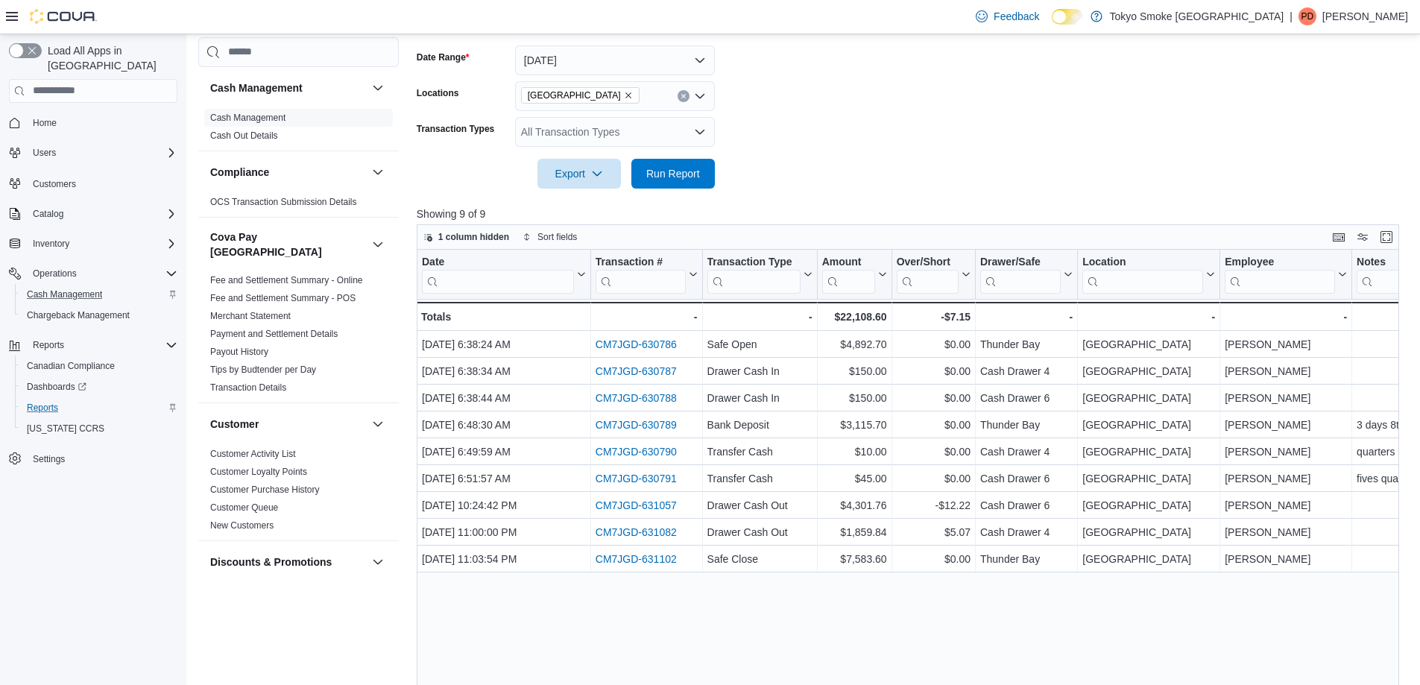
scroll to position [224, 0]
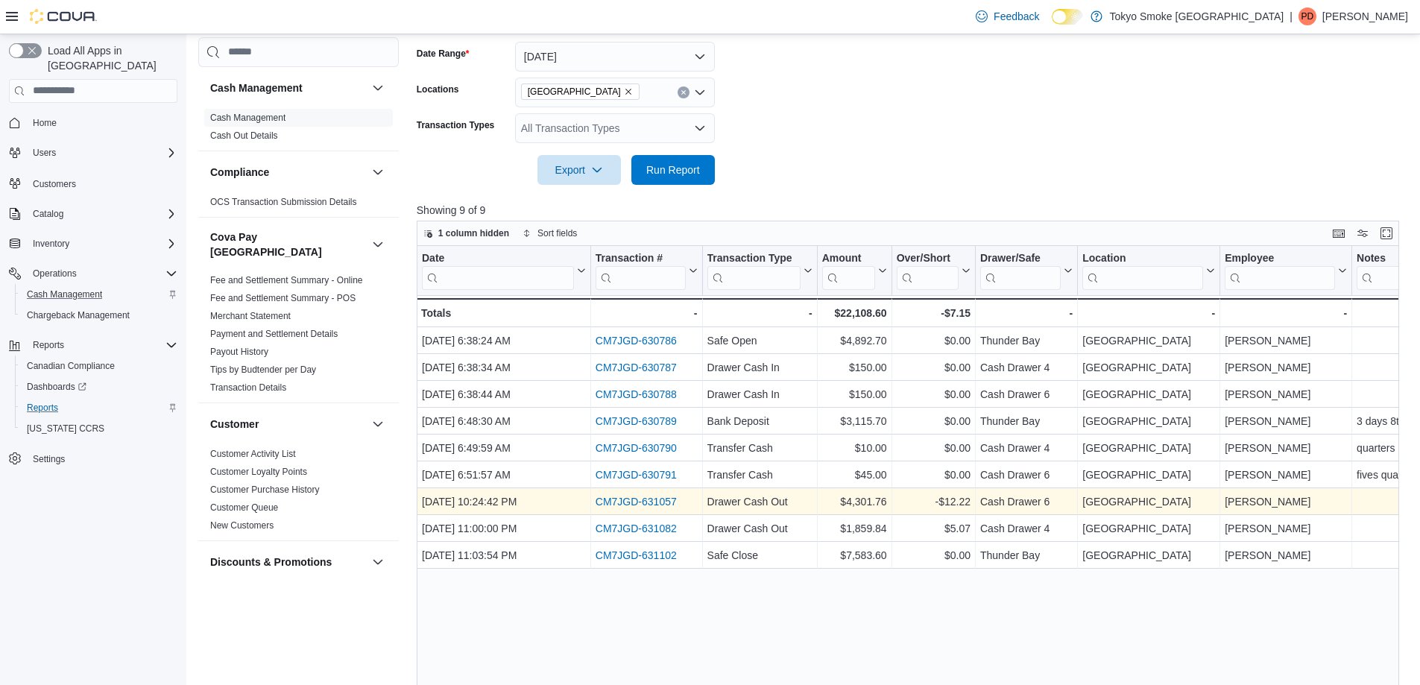
click at [628, 508] on div "CM7JGD-631057" at bounding box center [647, 502] width 102 height 18
click at [635, 500] on link "CM7JGD-631057" at bounding box center [636, 502] width 81 height 12
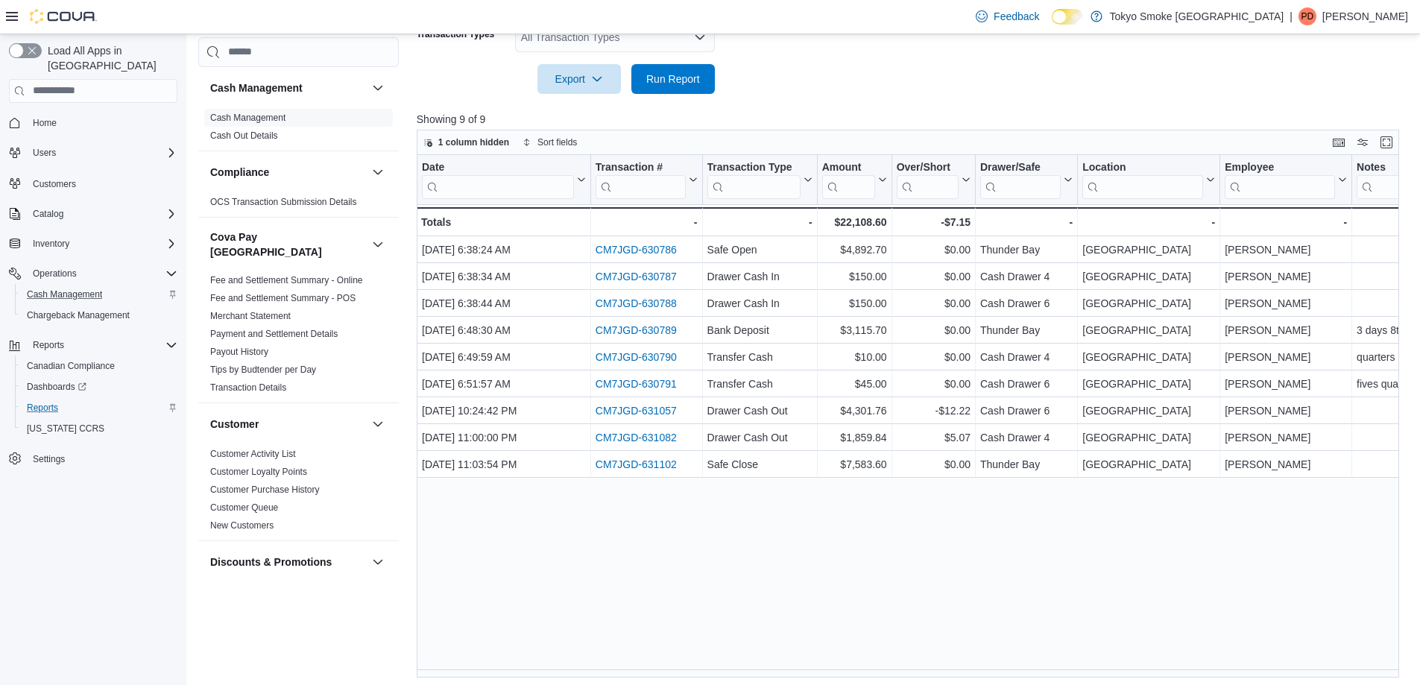
scroll to position [319, 0]
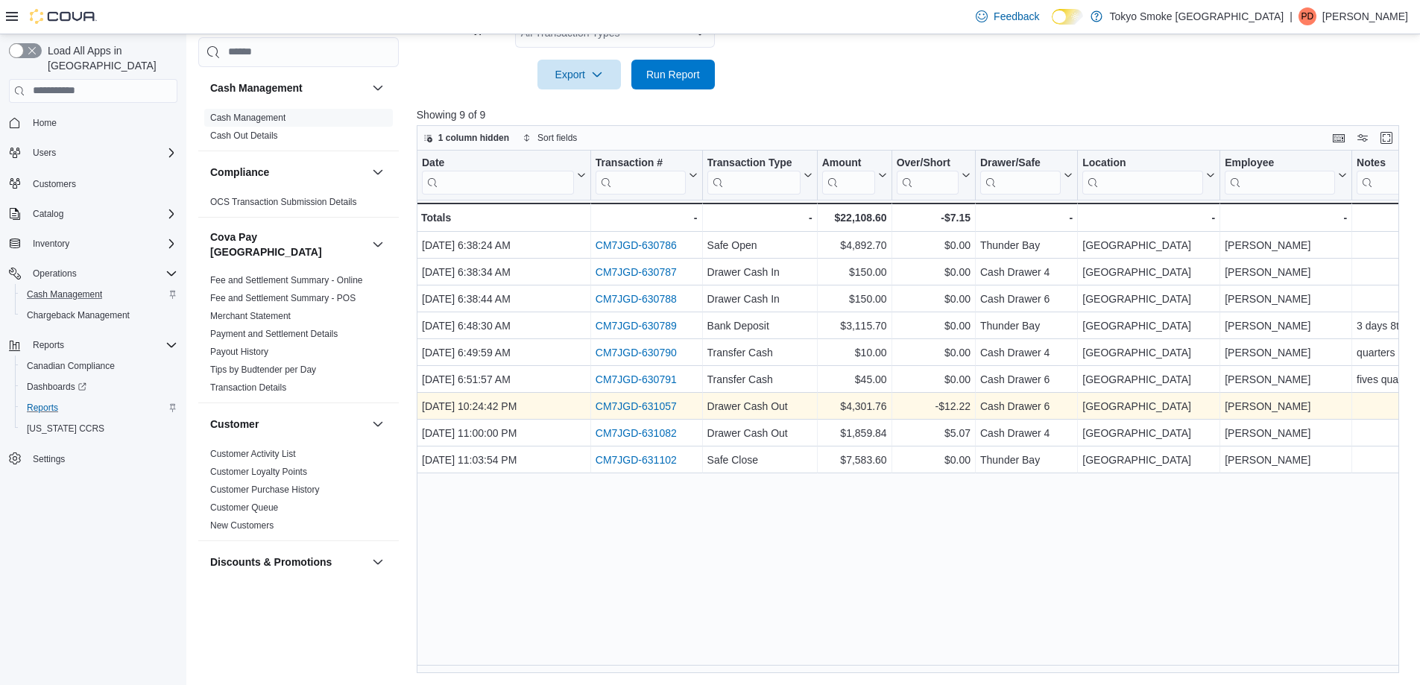
click at [617, 410] on link "CM7JGD-631057" at bounding box center [636, 406] width 81 height 12
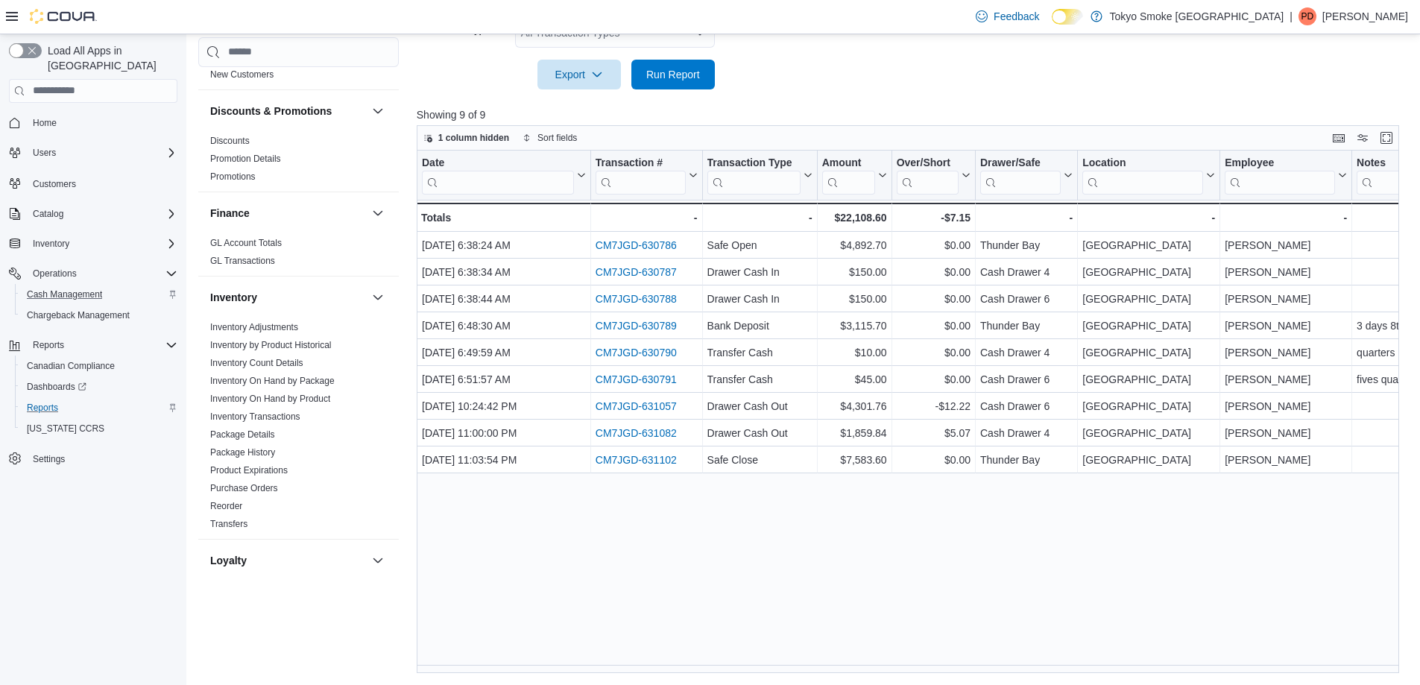
scroll to position [1097, 0]
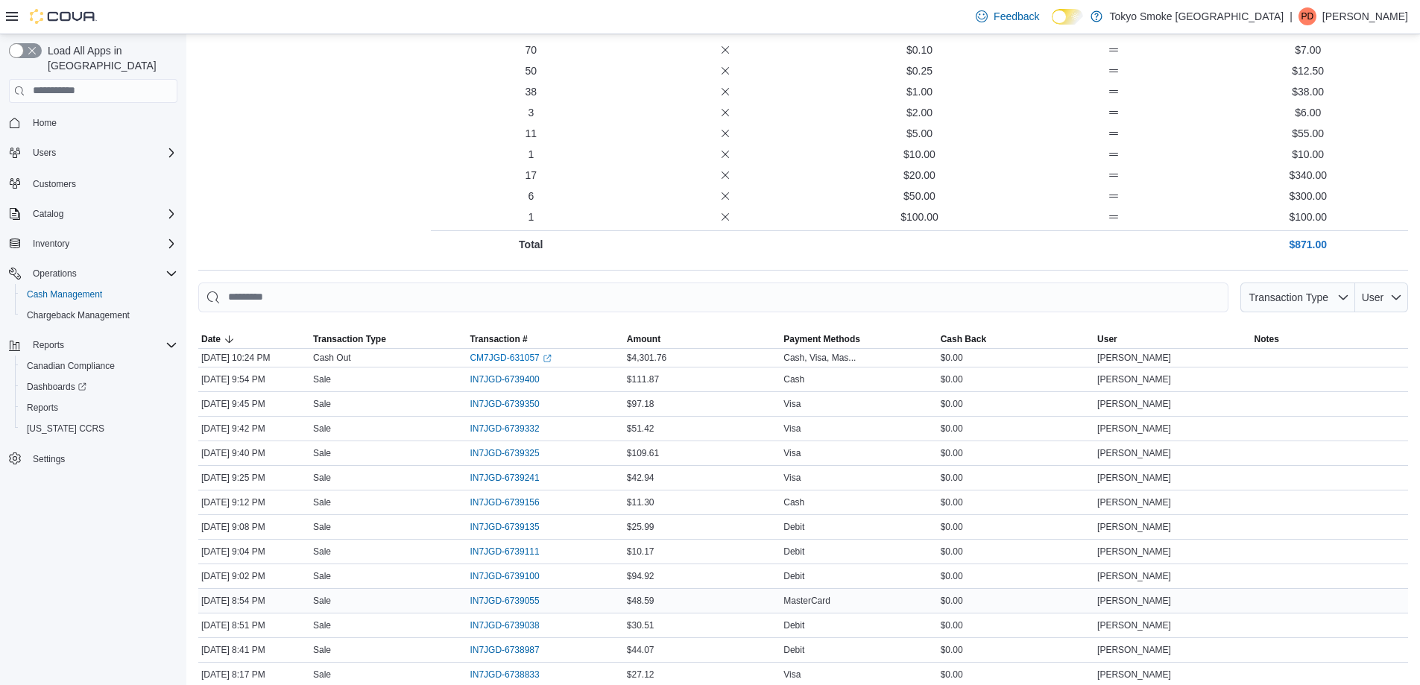
scroll to position [341, 0]
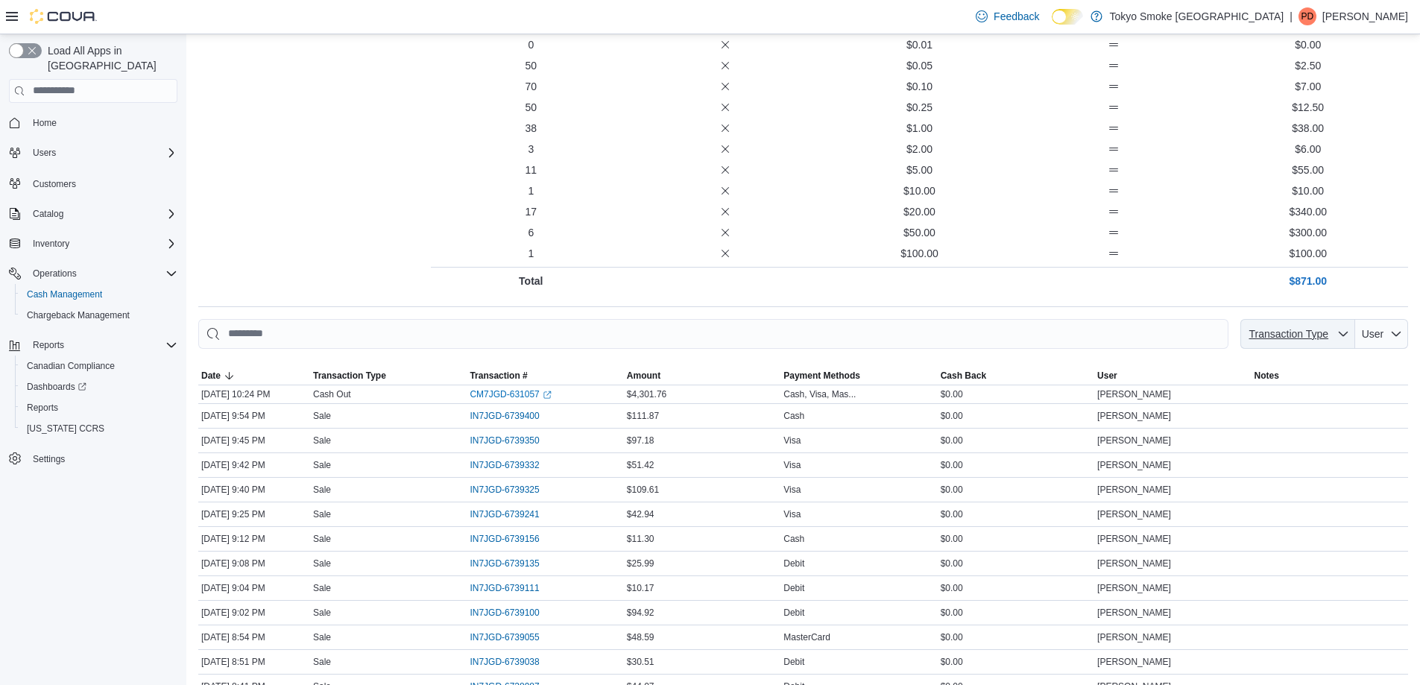
click at [1343, 335] on span "Transaction Type" at bounding box center [1297, 334] width 103 height 30
click at [1116, 288] on div "Total $871.00" at bounding box center [919, 281] width 977 height 15
click at [825, 376] on span "Payment Methods" at bounding box center [822, 376] width 77 height 12
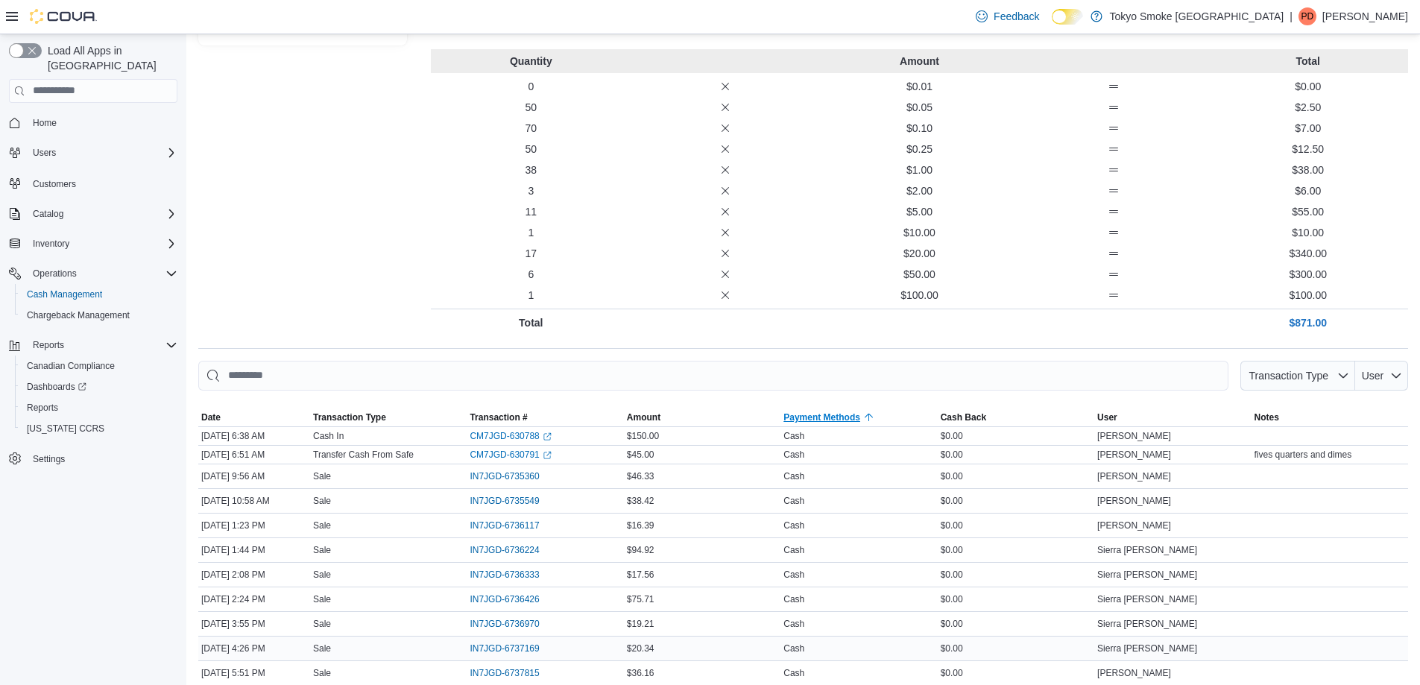
scroll to position [0, 0]
